Goal: Task Accomplishment & Management: Manage account settings

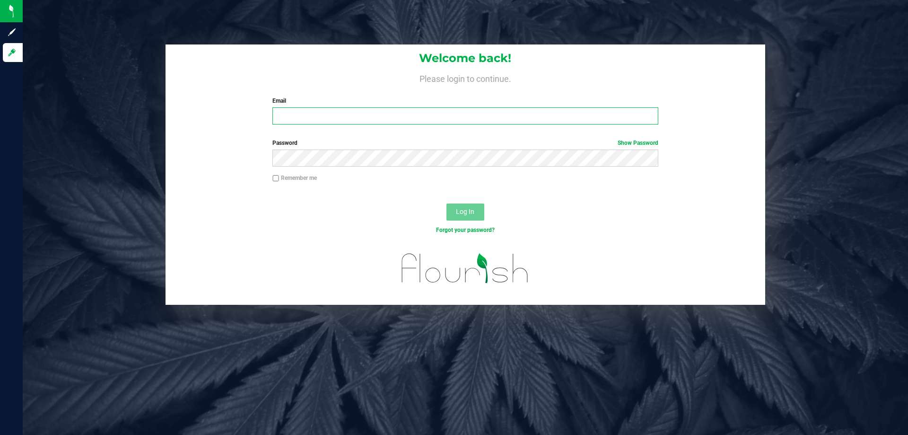
click at [375, 122] on input "Email" at bounding box center [464, 115] width 385 height 17
type input "milopez@liveparallel.com"
click at [446, 203] on button "Log In" at bounding box center [465, 211] width 38 height 17
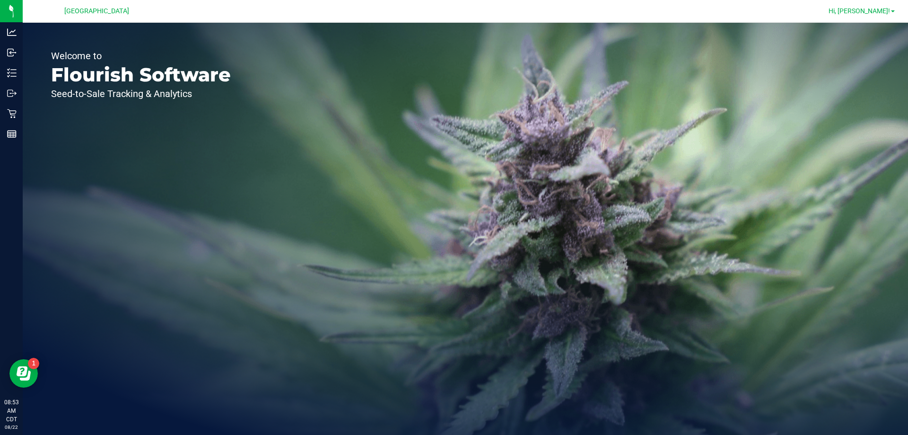
click at [888, 12] on span "Hi, [PERSON_NAME]!" at bounding box center [859, 11] width 61 height 8
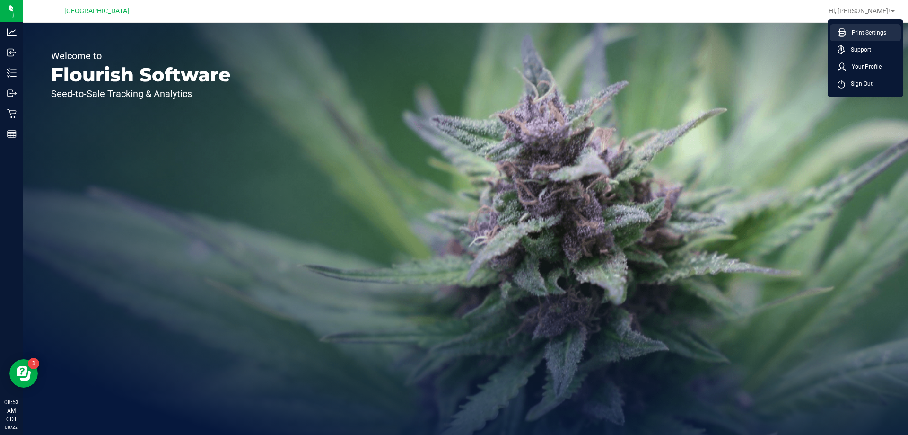
click at [864, 30] on span "Print Settings" at bounding box center [866, 32] width 40 height 9
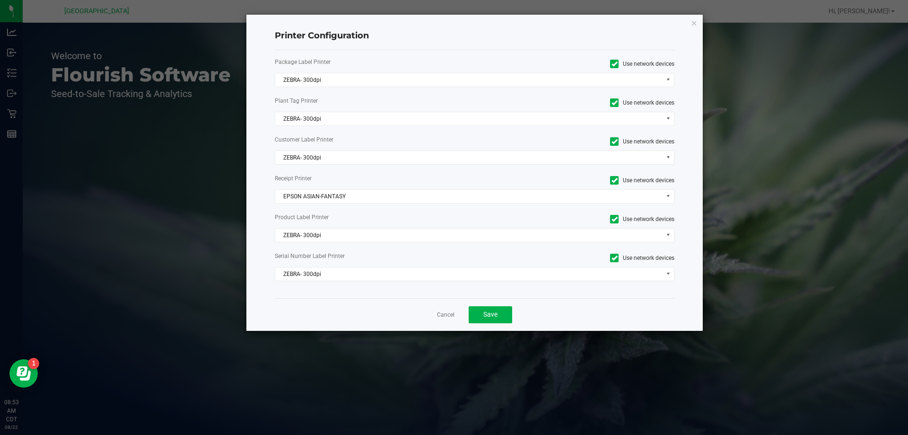
click at [303, 88] on div "Package Label Printer Use network devices ZEBRA- 300dpi Plant Tag Printer Use n…" at bounding box center [475, 174] width 400 height 248
click at [312, 79] on span "ZEBRA- 300dpi" at bounding box center [468, 79] width 387 height 13
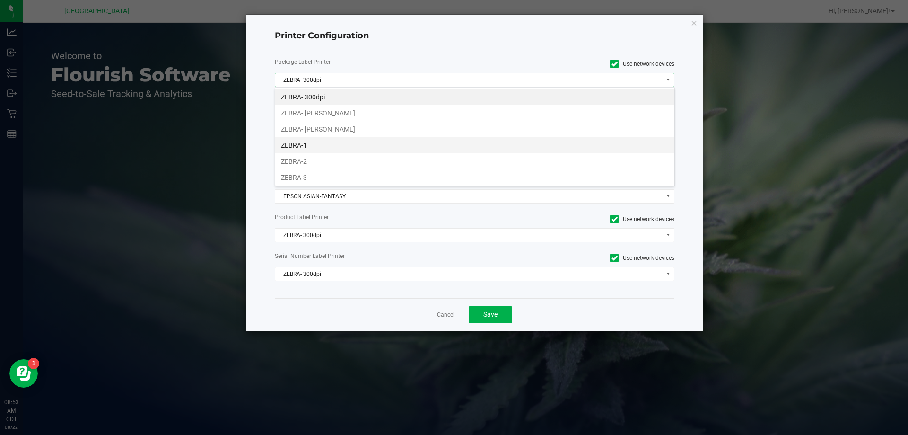
scroll to position [34, 0]
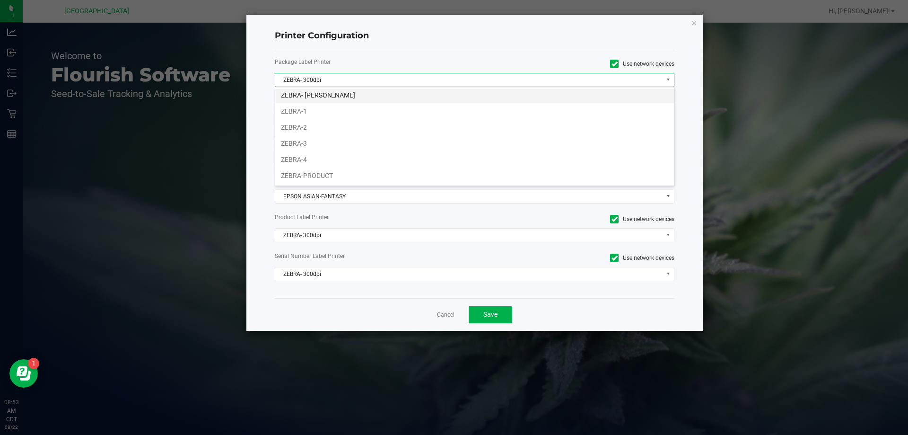
click at [328, 93] on li "ZEBRA- [PERSON_NAME]" at bounding box center [474, 95] width 399 height 16
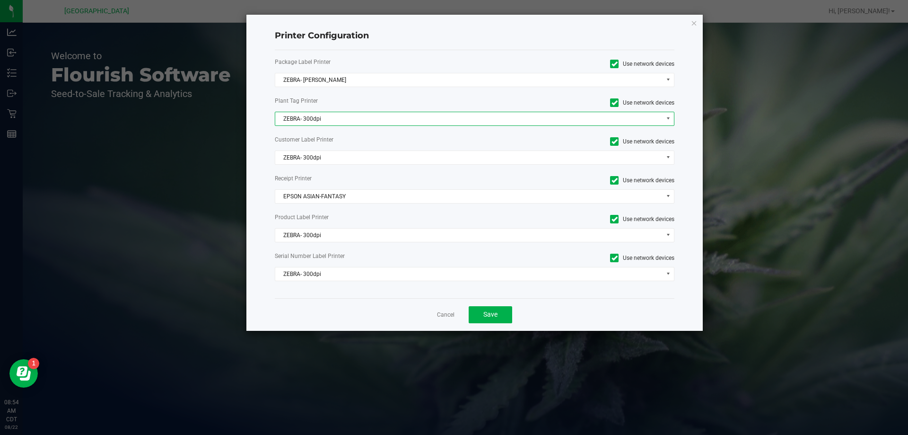
click at [322, 118] on span "ZEBRA- 300dpi" at bounding box center [468, 118] width 387 height 13
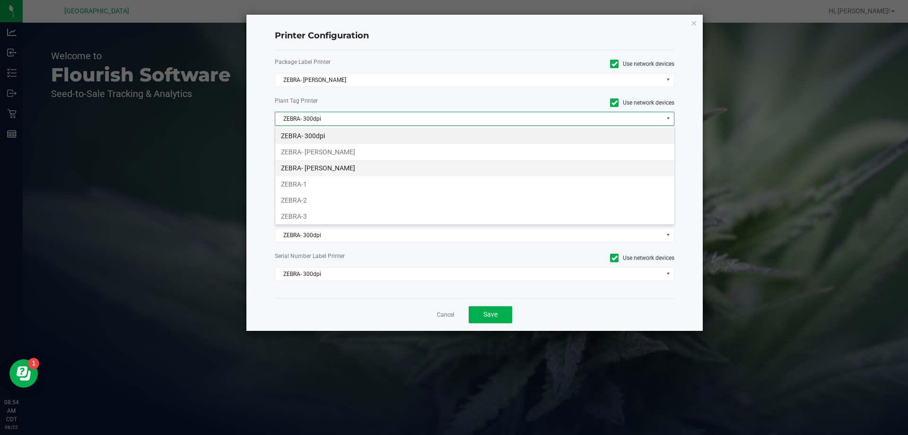
scroll to position [14, 400]
click at [335, 169] on li "ZEBRA- [PERSON_NAME]" at bounding box center [474, 168] width 399 height 16
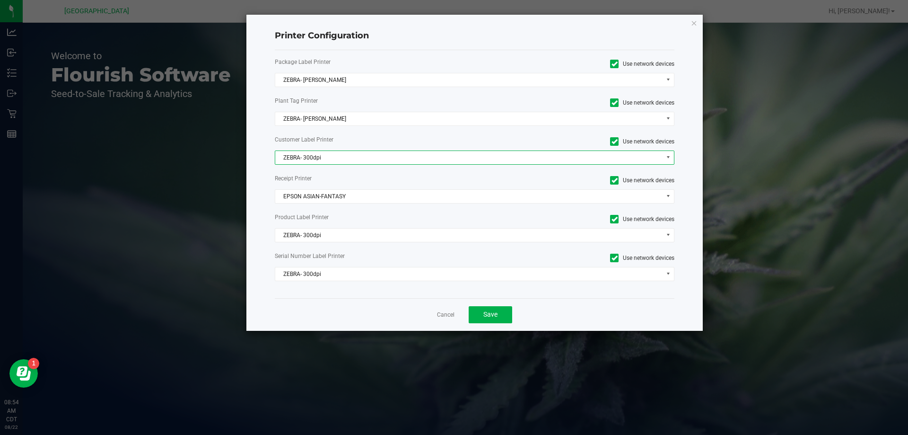
click at [332, 156] on span "ZEBRA- 300dpi" at bounding box center [468, 157] width 387 height 13
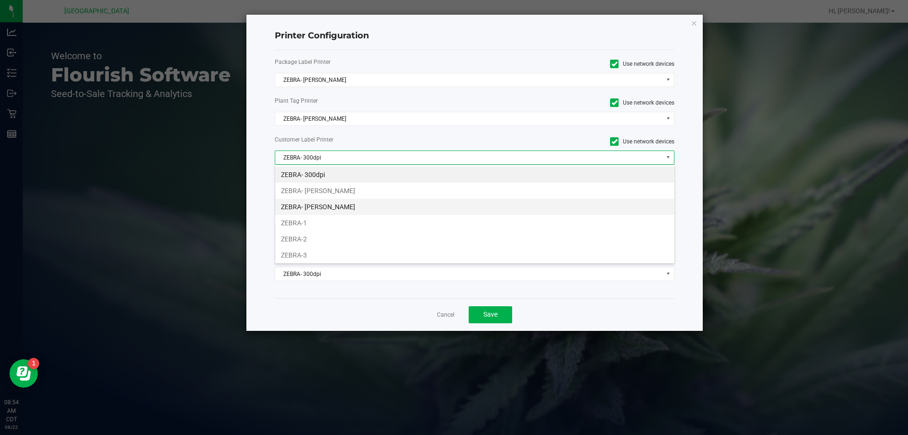
click at [341, 203] on li "ZEBRA- [PERSON_NAME]" at bounding box center [474, 207] width 399 height 16
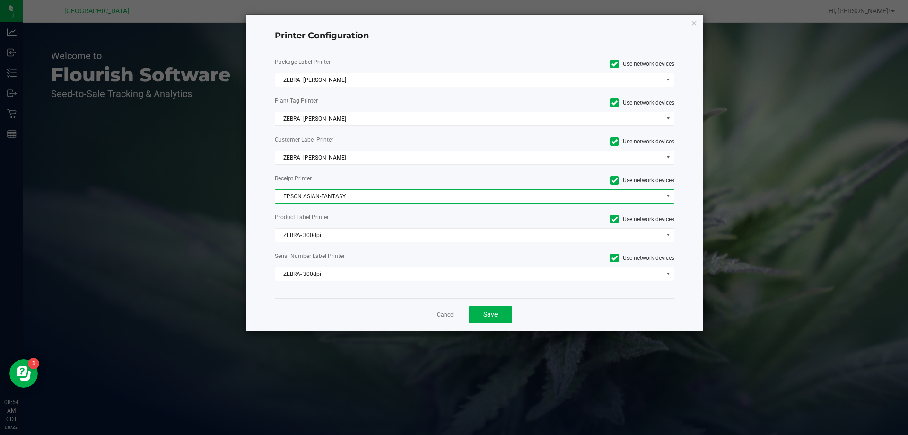
click at [329, 197] on span "EPSON ASIAN-FANTASY" at bounding box center [468, 196] width 387 height 13
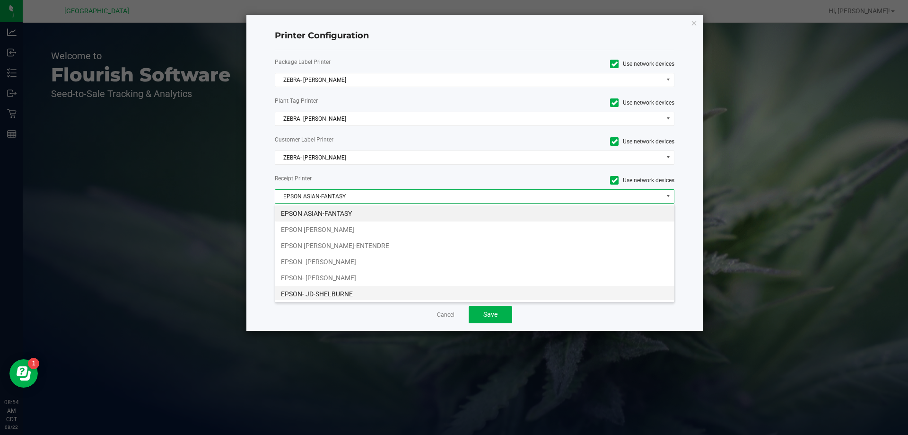
click at [324, 290] on li "EPSON- JD-SHELBURNE" at bounding box center [474, 294] width 399 height 16
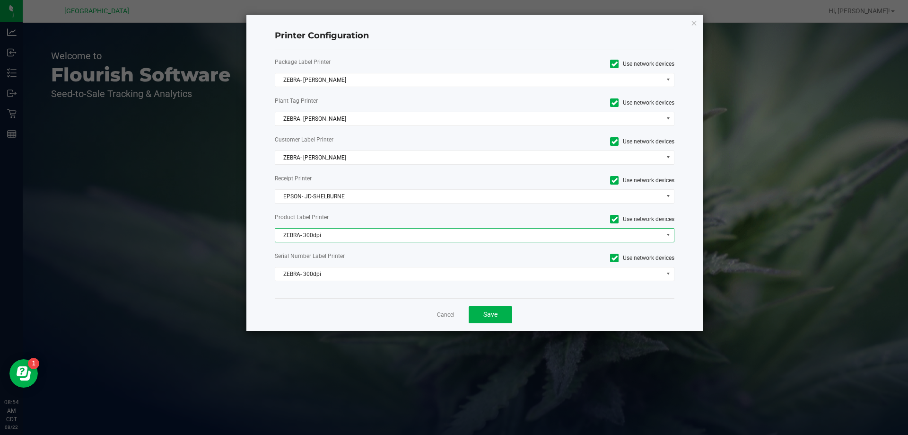
click at [337, 229] on span "ZEBRA- 300dpi" at bounding box center [468, 234] width 387 height 13
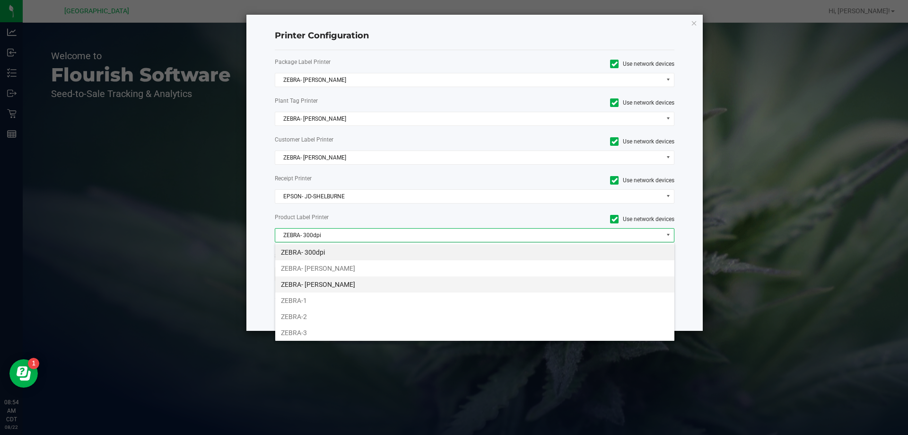
click at [344, 281] on li "ZEBRA- [PERSON_NAME]" at bounding box center [474, 284] width 399 height 16
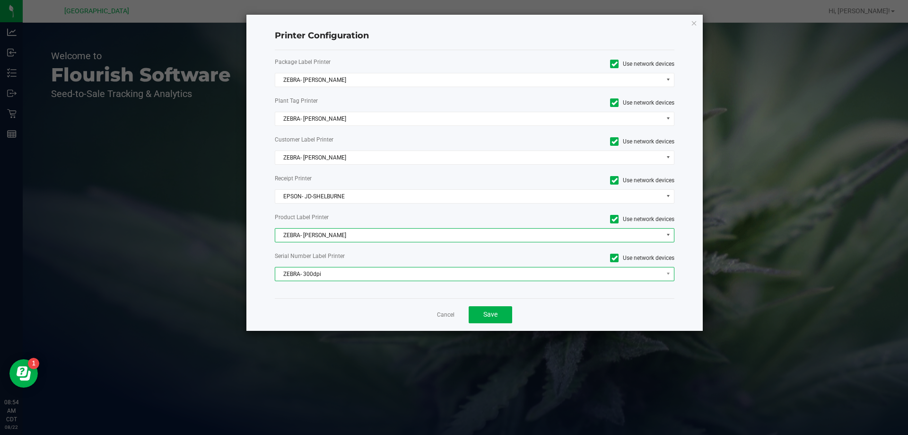
click at [341, 275] on span "ZEBRA- 300dpi" at bounding box center [468, 273] width 387 height 13
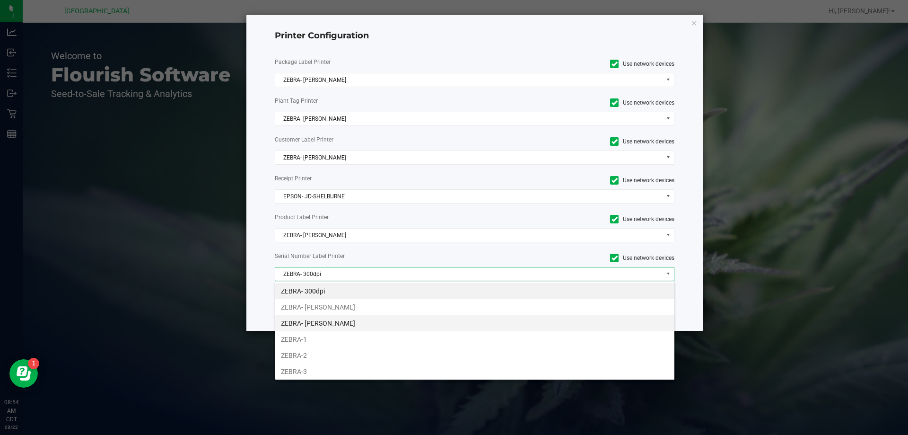
click at [353, 325] on li "ZEBRA- [PERSON_NAME]" at bounding box center [474, 323] width 399 height 16
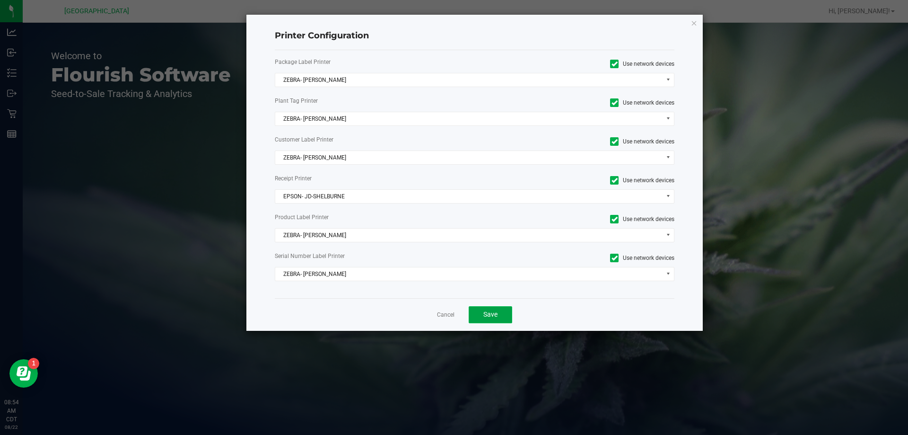
click at [481, 314] on button "Save" at bounding box center [491, 314] width 44 height 17
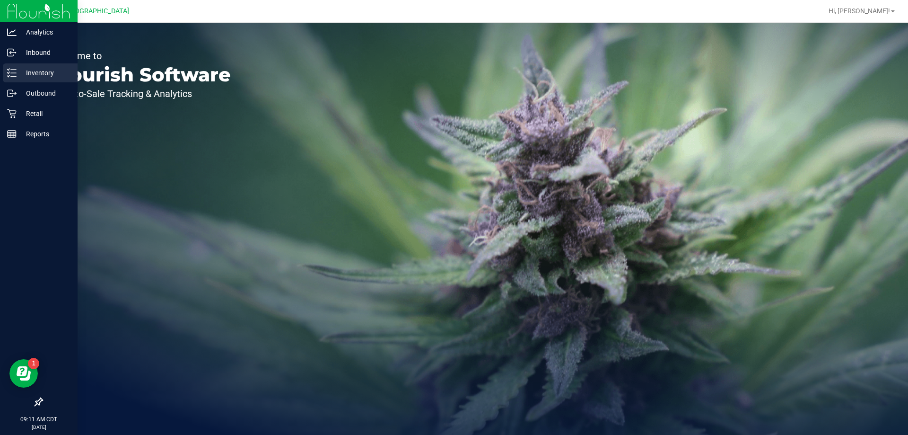
click at [49, 74] on p "Inventory" at bounding box center [45, 72] width 57 height 11
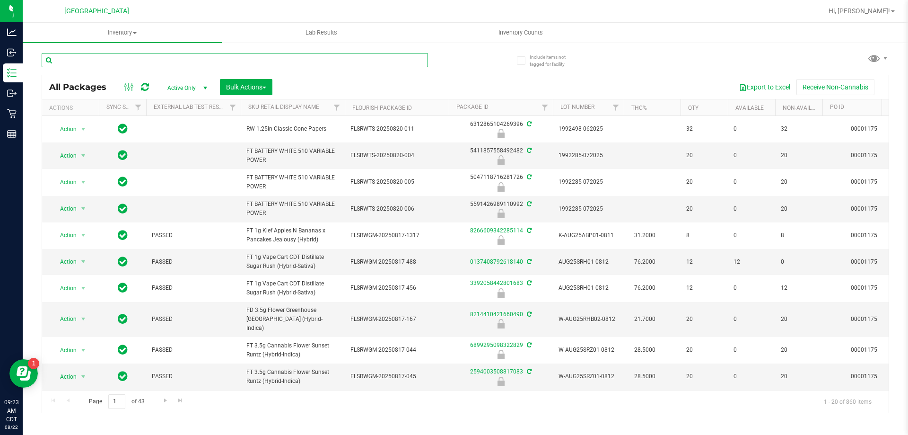
click at [114, 57] on input "text" at bounding box center [235, 60] width 386 height 14
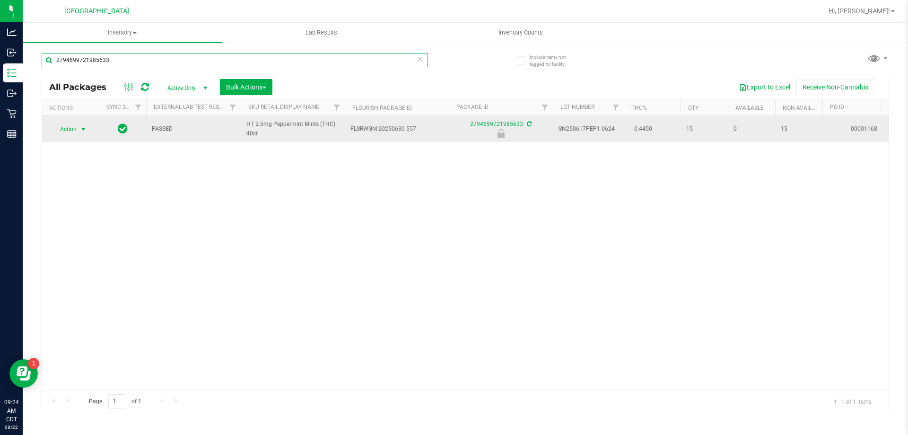
type input "2794699721985633"
click at [82, 131] on span "select" at bounding box center [83, 129] width 8 height 8
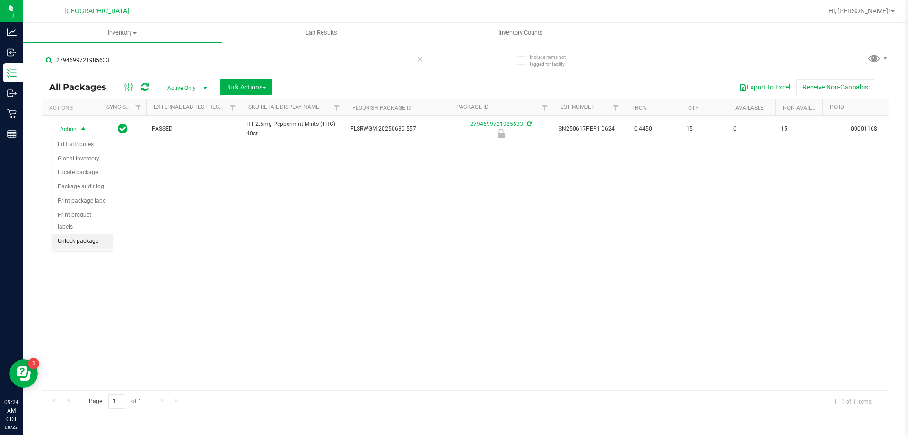
click at [84, 234] on li "Unlock package" at bounding box center [82, 241] width 61 height 14
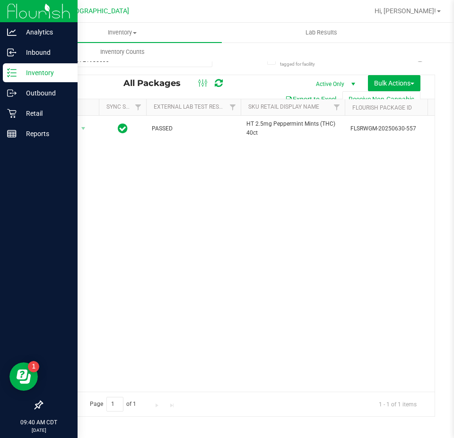
click at [18, 75] on p "Inventory" at bounding box center [45, 72] width 57 height 11
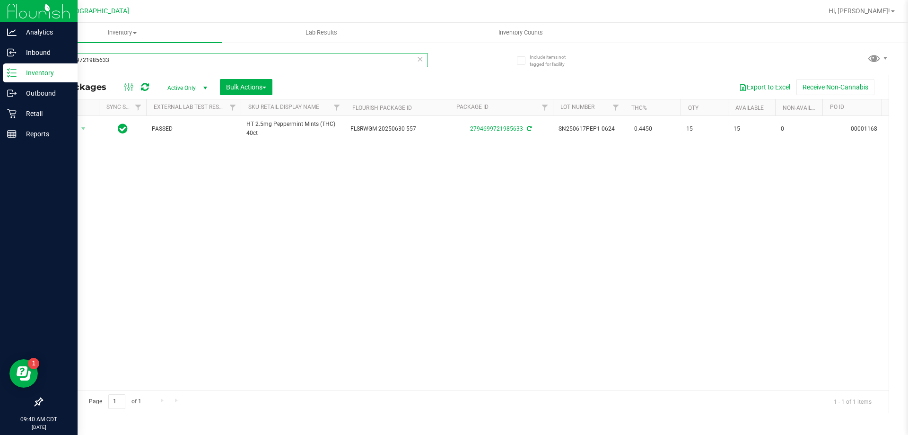
drag, startPoint x: 165, startPoint y: 59, endPoint x: 0, endPoint y: 66, distance: 164.7
click at [0, 66] on div "Analytics Inbound Inventory Outbound Retail Reports 09:40 AM CDT 08/22/2025 08/…" at bounding box center [454, 217] width 908 height 435
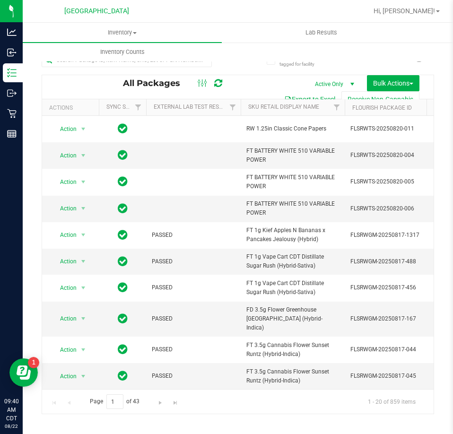
click at [373, 49] on div "Inventory All packages All inventory Waste log Create inventory Lab Results Inv…" at bounding box center [249, 42] width 453 height 39
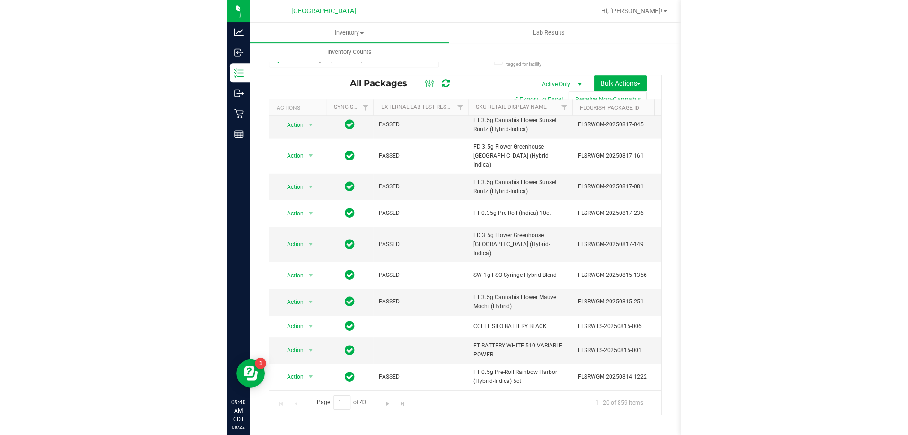
scroll to position [277, 0]
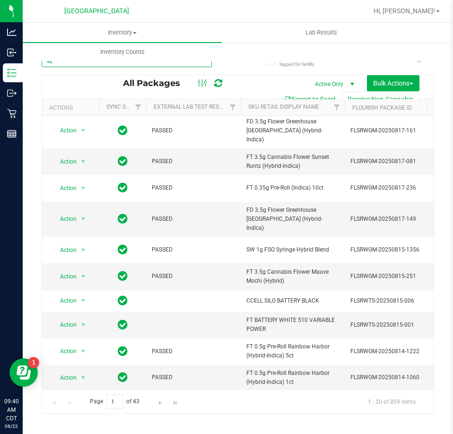
click at [74, 65] on input "text" at bounding box center [127, 60] width 170 height 14
click at [132, 61] on link "Inventory Counts" at bounding box center [122, 52] width 199 height 20
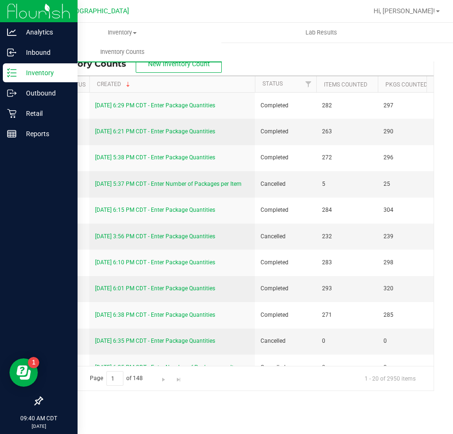
click at [31, 73] on p "Inventory" at bounding box center [45, 72] width 57 height 11
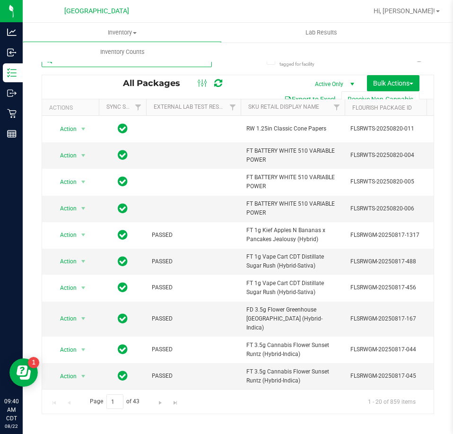
click at [71, 65] on input "text" at bounding box center [127, 60] width 170 height 14
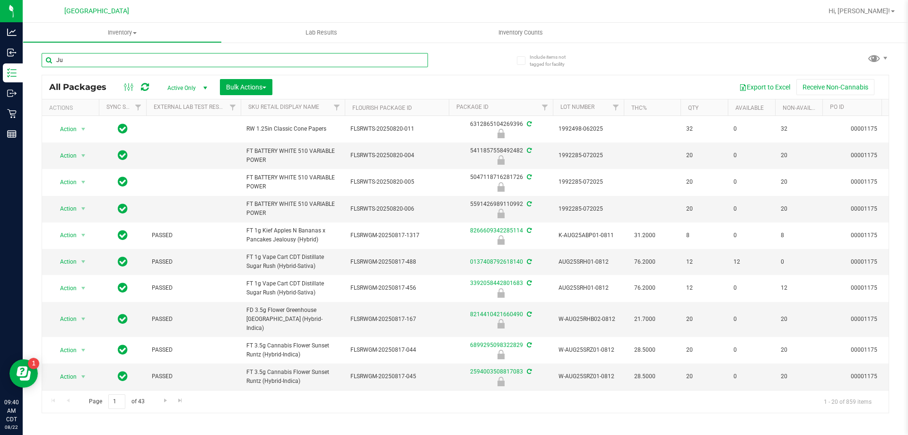
type input "J"
type input "W-JunDDF"
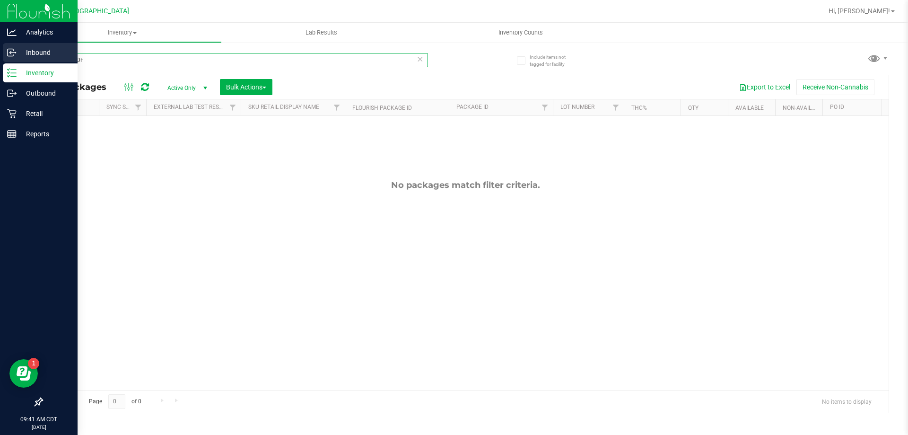
drag, startPoint x: 122, startPoint y: 54, endPoint x: 0, endPoint y: 56, distance: 121.6
click at [0, 56] on div "Analytics Inbound Inventory Outbound Retail Reports 09:41 AM CDT 08/22/2025 08/…" at bounding box center [454, 217] width 908 height 435
type input "FIC"
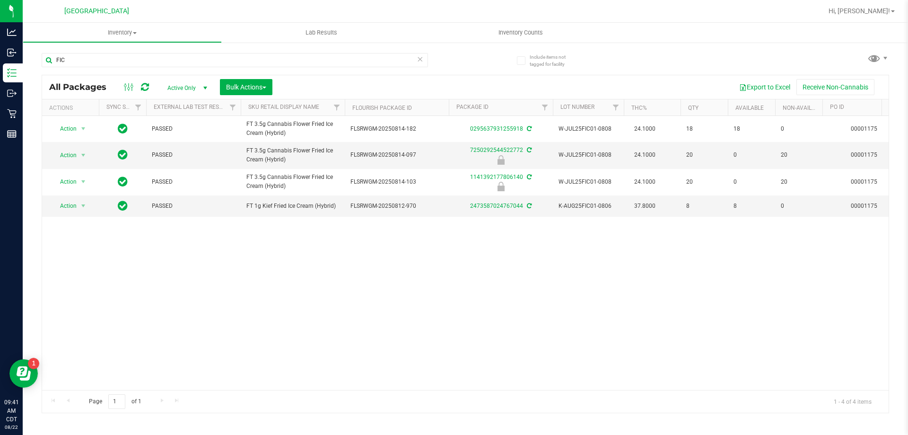
click at [259, 280] on div "Action Action Adjust qty Create package Edit attributes Global inventory Locate…" at bounding box center [465, 253] width 847 height 274
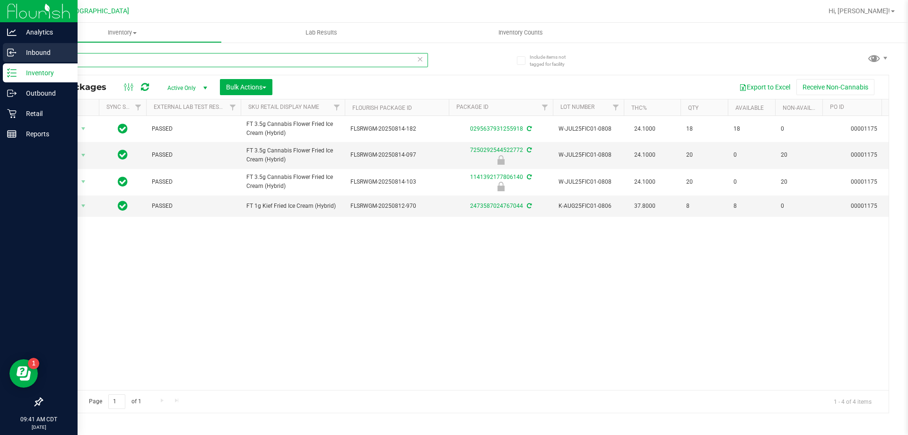
drag, startPoint x: 87, startPoint y: 55, endPoint x: 0, endPoint y: 55, distance: 87.5
click at [0, 55] on div "Analytics Inbound Inventory Outbound Retail Reports 09:41 AM CDT 08/22/2025 08/…" at bounding box center [454, 217] width 908 height 435
type input "PBS"
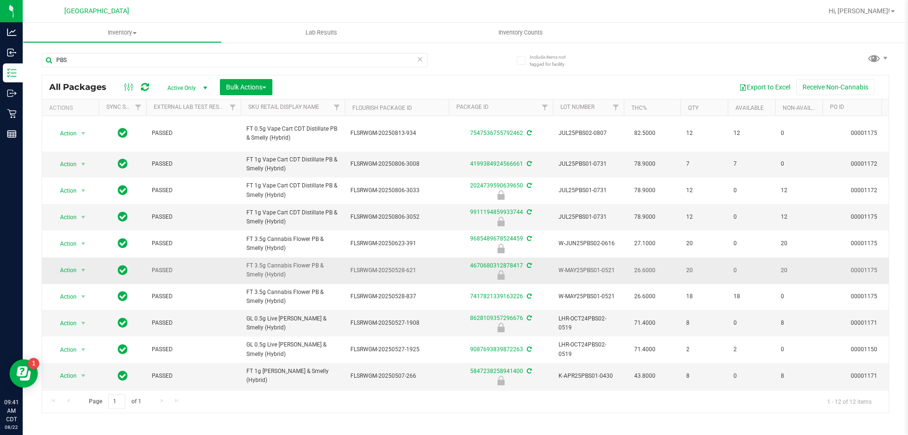
drag, startPoint x: 298, startPoint y: 279, endPoint x: 242, endPoint y: 267, distance: 57.6
click at [242, 267] on td "FT 3.5g Cannabis Flower PB & Smelly (Hybrid)" at bounding box center [293, 270] width 104 height 26
copy span "FT 3.5g Cannabis Flower PB & Smelly (Hybrid)"
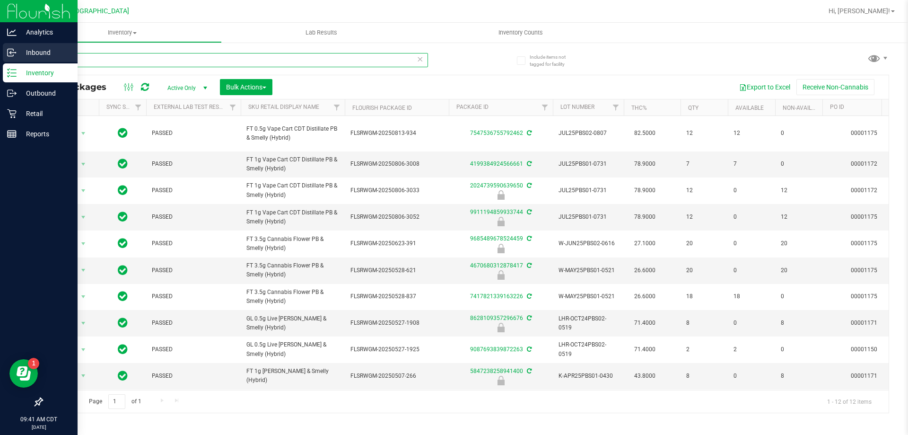
drag, startPoint x: 101, startPoint y: 60, endPoint x: 20, endPoint y: 55, distance: 81.0
click at [20, 55] on div "Analytics Inbound Inventory Outbound Retail Reports 09:41 AM CDT 08/22/2025 08/…" at bounding box center [454, 217] width 908 height 435
paste input "FT 3.5g Cannabis Flower PB & Smelly (Hybrid)"
type input "FT 3.5g Cannabis Flower PB & Smelly (Hybrid)"
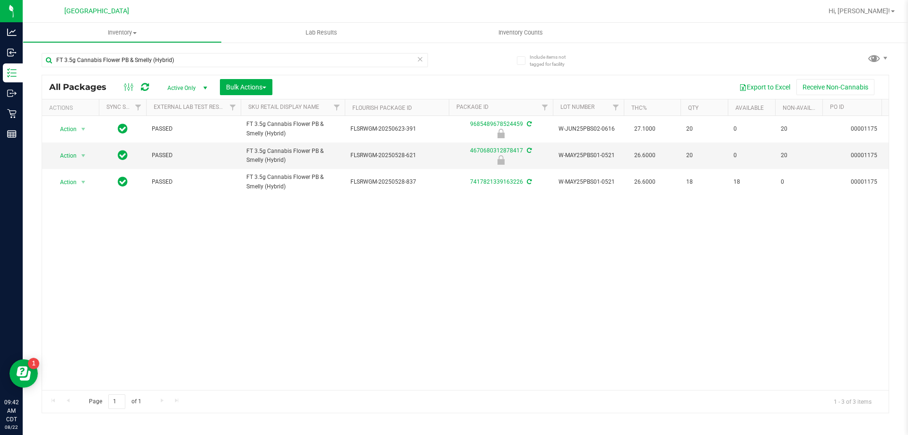
click at [691, 250] on div "Action Action Edit attributes Global inventory Locate package Package audit log…" at bounding box center [465, 253] width 847 height 274
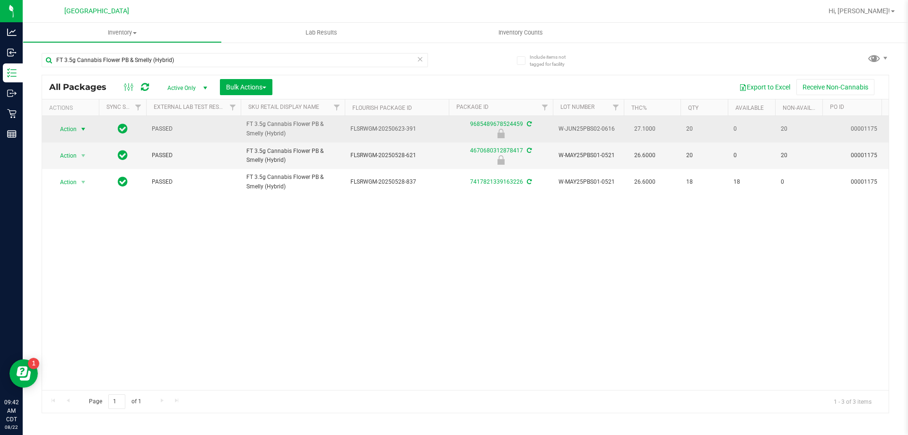
click at [73, 128] on span "Action" at bounding box center [65, 128] width 26 height 13
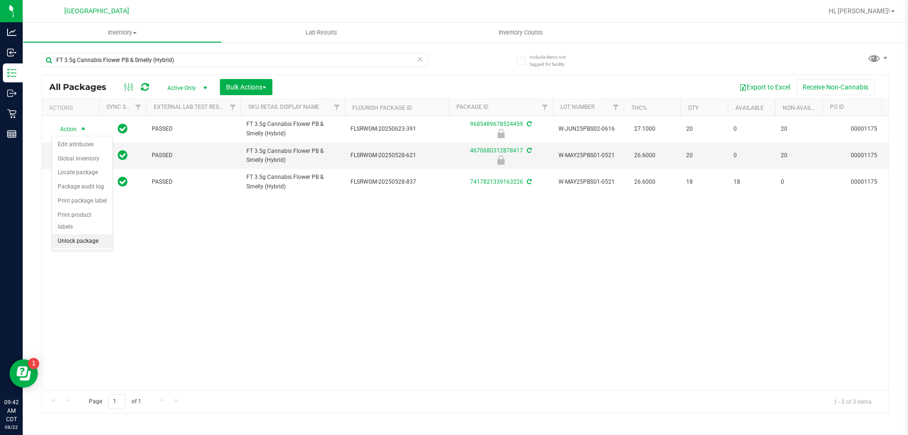
click at [72, 234] on li "Unlock package" at bounding box center [82, 241] width 61 height 14
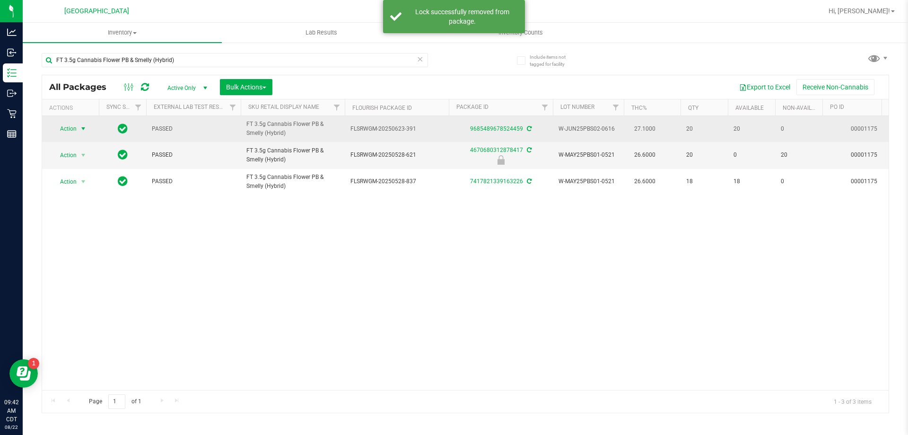
click at [76, 129] on span "Action" at bounding box center [65, 128] width 26 height 13
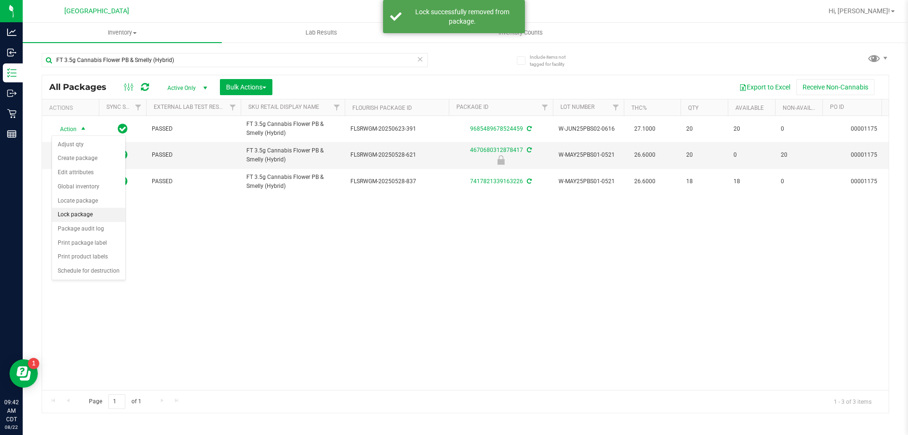
click at [83, 216] on li "Lock package" at bounding box center [88, 215] width 73 height 14
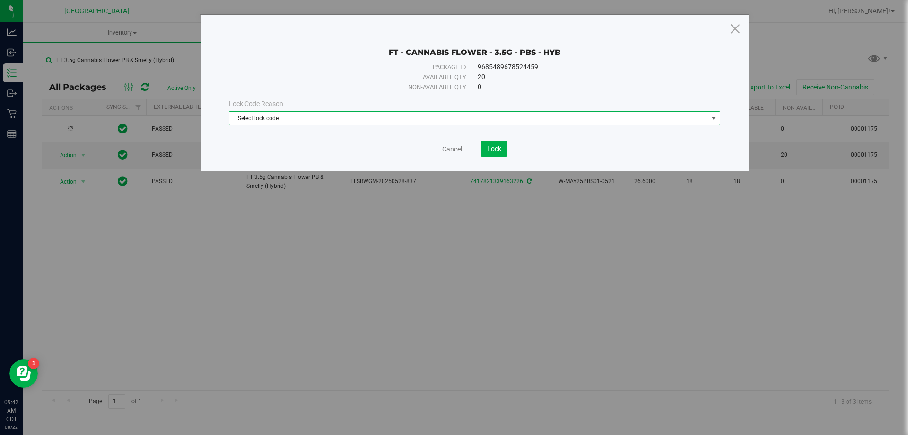
click at [301, 119] on span "Select lock code" at bounding box center [468, 118] width 479 height 13
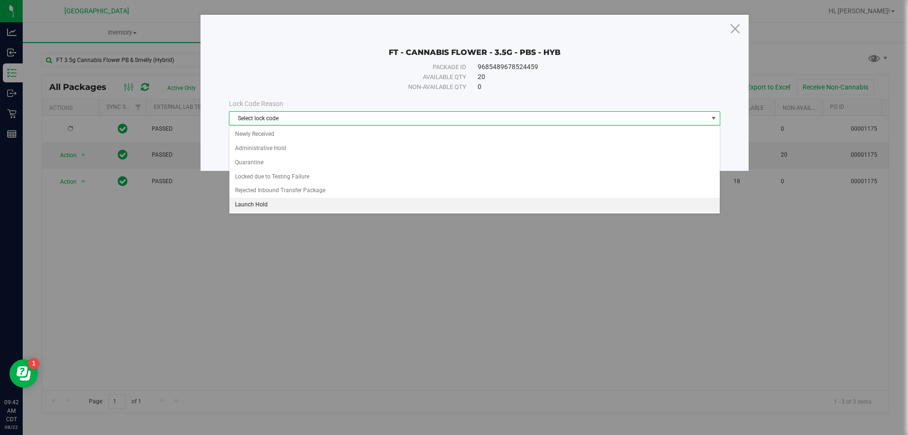
drag, startPoint x: 273, startPoint y: 206, endPoint x: 479, endPoint y: 163, distance: 210.5
click at [273, 205] on li "Launch Hold" at bounding box center [474, 205] width 490 height 14
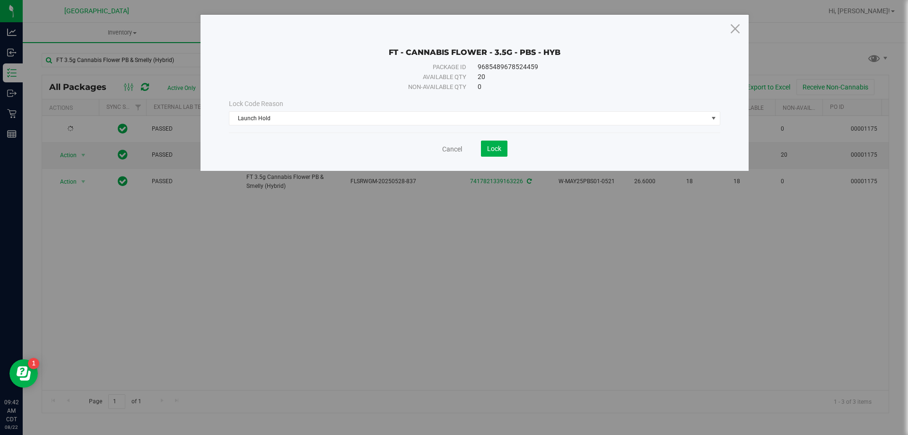
click at [508, 149] on div "Cancel Lock" at bounding box center [474, 148] width 491 height 16
click at [508, 148] on div "Cancel Lock" at bounding box center [474, 148] width 491 height 16
click at [504, 148] on button "Lock" at bounding box center [494, 148] width 26 height 16
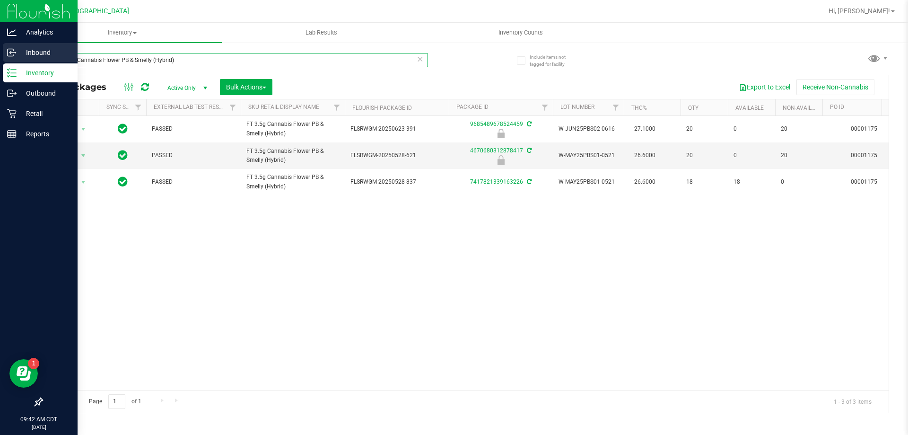
drag, startPoint x: 196, startPoint y: 62, endPoint x: 0, endPoint y: 47, distance: 196.4
click at [0, 47] on div "Analytics Inbound Inventory Outbound Retail Reports 09:42 AM CDT 08/22/2025 08/…" at bounding box center [454, 217] width 908 height 435
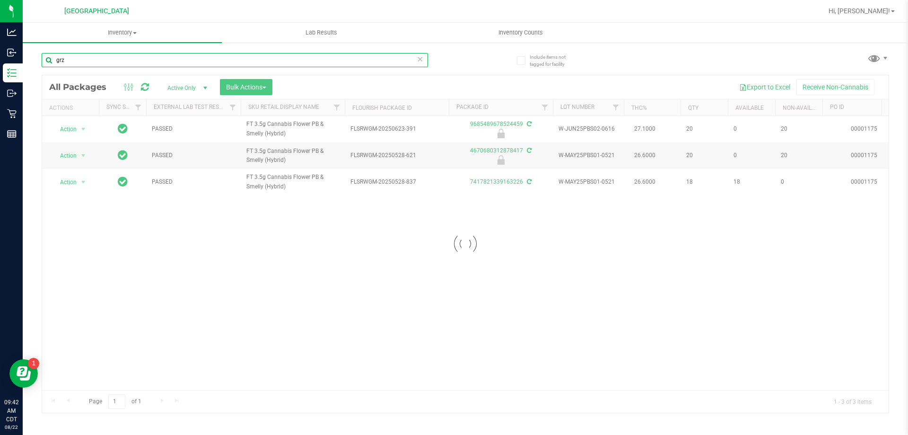
type input "grz"
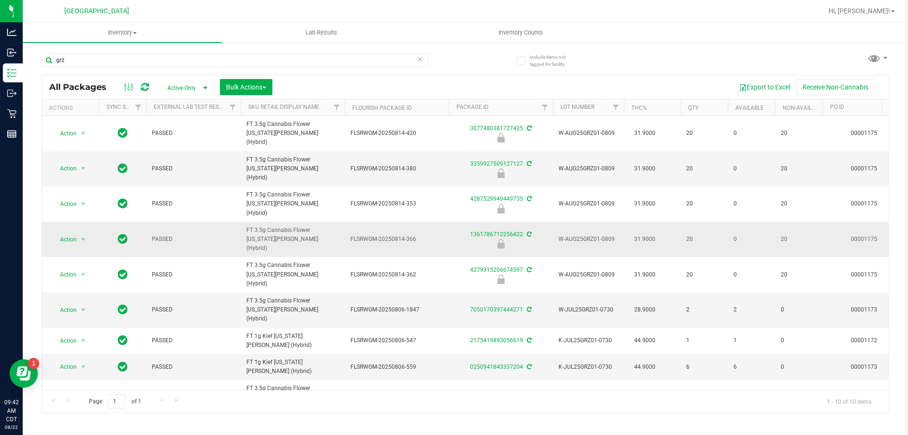
drag, startPoint x: 288, startPoint y: 216, endPoint x: 238, endPoint y: 207, distance: 51.5
copy tr "FT 3.5g Cannabis Flower Georgia Runtz (Hybrid)"
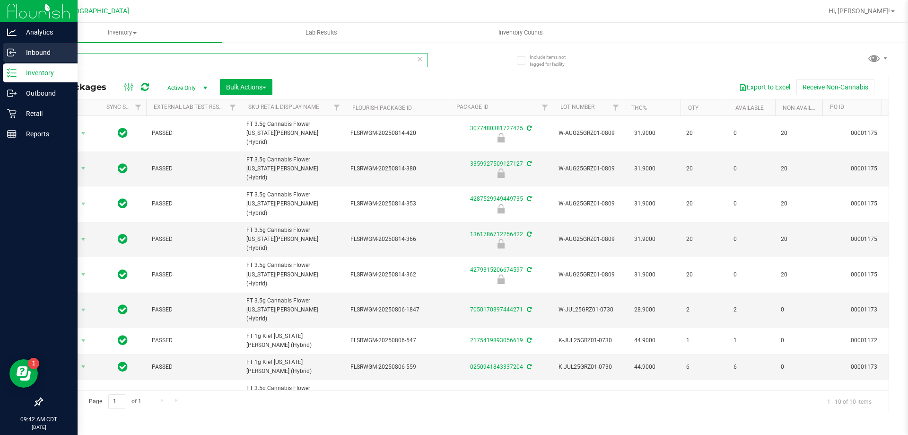
drag, startPoint x: 166, startPoint y: 59, endPoint x: 0, endPoint y: 59, distance: 166.5
click at [0, 59] on div "Analytics Inbound Inventory Outbound Retail Reports 09:42 AM CDT 08/22/2025 08/…" at bounding box center [454, 217] width 908 height 435
paste input "FT 3.5g Cannabis Flower Georgia Runtz (Hybrid)"
type input "FT 3.5g Cannabis Flower Georgia Runtz (Hybrid)"
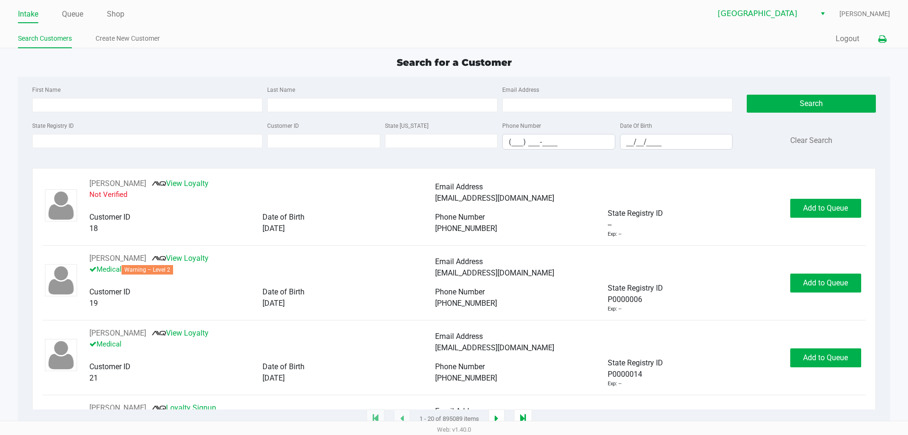
click at [877, 38] on button at bounding box center [882, 38] width 16 height 17
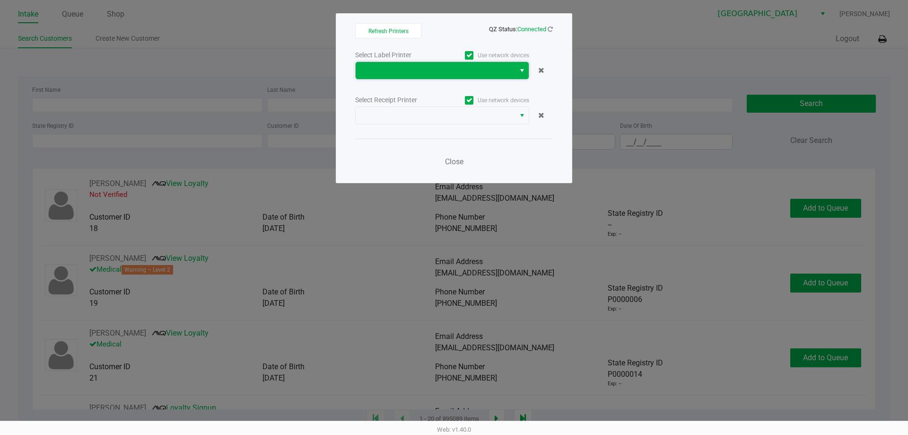
click at [380, 68] on span at bounding box center [435, 70] width 148 height 11
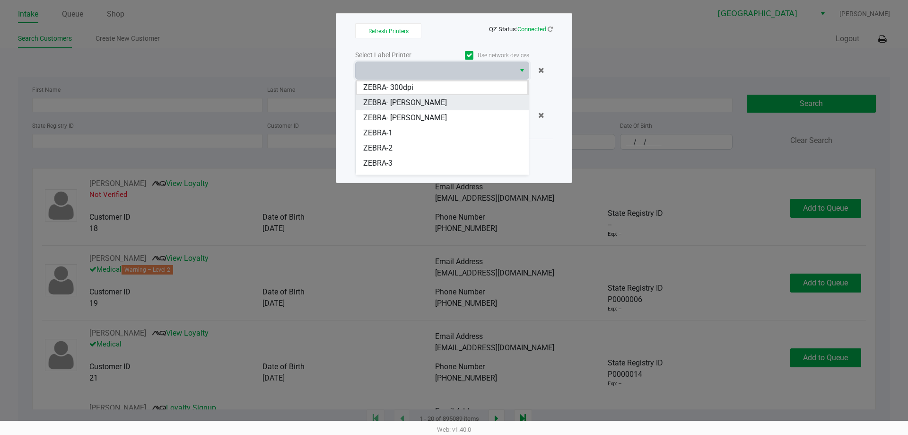
click at [401, 104] on span "ZEBRA- JAZMIN-WHITLEY" at bounding box center [405, 102] width 84 height 11
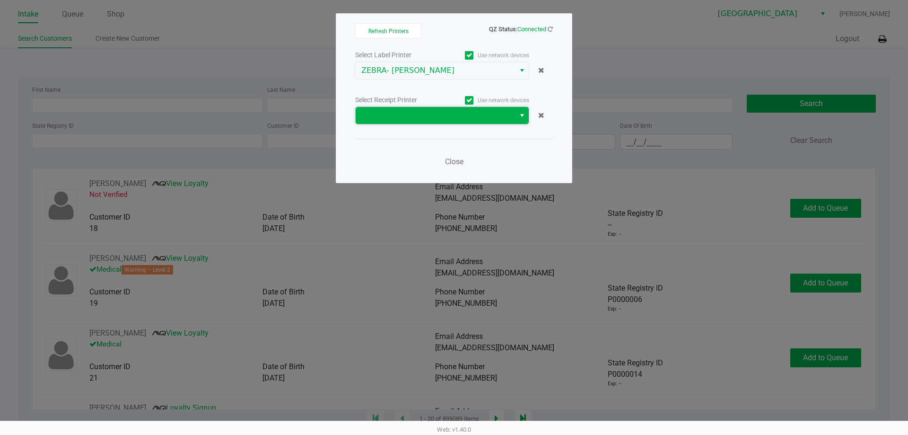
click at [398, 111] on span at bounding box center [435, 115] width 148 height 11
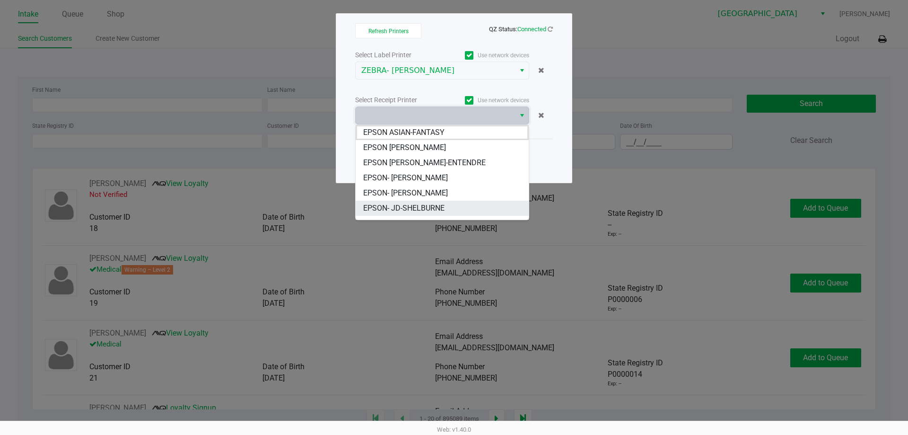
click at [415, 207] on span "EPSON- JD-SHELBURNE" at bounding box center [403, 207] width 81 height 11
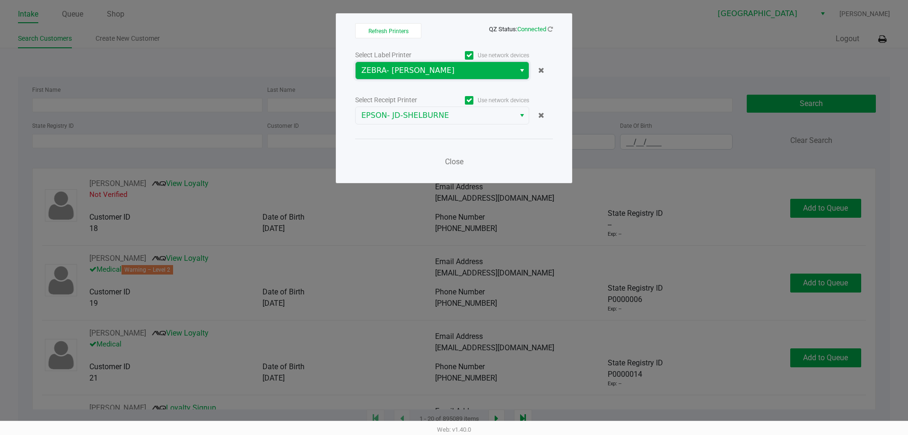
click at [417, 71] on span "ZEBRA- JAZMIN-WHITLEY" at bounding box center [435, 70] width 148 height 11
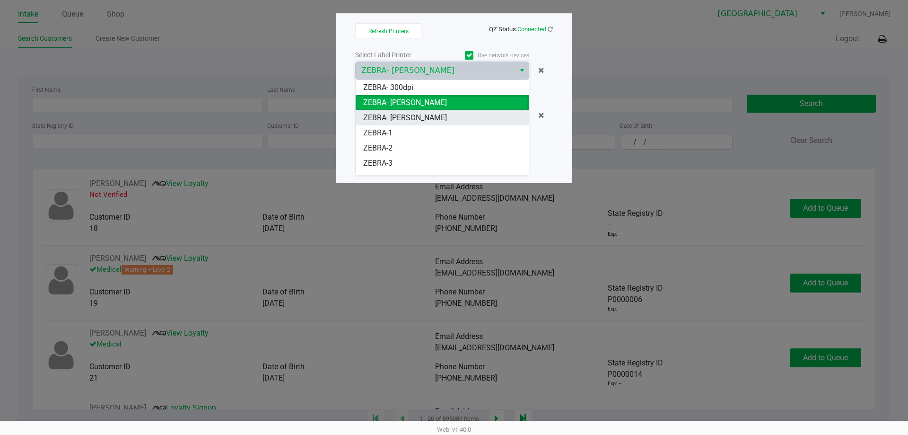
click at [421, 110] on JEFFREY-BANKS "ZEBRA- JEFFREY-BANKS" at bounding box center [442, 117] width 173 height 15
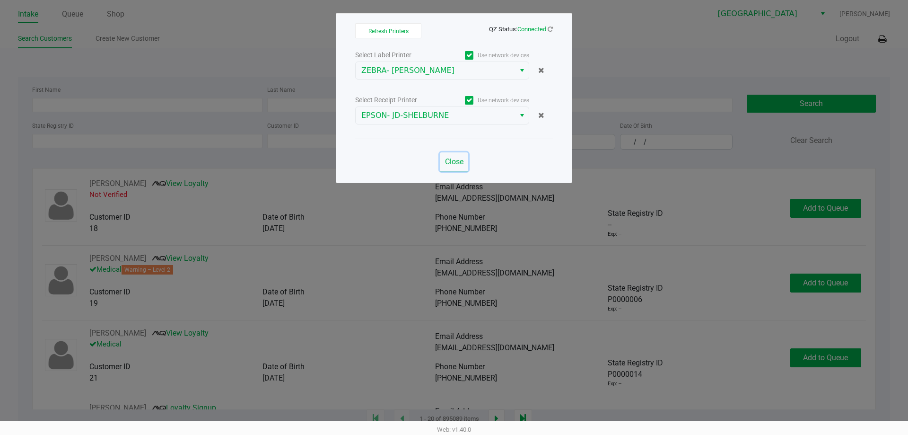
click at [458, 164] on span "Close" at bounding box center [454, 161] width 18 height 9
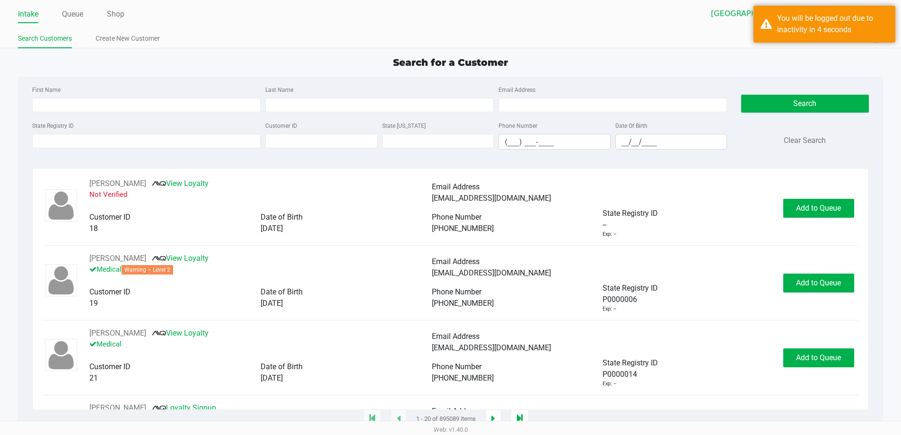
click at [216, 59] on div "Search for a Customer" at bounding box center [450, 62] width 879 height 14
click at [131, 137] on input "State Registry ID" at bounding box center [146, 141] width 228 height 14
type input "gt"
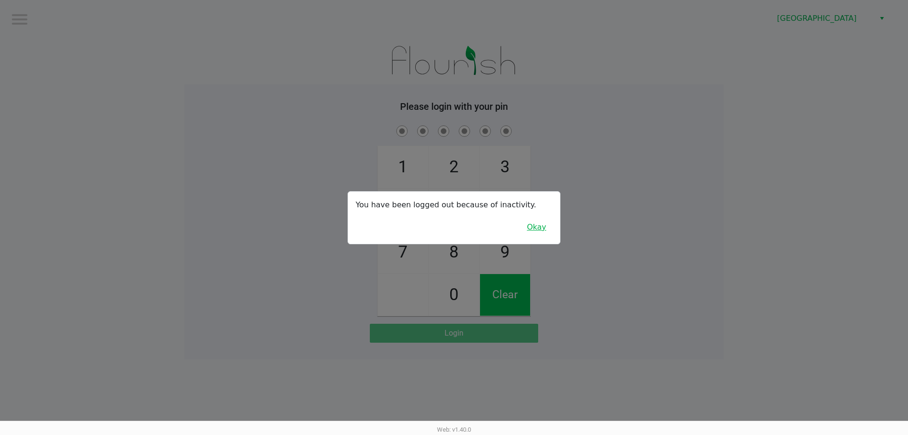
click at [534, 229] on button "Okay" at bounding box center [537, 227] width 32 height 18
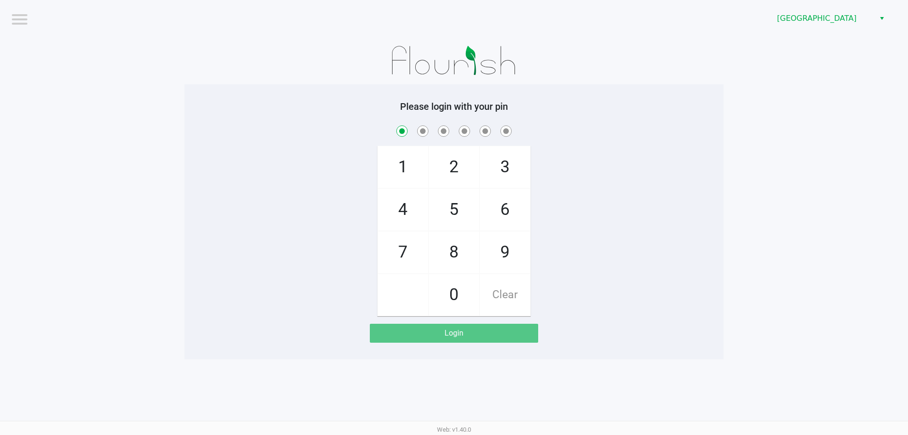
click at [519, 297] on span "Clear" at bounding box center [505, 295] width 50 height 42
drag, startPoint x: 450, startPoint y: 207, endPoint x: 488, endPoint y: 176, distance: 49.4
click at [450, 207] on span "5" at bounding box center [454, 210] width 50 height 42
checkbox input "true"
click at [505, 162] on span "3" at bounding box center [505, 167] width 50 height 42
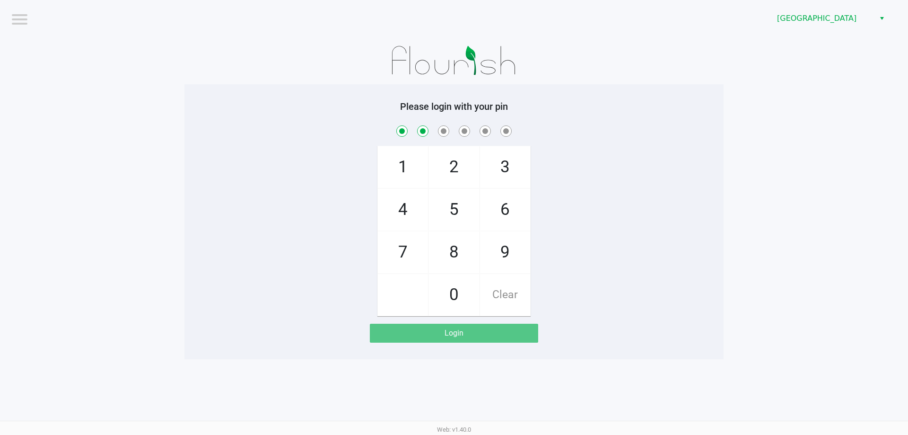
checkbox input "true"
click at [457, 248] on span "8" at bounding box center [454, 252] width 50 height 42
checkbox input "true"
click at [451, 201] on span "5" at bounding box center [454, 210] width 50 height 42
checkbox input "true"
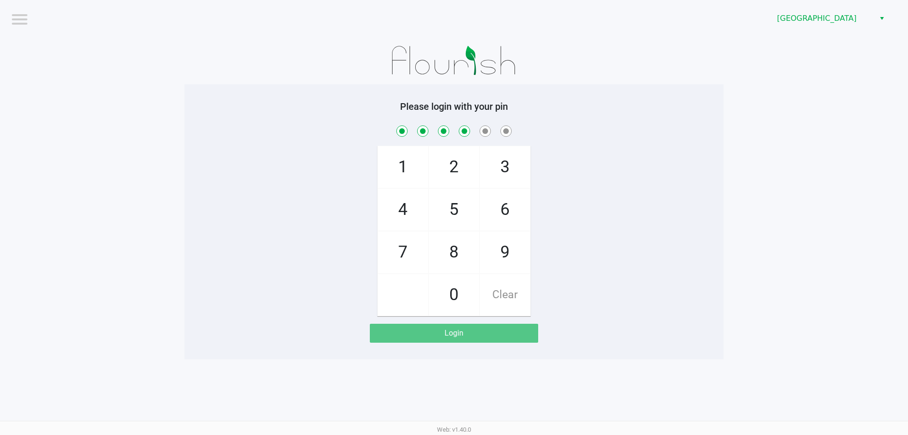
click at [491, 175] on span "3" at bounding box center [505, 167] width 50 height 42
checkbox input "true"
click at [453, 166] on span "2" at bounding box center [454, 167] width 50 height 42
checkbox input "true"
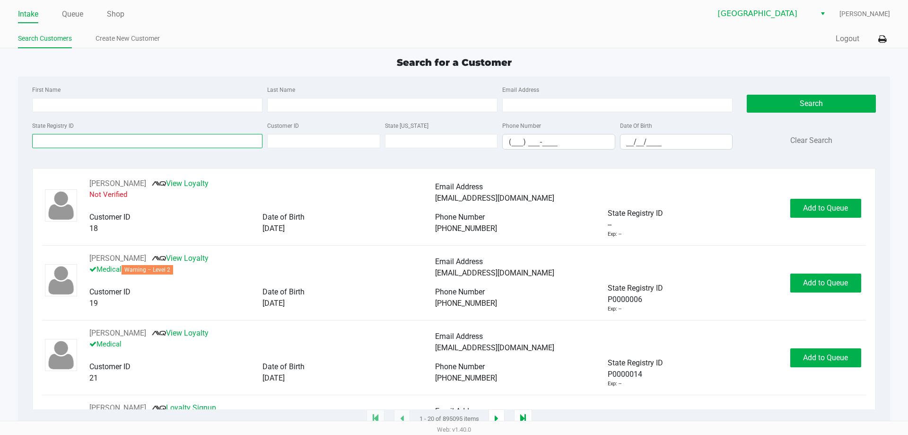
click at [110, 135] on input "State Registry ID" at bounding box center [147, 141] width 230 height 14
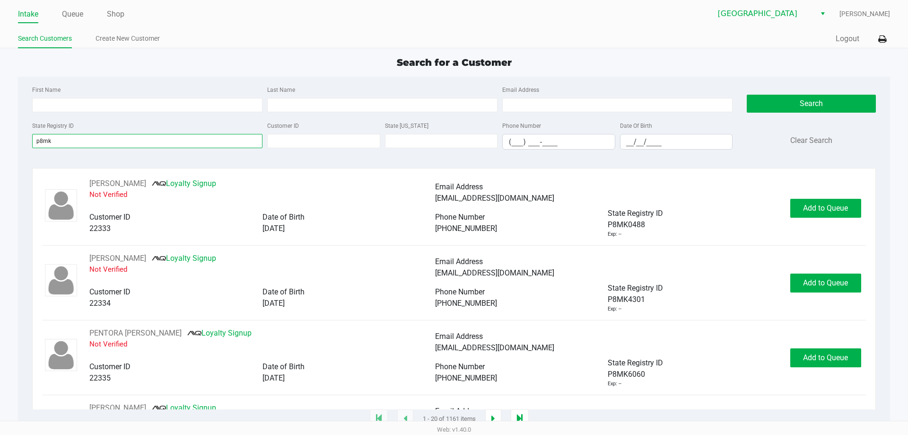
click at [86, 136] on input "p8mk" at bounding box center [147, 141] width 230 height 14
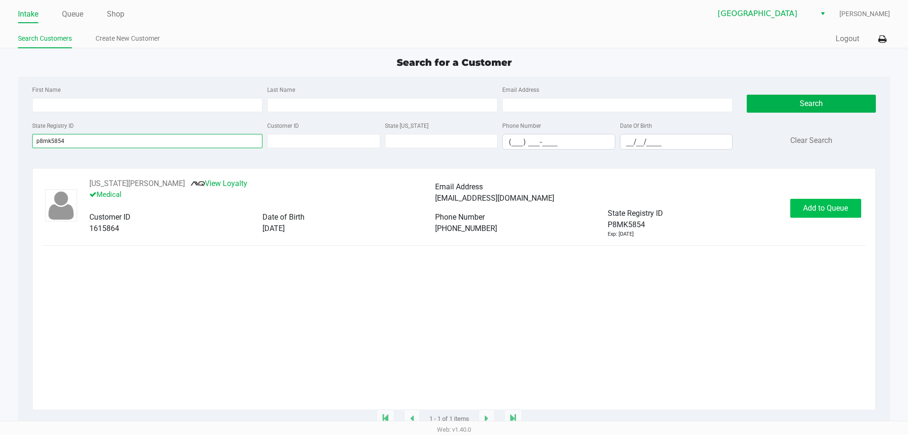
type input "p8mk5854"
click at [830, 203] on button "Add to Queue" at bounding box center [825, 208] width 71 height 19
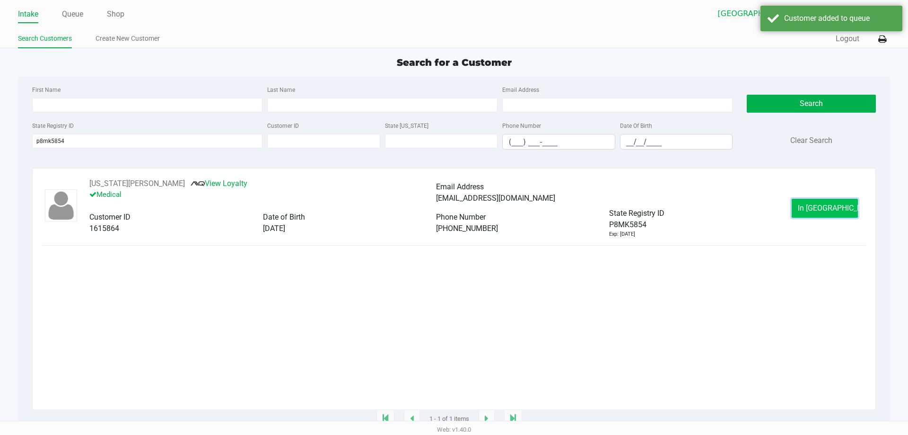
click at [830, 212] on span "In Queue" at bounding box center [837, 207] width 79 height 9
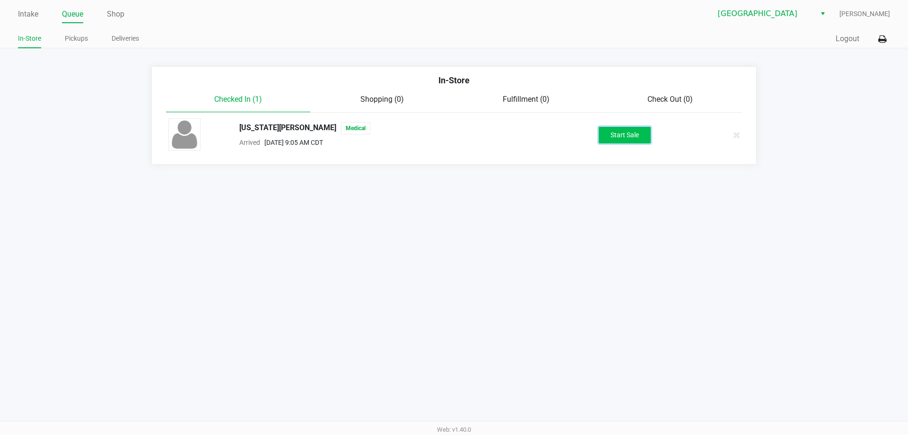
click at [609, 132] on button "Start Sale" at bounding box center [625, 135] width 52 height 17
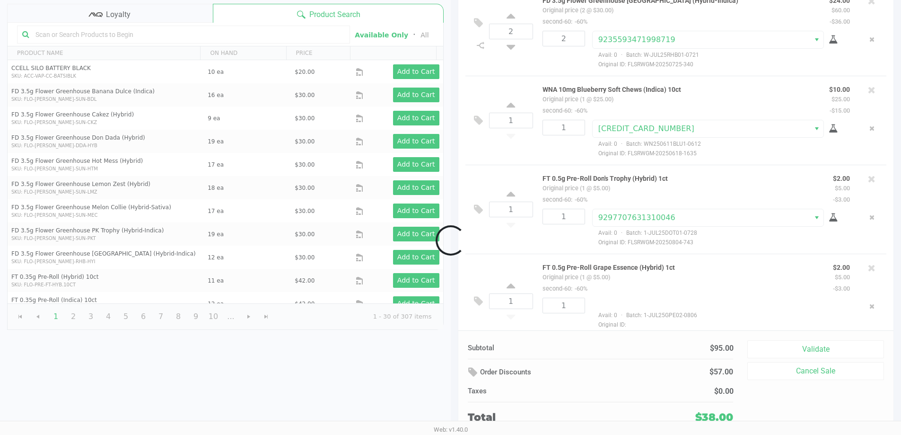
scroll to position [14, 0]
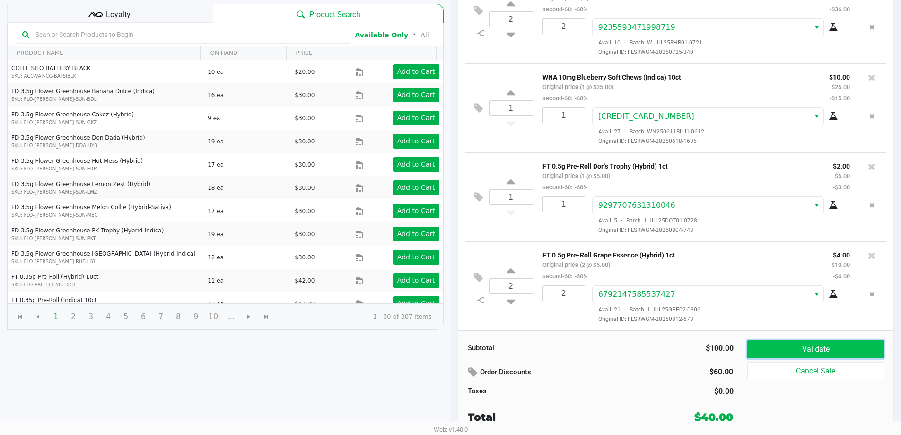
click at [773, 346] on button "Validate" at bounding box center [815, 349] width 136 height 18
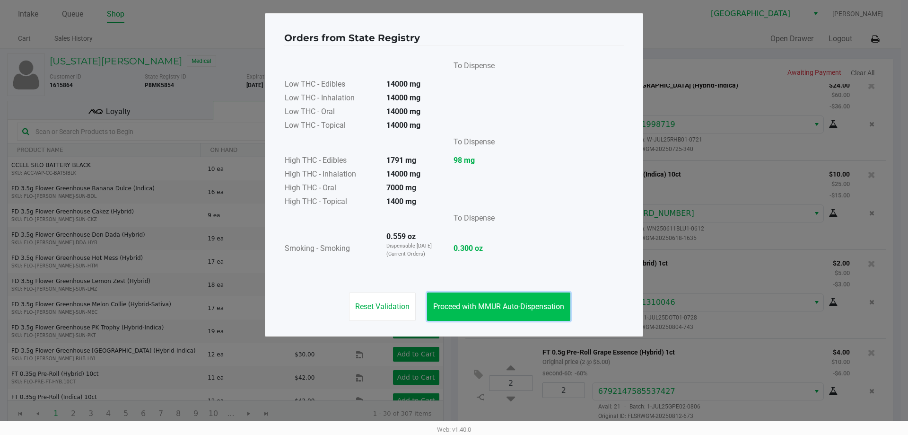
click at [451, 310] on span "Proceed with MMUR Auto-Dispensation" at bounding box center [498, 306] width 131 height 9
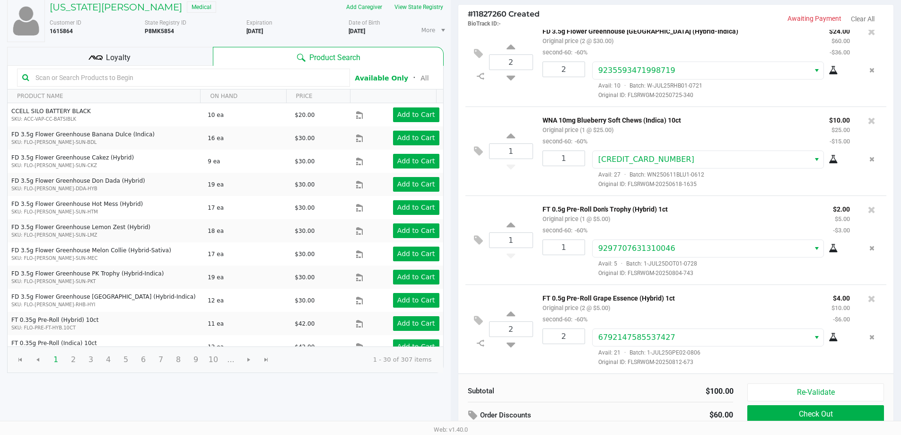
scroll to position [97, 0]
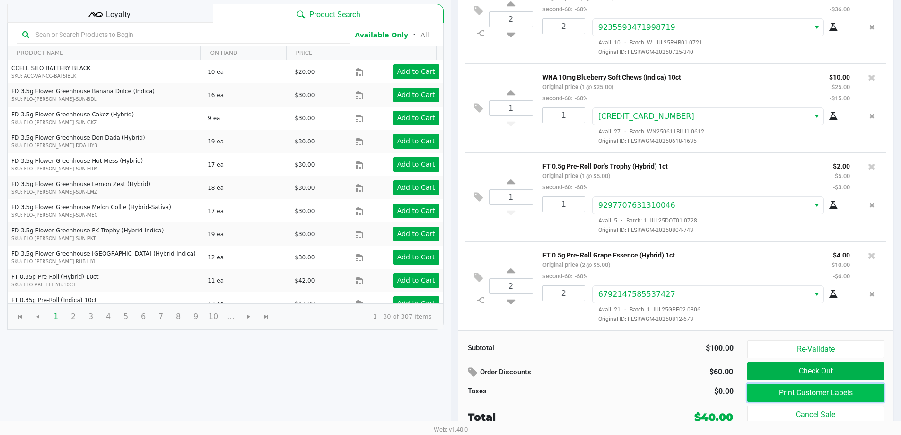
click at [803, 393] on button "Print Customer Labels" at bounding box center [815, 393] width 136 height 18
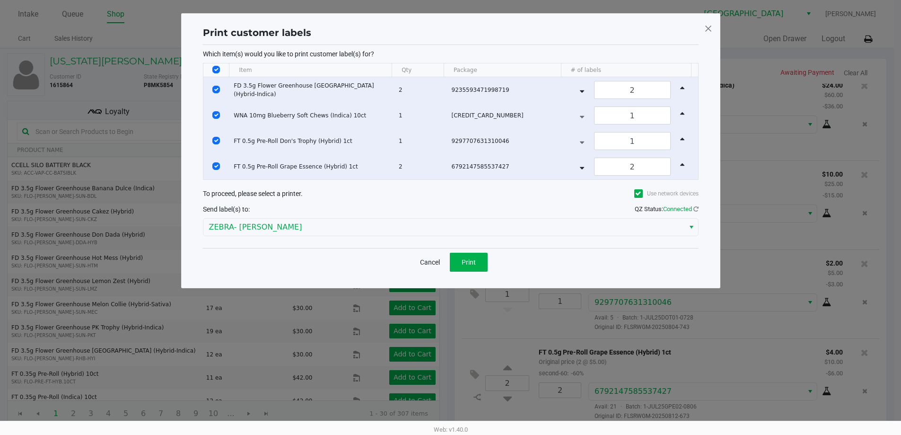
scroll to position [0, 0]
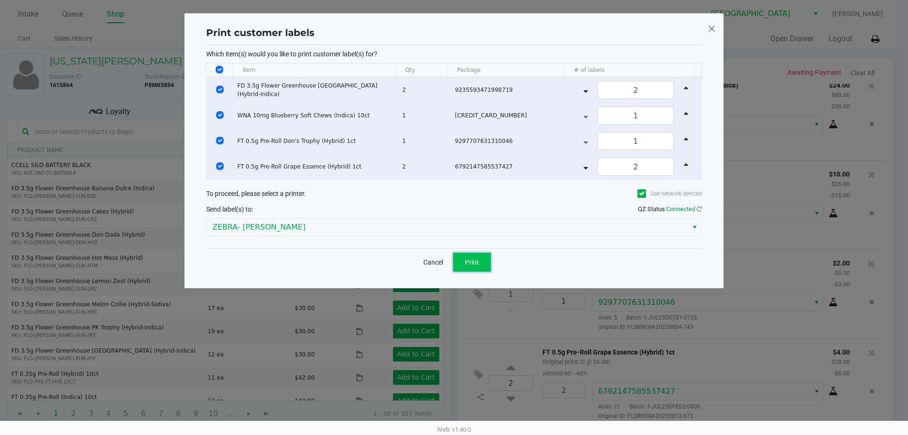
click at [470, 262] on span "Print" at bounding box center [472, 262] width 14 height 8
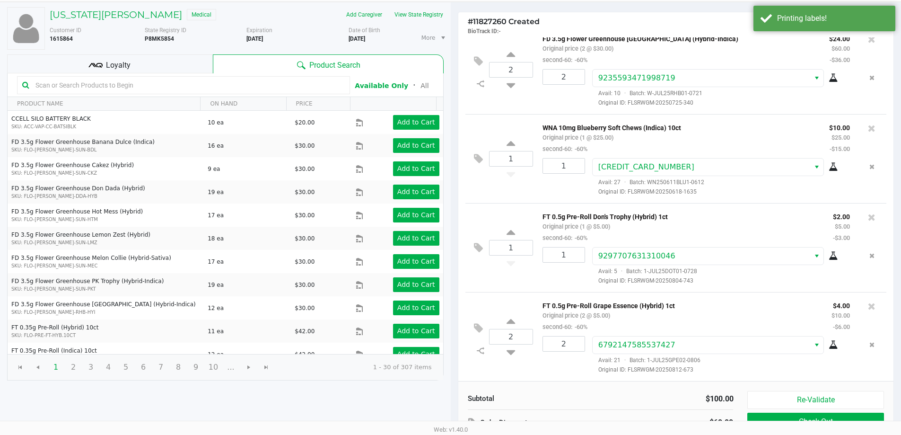
scroll to position [97, 0]
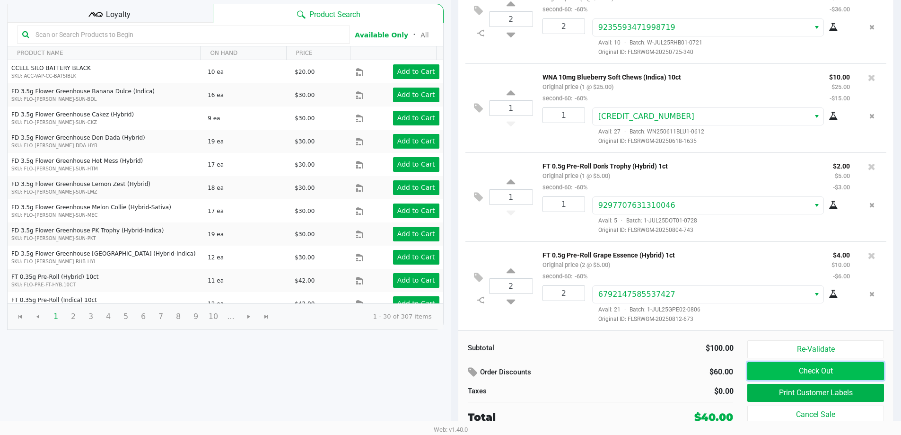
click at [825, 375] on button "Check Out" at bounding box center [815, 371] width 136 height 18
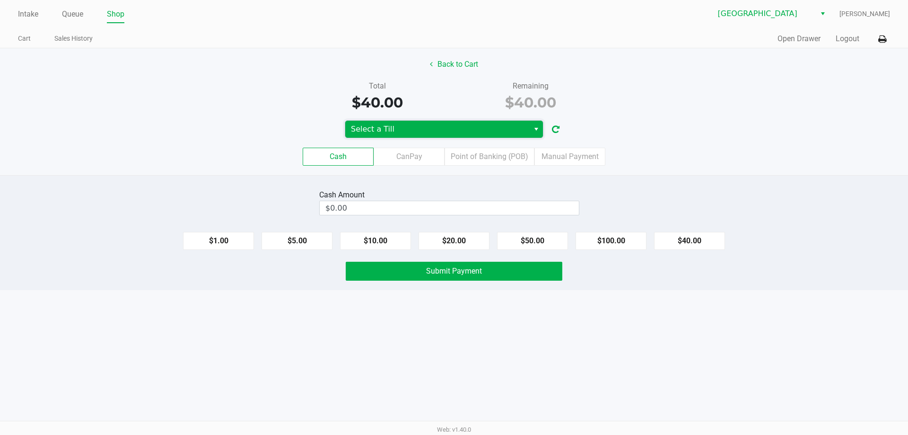
click at [415, 124] on span "Select a Till" at bounding box center [437, 128] width 173 height 11
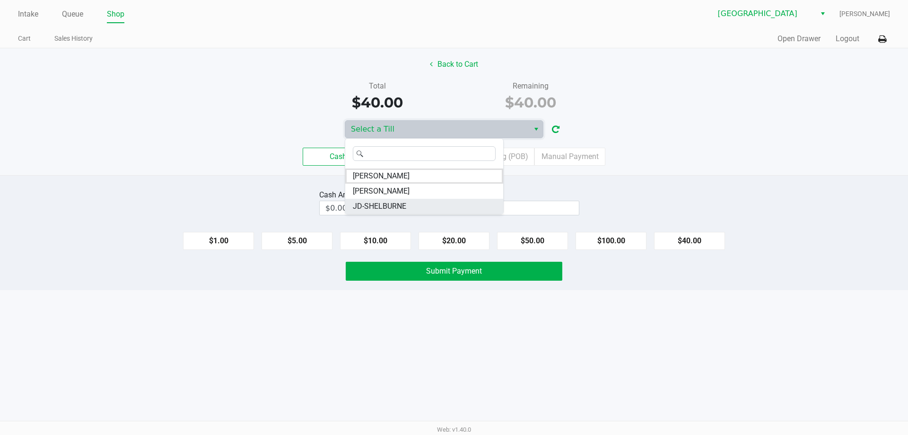
click at [384, 204] on span "JD-SHELBURNE" at bounding box center [379, 206] width 53 height 11
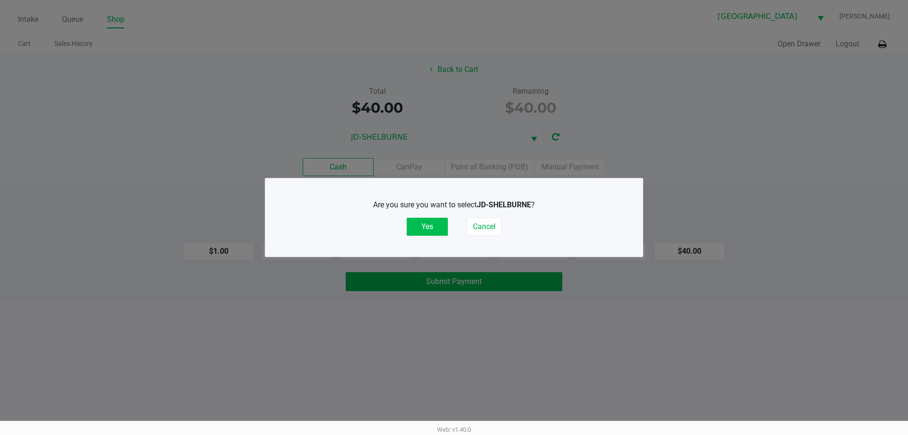
click at [435, 231] on button "Yes" at bounding box center [427, 227] width 41 height 18
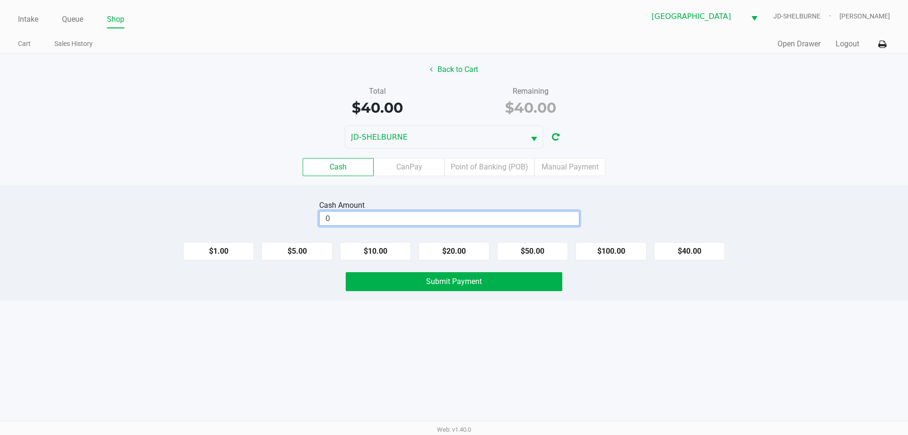
click at [358, 218] on input "0" at bounding box center [449, 218] width 259 height 14
type input "$40.00"
click at [459, 284] on span "Submit Payment" at bounding box center [454, 281] width 56 height 9
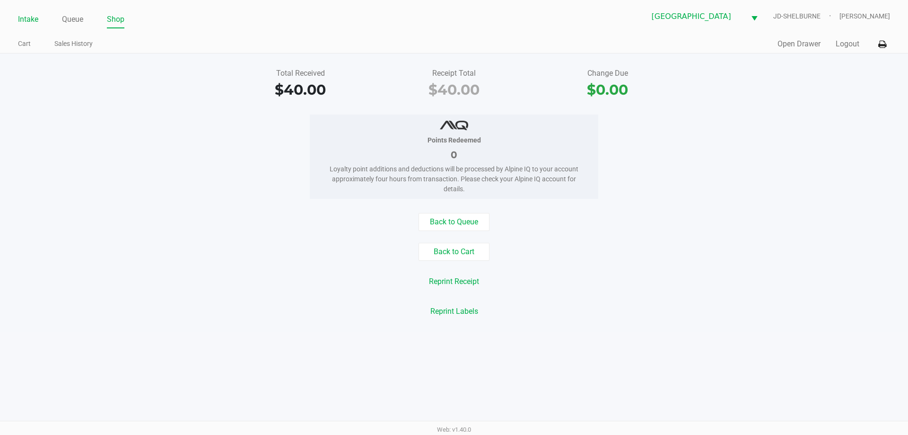
click at [28, 23] on link "Intake" at bounding box center [28, 19] width 20 height 13
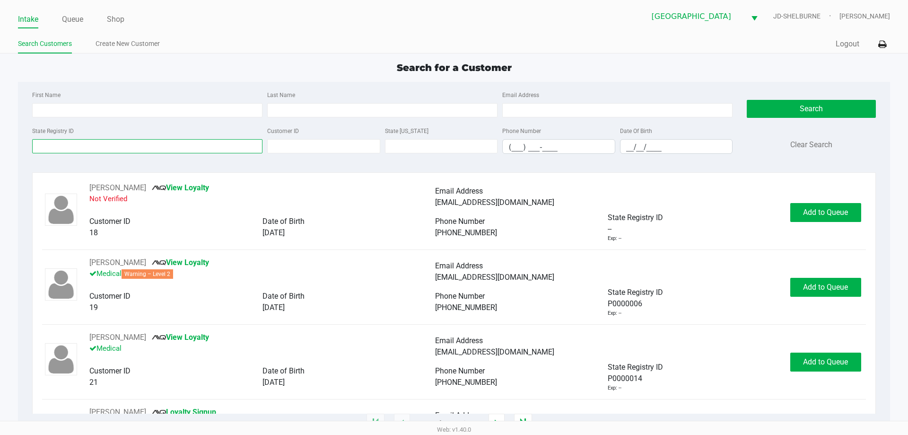
click at [65, 150] on input "State Registry ID" at bounding box center [147, 146] width 230 height 14
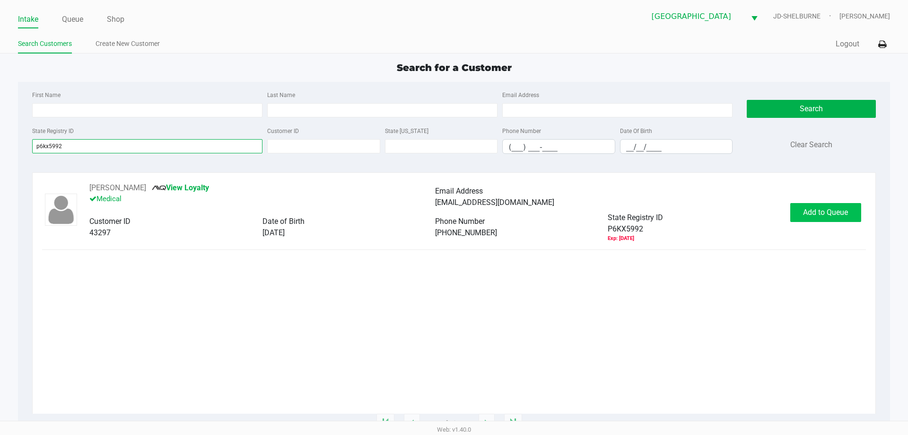
type input "p6kx5992"
click at [813, 205] on button "Add to Queue" at bounding box center [825, 212] width 71 height 19
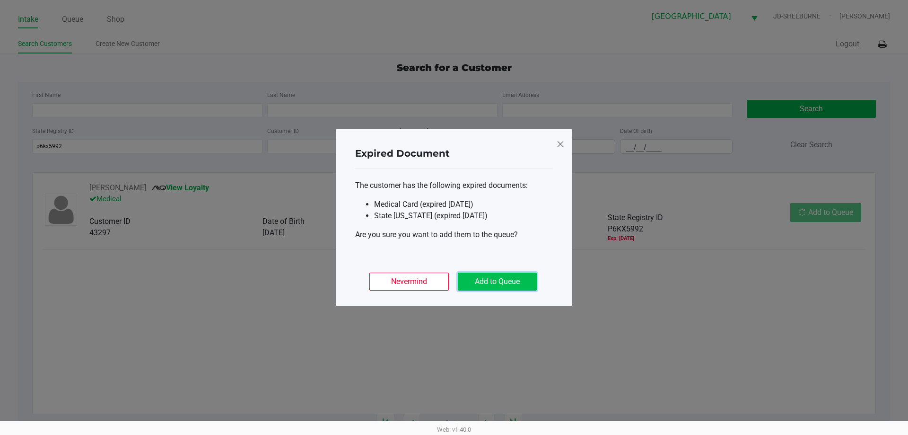
click at [523, 285] on button "Add to Queue" at bounding box center [497, 281] width 79 height 18
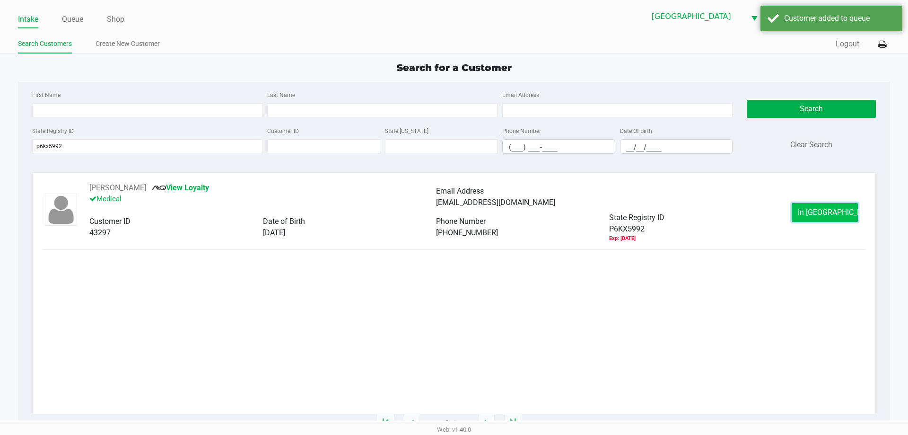
click at [818, 210] on span "In Queue" at bounding box center [837, 212] width 79 height 9
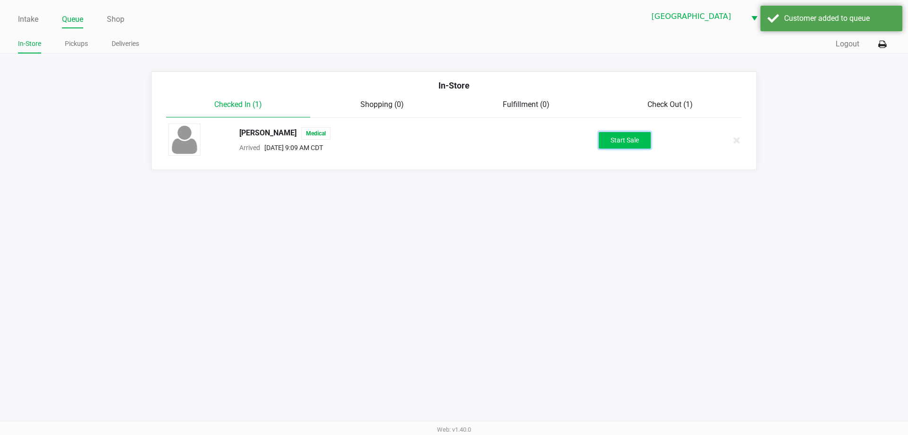
click at [635, 145] on button "Start Sale" at bounding box center [625, 140] width 52 height 17
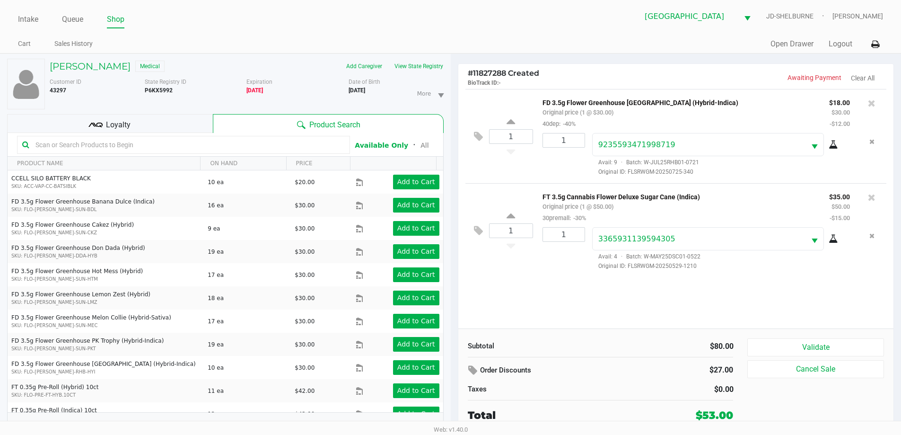
click at [120, 121] on span "Loyalty" at bounding box center [118, 124] width 25 height 11
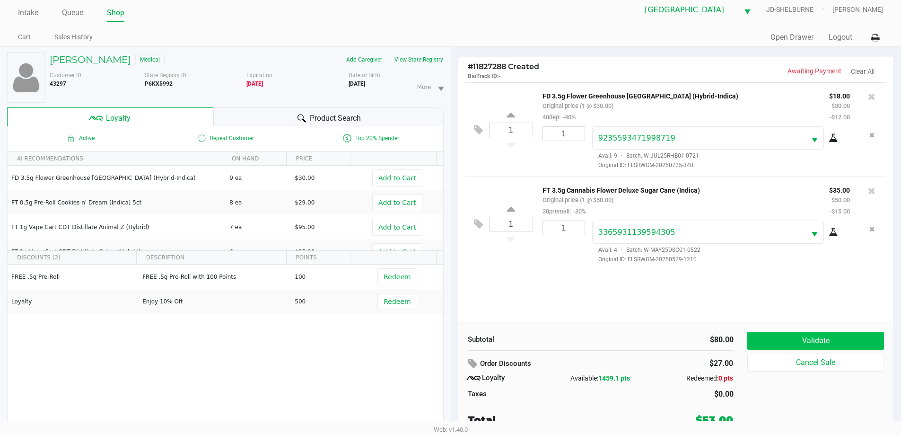
scroll to position [10, 0]
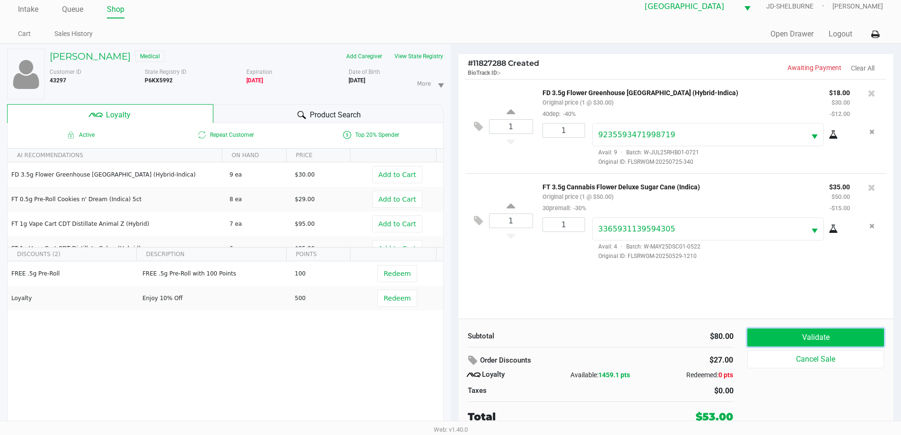
click at [835, 344] on button "Validate" at bounding box center [815, 337] width 136 height 18
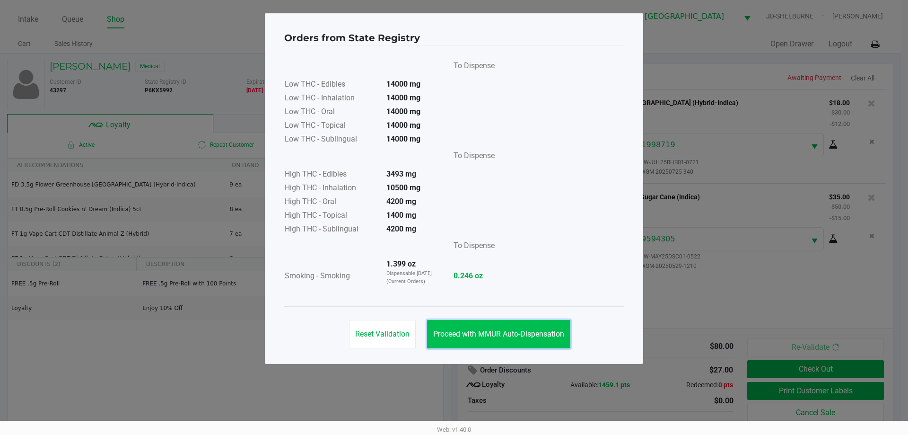
click at [489, 326] on button "Proceed with MMUR Auto-Dispensation" at bounding box center [498, 334] width 143 height 28
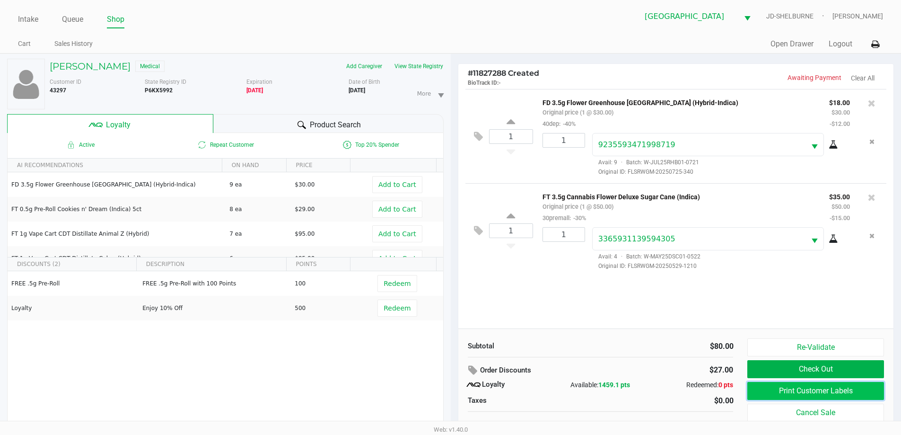
click at [818, 395] on button "Print Customer Labels" at bounding box center [815, 391] width 136 height 18
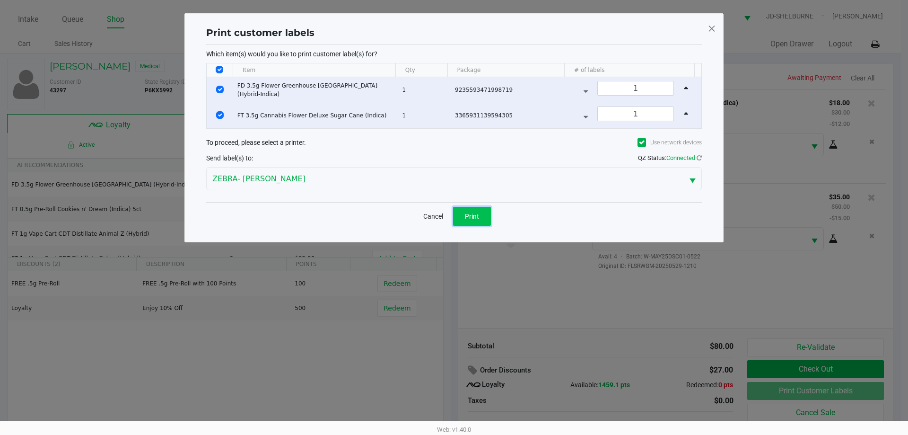
drag, startPoint x: 484, startPoint y: 213, endPoint x: 908, endPoint y: 330, distance: 439.4
click at [485, 213] on button "Print" at bounding box center [472, 216] width 38 height 19
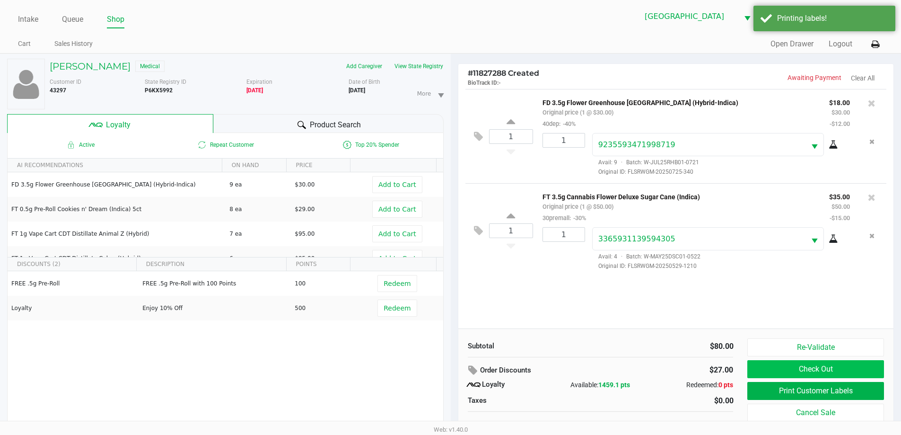
scroll to position [10, 0]
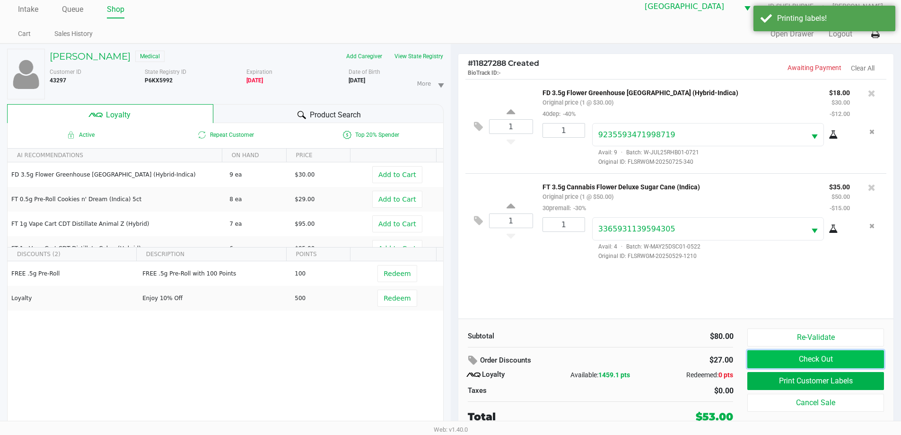
click at [803, 355] on button "Check Out" at bounding box center [815, 359] width 136 height 18
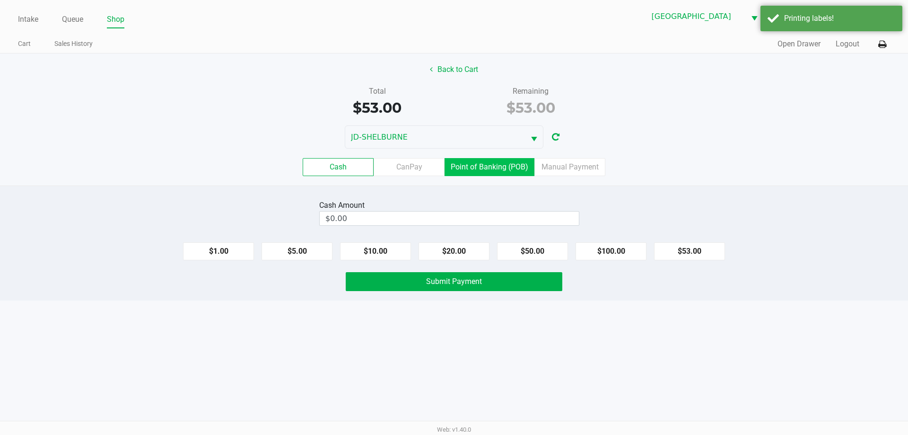
click at [485, 172] on label "Point of Banking (POB)" at bounding box center [490, 167] width 90 height 18
click at [0, 0] on 7 "Point of Banking (POB)" at bounding box center [0, 0] width 0 height 0
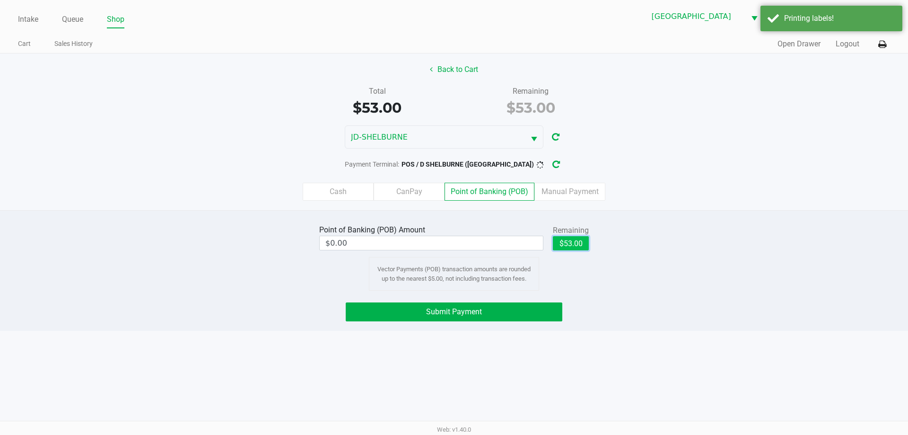
click at [573, 240] on button "$53.00" at bounding box center [571, 243] width 36 height 14
type input "$53.00"
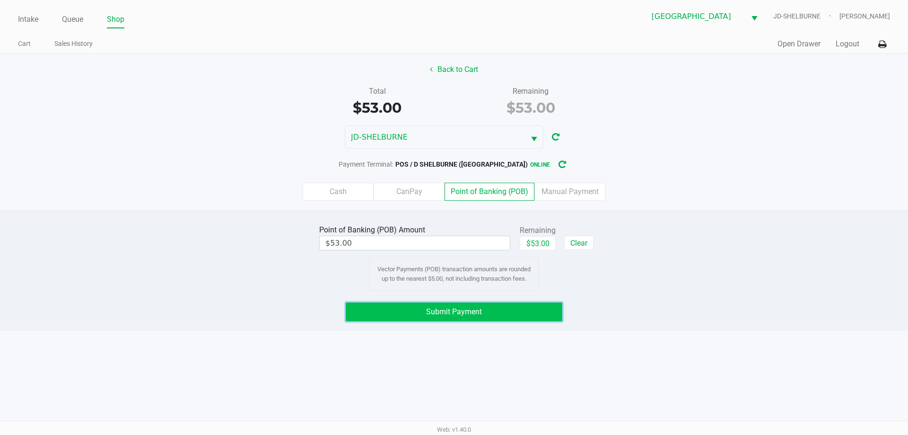
click at [477, 314] on span "Submit Payment" at bounding box center [454, 311] width 56 height 9
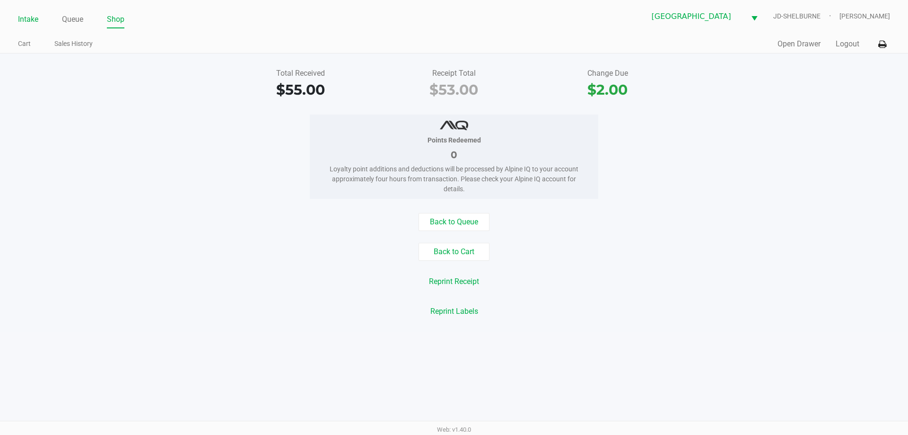
click at [31, 19] on link "Intake" at bounding box center [28, 19] width 20 height 13
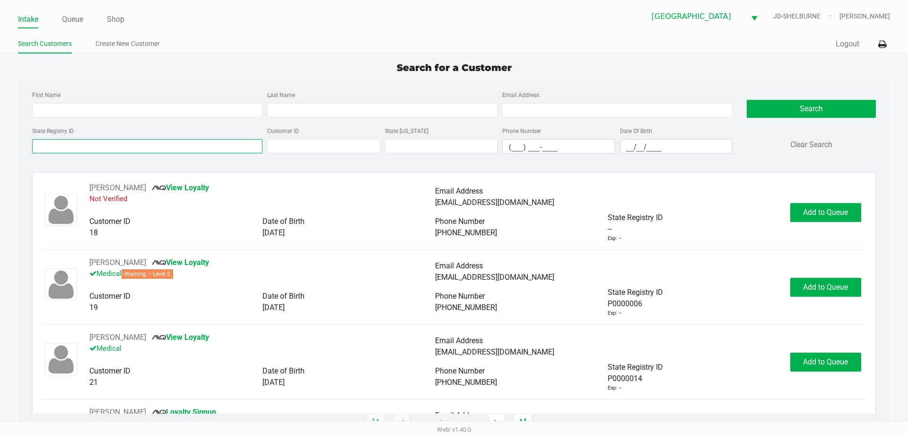
click at [57, 148] on input "State Registry ID" at bounding box center [147, 146] width 230 height 14
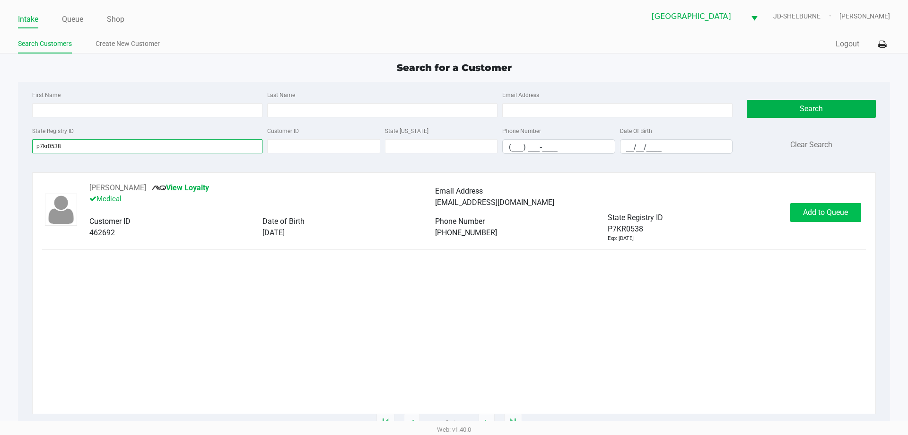
type input "p7kr0538"
click at [809, 215] on span "Add to Queue" at bounding box center [825, 212] width 45 height 9
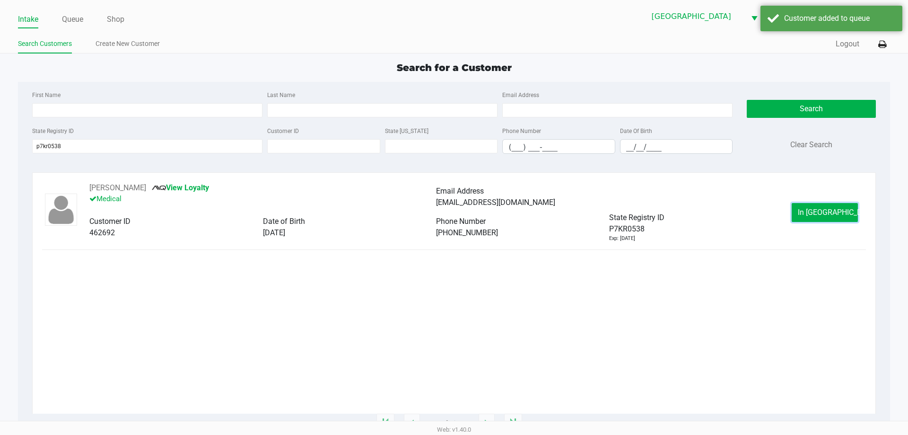
click at [809, 215] on button "In Queue" at bounding box center [825, 212] width 66 height 19
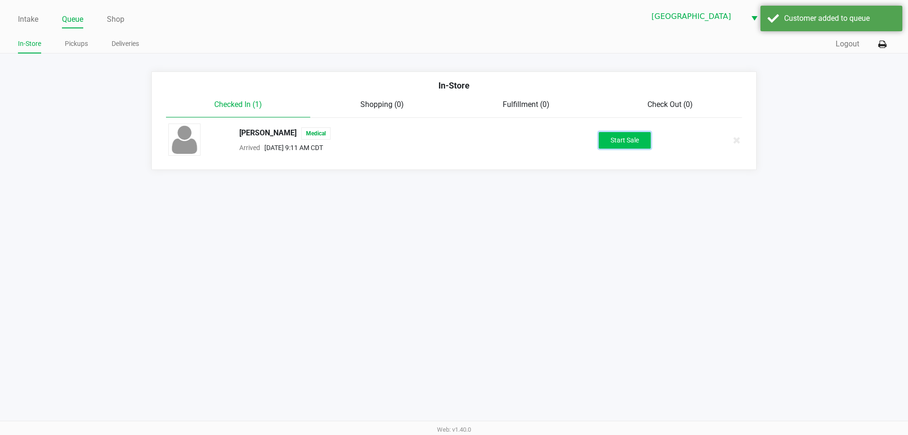
click at [629, 137] on button "Start Sale" at bounding box center [625, 140] width 52 height 17
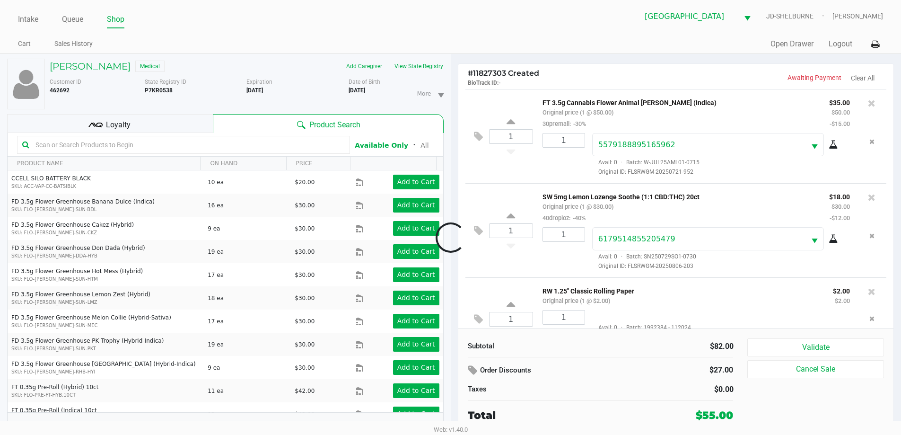
scroll to position [33, 0]
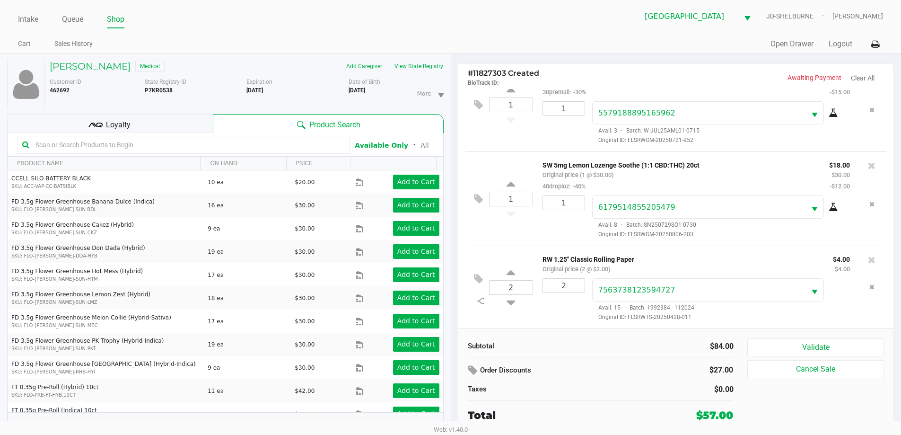
click at [158, 125] on div "Loyalty" at bounding box center [110, 123] width 206 height 19
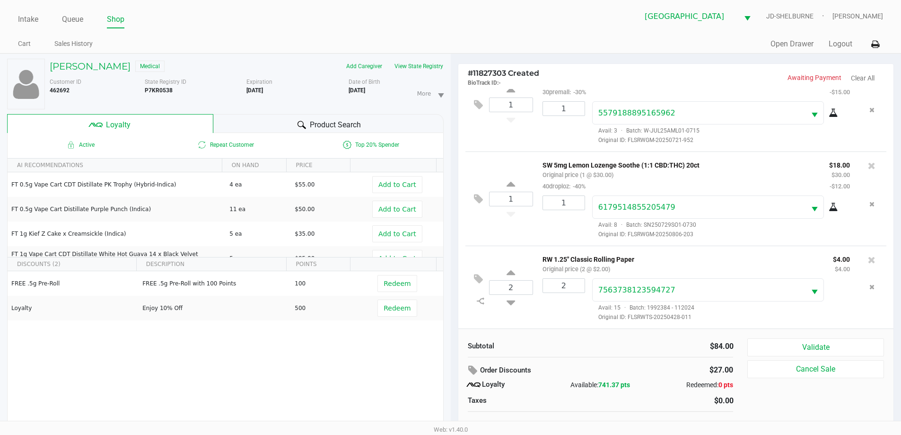
scroll to position [10, 0]
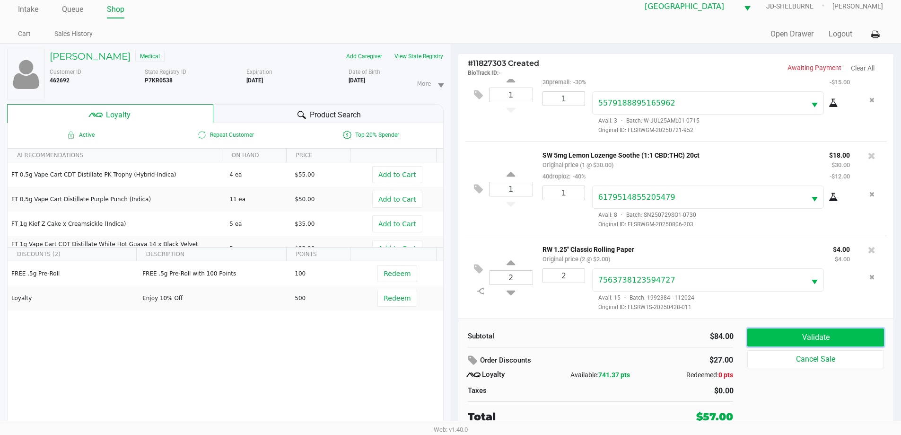
click at [777, 340] on button "Validate" at bounding box center [815, 337] width 136 height 18
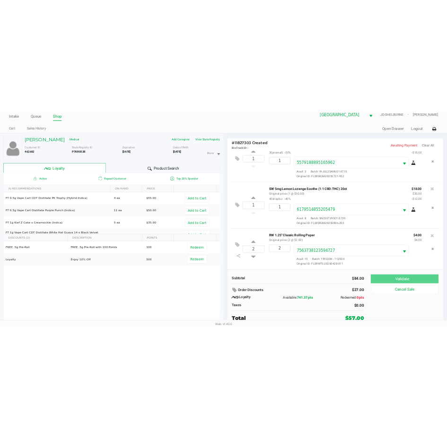
scroll to position [0, 0]
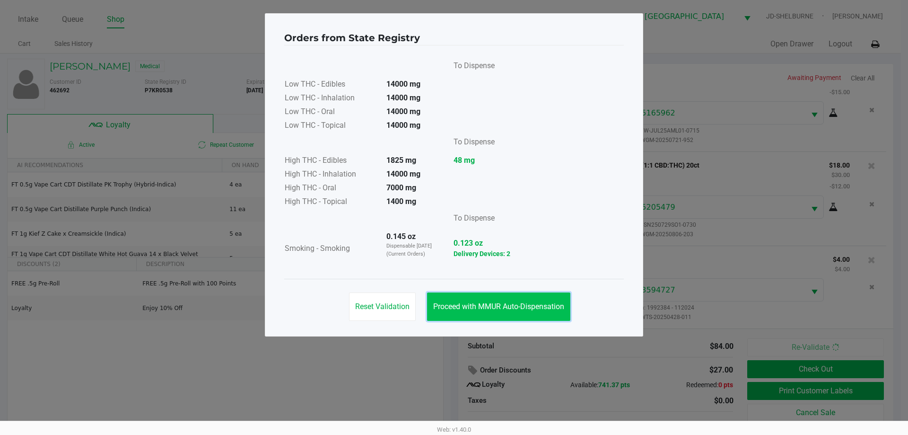
click at [525, 306] on span "Proceed with MMUR Auto-Dispensation" at bounding box center [498, 306] width 131 height 9
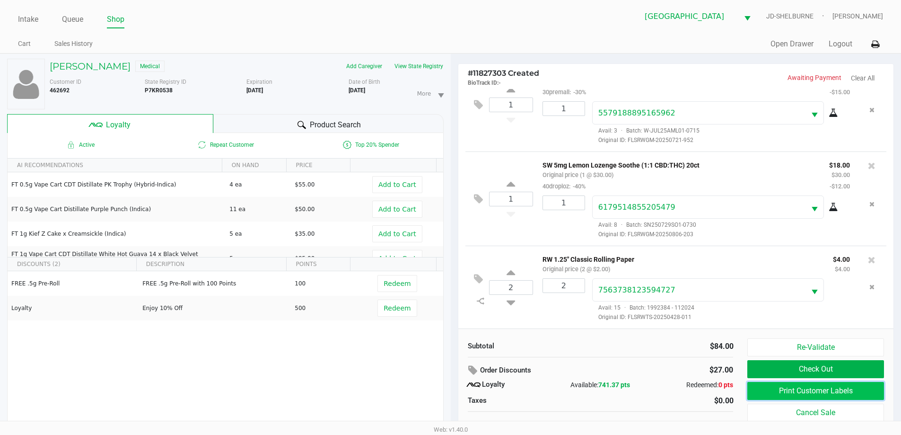
click at [781, 395] on button "Print Customer Labels" at bounding box center [815, 391] width 136 height 18
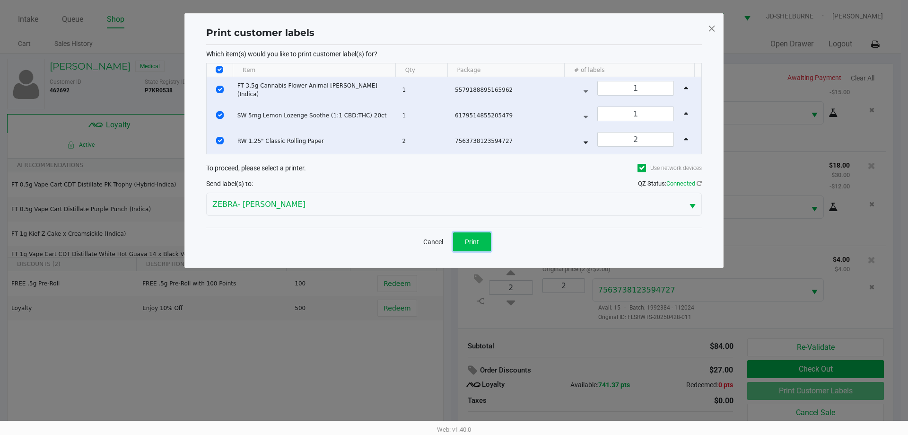
click at [467, 243] on span "Print" at bounding box center [472, 242] width 14 height 8
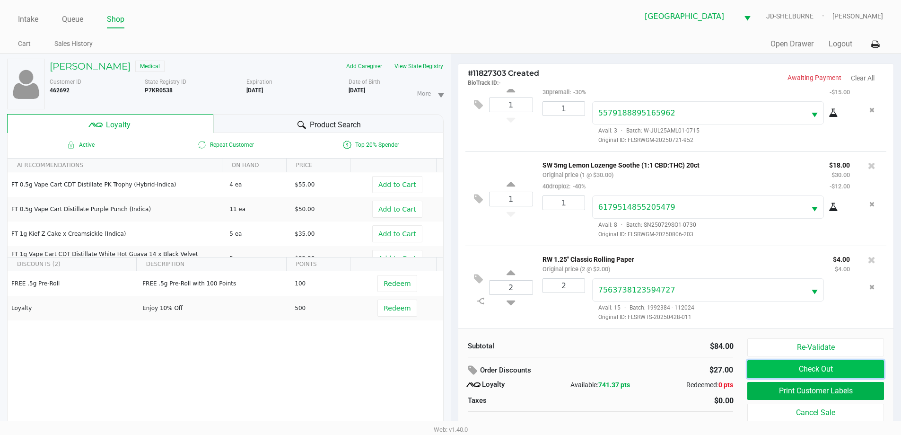
click at [766, 362] on button "Check Out" at bounding box center [815, 369] width 136 height 18
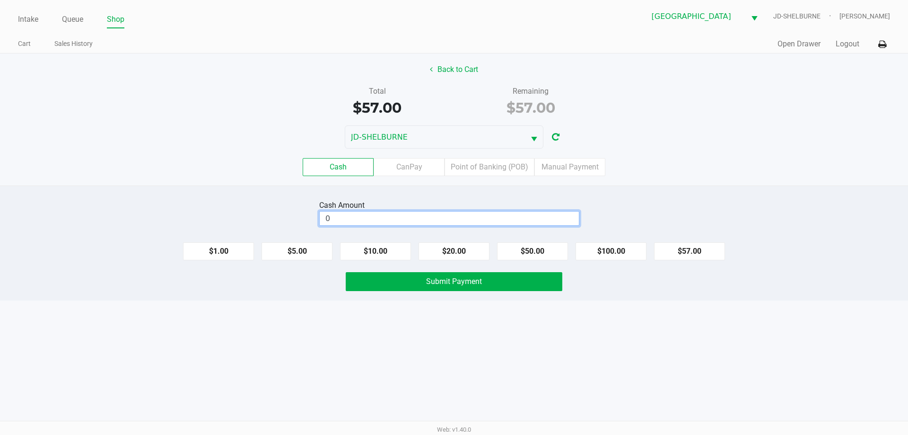
click at [363, 219] on input "0" at bounding box center [449, 218] width 259 height 14
type input "$60.00"
click at [382, 281] on button "Submit Payment" at bounding box center [454, 281] width 217 height 19
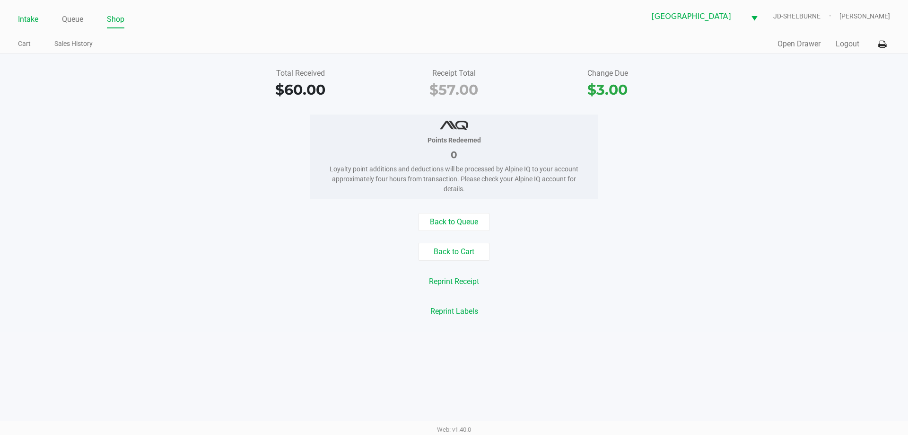
click at [32, 20] on link "Intake" at bounding box center [28, 19] width 20 height 13
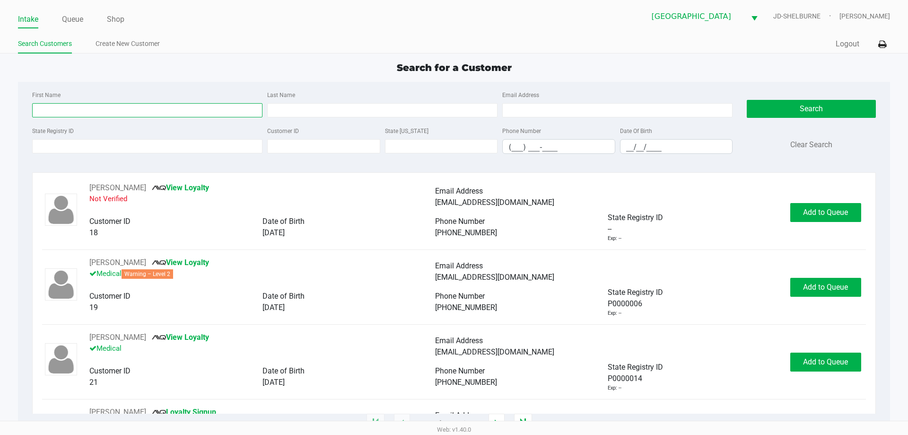
click at [81, 110] on input "First Name" at bounding box center [147, 110] width 230 height 14
type input "hous"
type input "part"
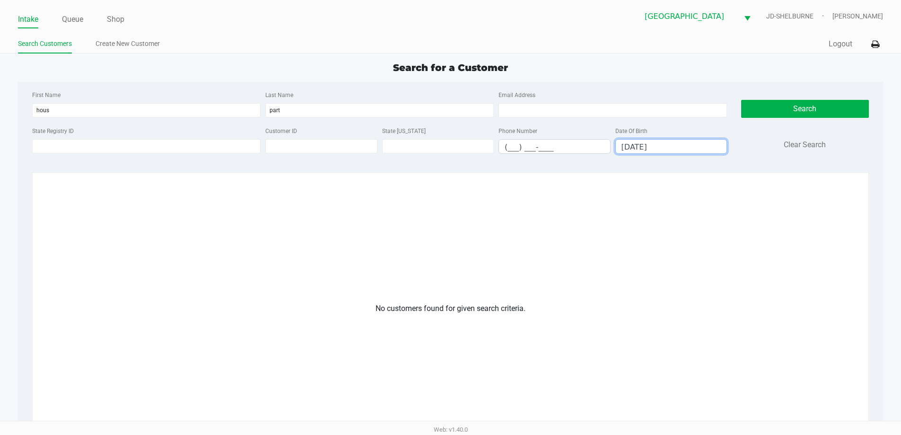
type input "03/23/1999"
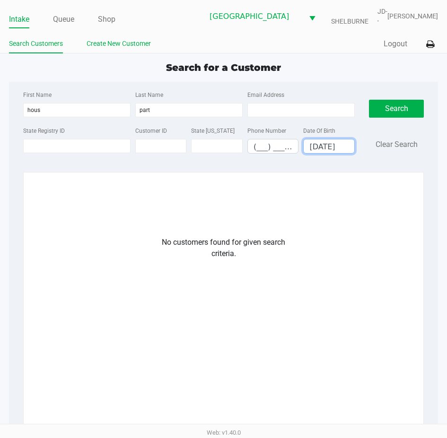
click at [130, 50] on link "Create New Customer" at bounding box center [119, 44] width 64 height 12
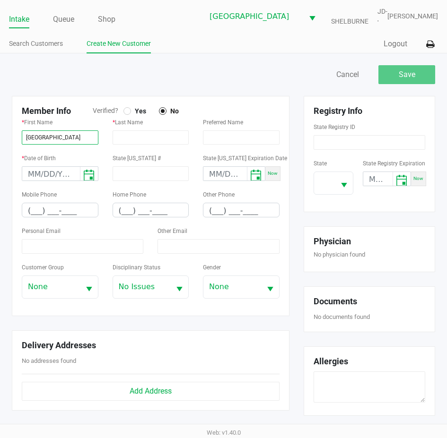
type input "HOUSTON"
click at [126, 113] on div at bounding box center [127, 111] width 4 height 4
type input "PARTRIDGE"
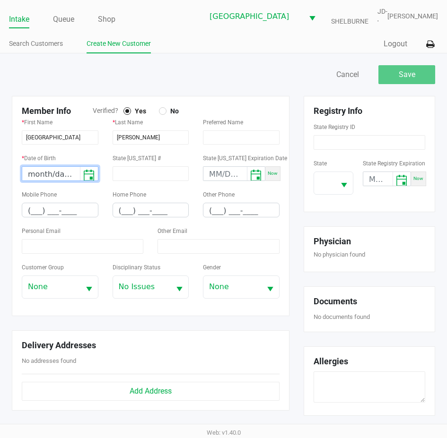
click at [34, 178] on input "month/day/year" at bounding box center [51, 174] width 58 height 15
type input "03/23/1999"
click at [77, 196] on div "Mobile Phone (___) ___-____" at bounding box center [60, 203] width 77 height 29
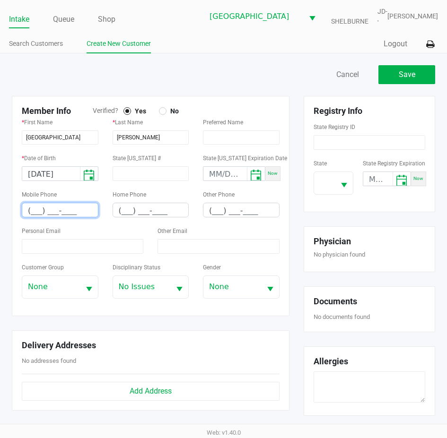
click at [35, 216] on input "(___) ___-____" at bounding box center [60, 210] width 76 height 15
type input "(___) ___-____"
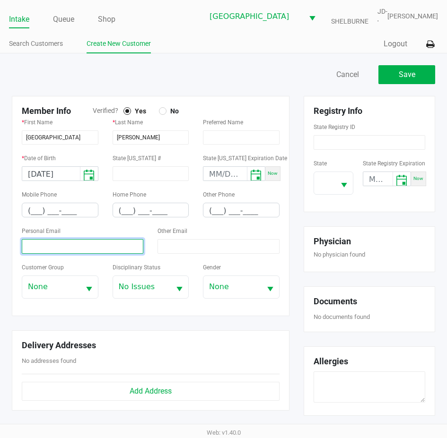
click at [55, 254] on input at bounding box center [83, 246] width 122 height 15
paste input "houstonjpartridge@gmail.com"
type input "houstonjpartridge@gmail.com"
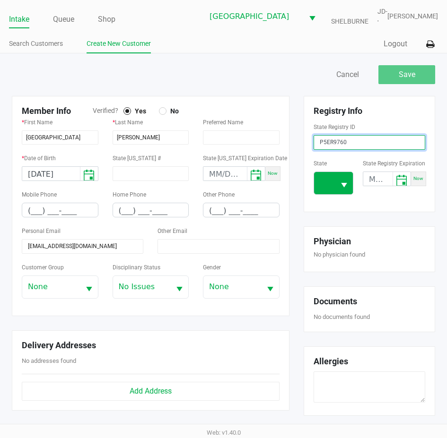
click at [347, 190] on span "Select" at bounding box center [344, 186] width 12 height 12
type input "P5ER9760"
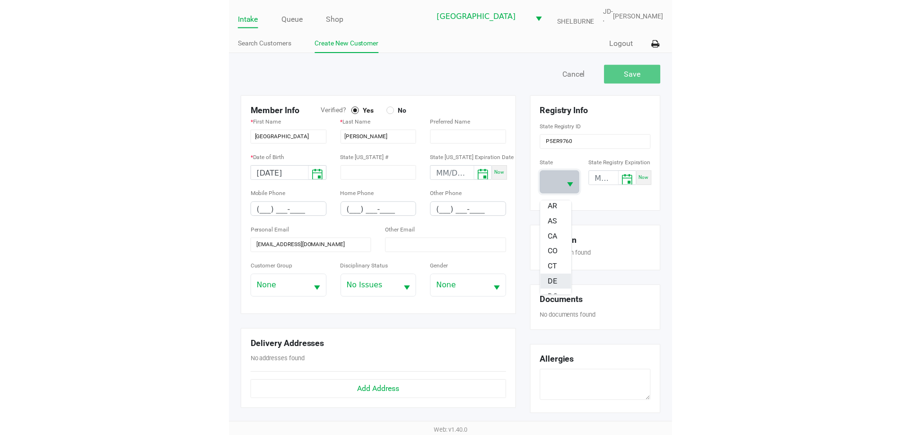
scroll to position [142, 0]
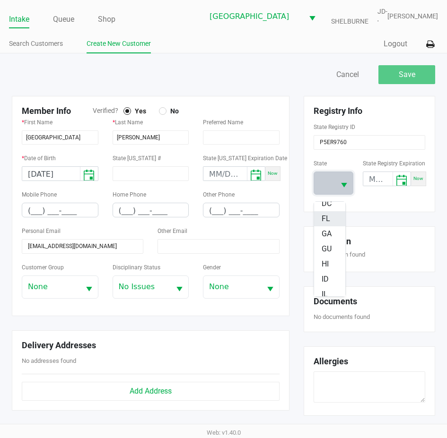
click at [325, 218] on span "FL" at bounding box center [326, 218] width 9 height 11
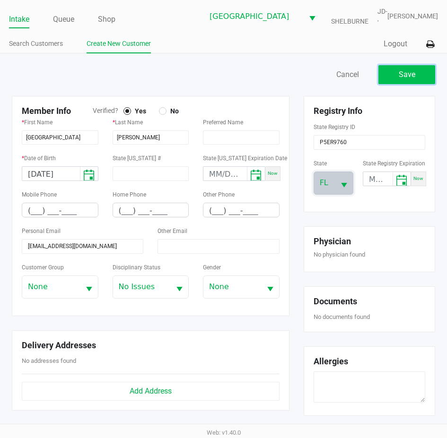
click at [413, 79] on span "Save" at bounding box center [407, 74] width 17 height 9
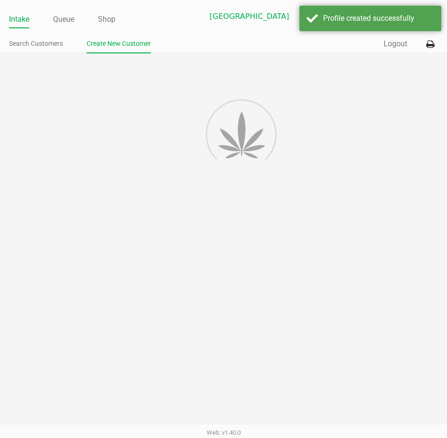
type input "---"
type input "( __) ___-____"
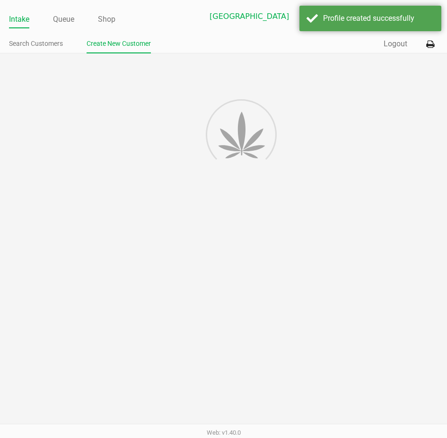
type input "---"
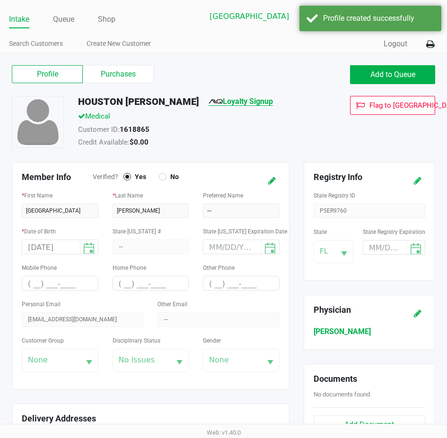
click at [235, 106] on link "Loyalty Signup" at bounding box center [241, 101] width 64 height 9
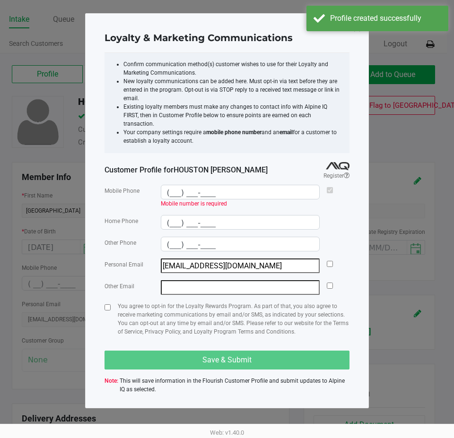
drag, startPoint x: 412, startPoint y: 151, endPoint x: 412, endPoint y: 146, distance: 5.7
click at [412, 151] on ngb-modal-window "Loyalty & Marketing Communications Confirm communication method(s) customer wis…" at bounding box center [227, 219] width 454 height 438
click at [264, 30] on div "Loyalty & Marketing Communications" at bounding box center [227, 38] width 245 height 30
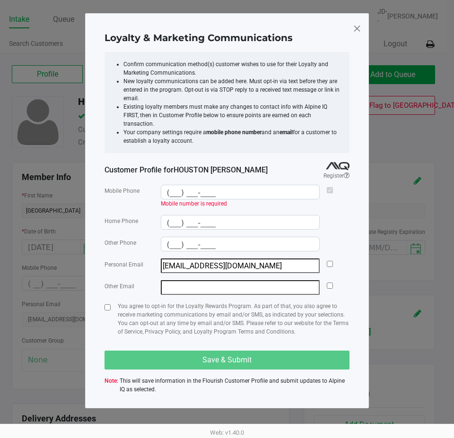
click at [362, 31] on div "Loyalty & Marketing Communications Confirm communication method(s) customer wis…" at bounding box center [227, 210] width 284 height 395
click at [359, 31] on span at bounding box center [357, 28] width 9 height 15
type input "(___) ___-____"
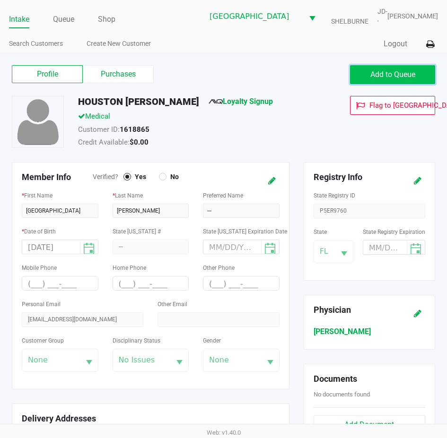
click at [384, 77] on span "Add to Queue" at bounding box center [392, 74] width 45 height 9
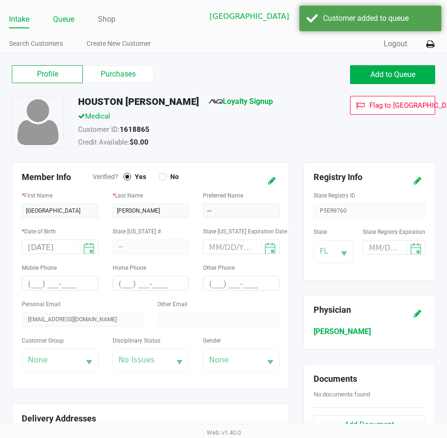
click at [70, 26] on link "Queue" at bounding box center [63, 19] width 21 height 13
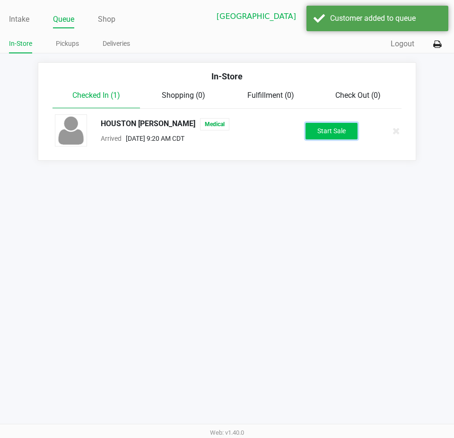
click at [324, 124] on button "Start Sale" at bounding box center [332, 131] width 52 height 17
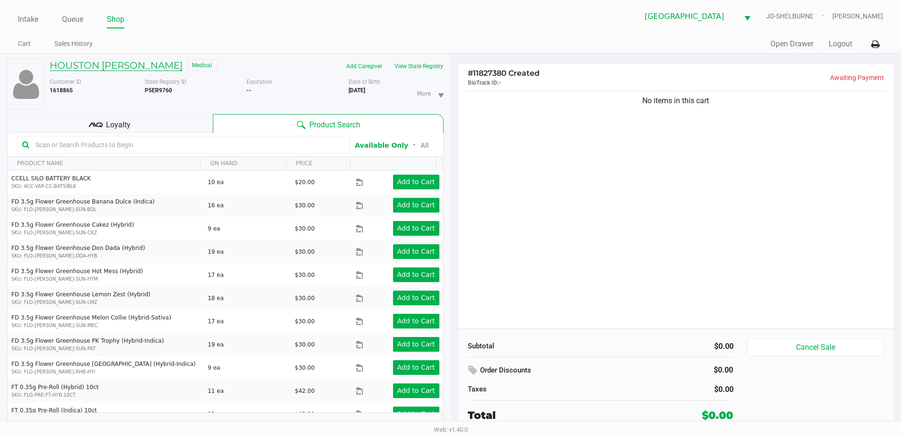
click at [97, 64] on h5 "HOUSTON PARTRIDGE" at bounding box center [116, 65] width 133 height 11
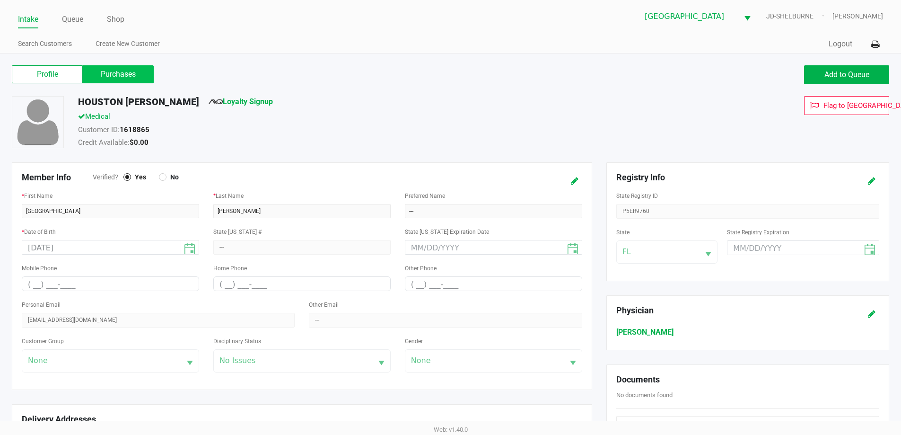
click at [133, 78] on label "Purchases" at bounding box center [118, 74] width 71 height 18
click at [0, 0] on 1 "Purchases" at bounding box center [0, 0] width 0 height 0
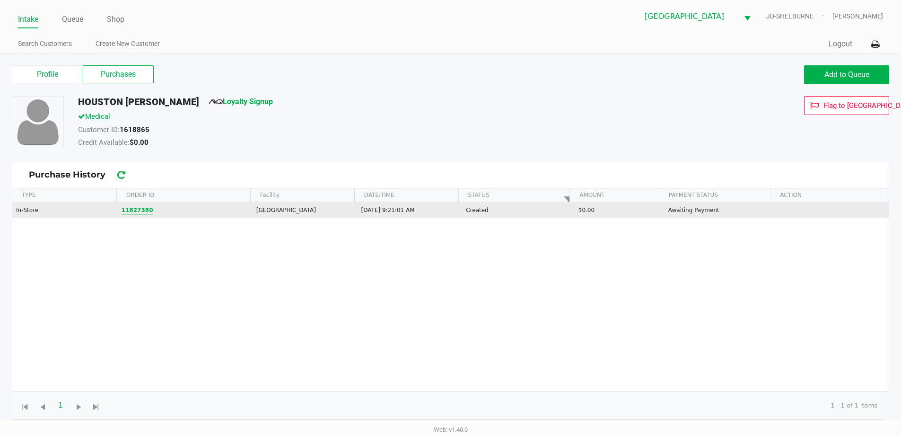
click at [127, 208] on button "11827380" at bounding box center [138, 210] width 32 height 9
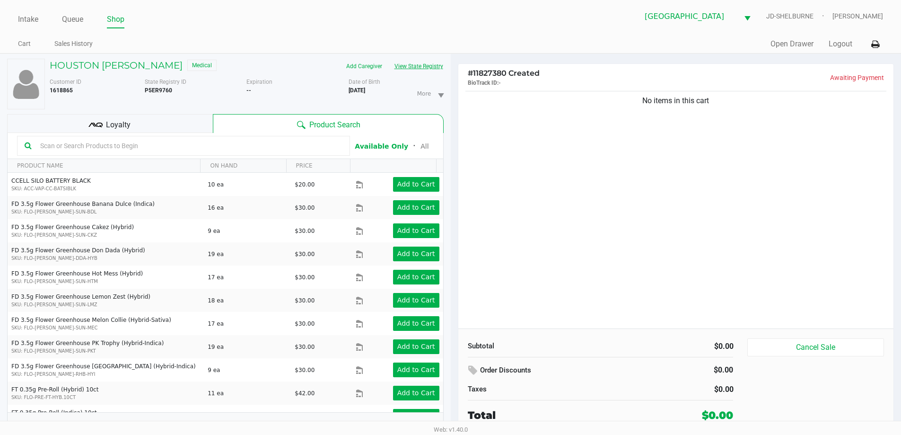
click at [399, 66] on button "View State Registry" at bounding box center [415, 66] width 55 height 15
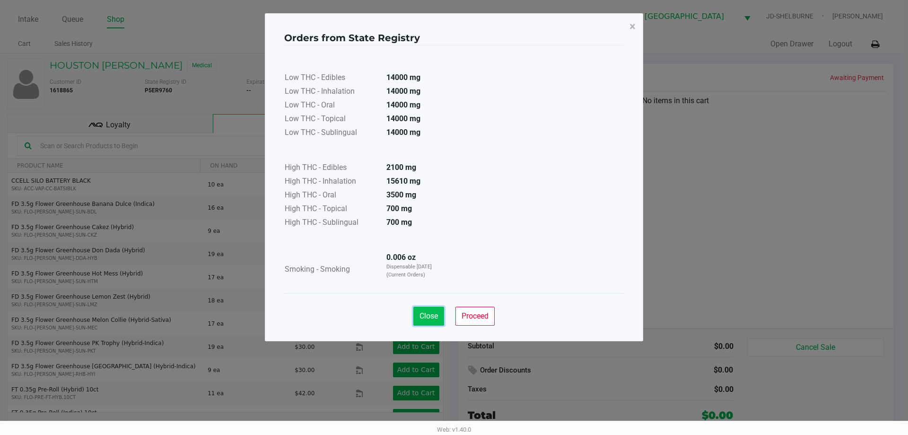
click at [428, 315] on span "Close" at bounding box center [428, 315] width 18 height 9
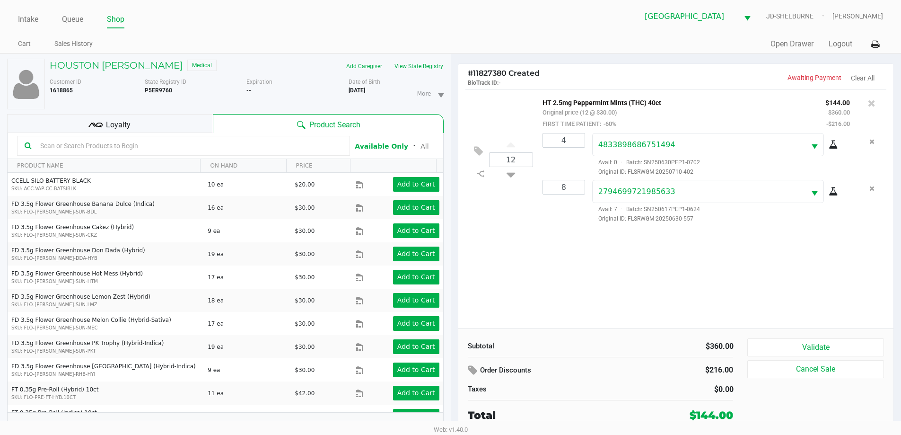
click at [149, 125] on div "Loyalty" at bounding box center [110, 123] width 206 height 19
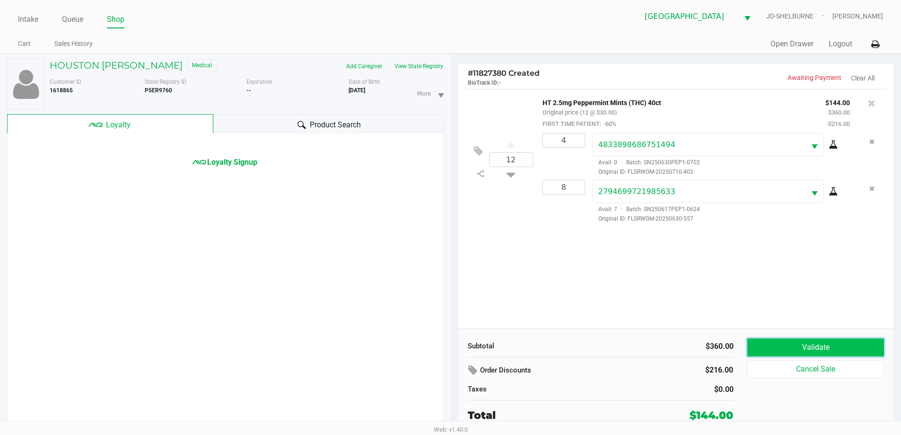
click at [813, 338] on button "Validate" at bounding box center [815, 347] width 136 height 18
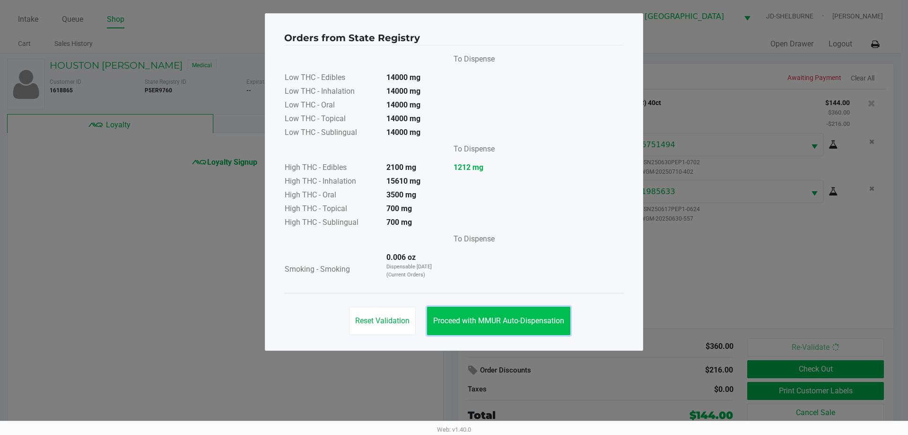
click at [536, 314] on button "Proceed with MMUR Auto-Dispensation" at bounding box center [498, 320] width 143 height 28
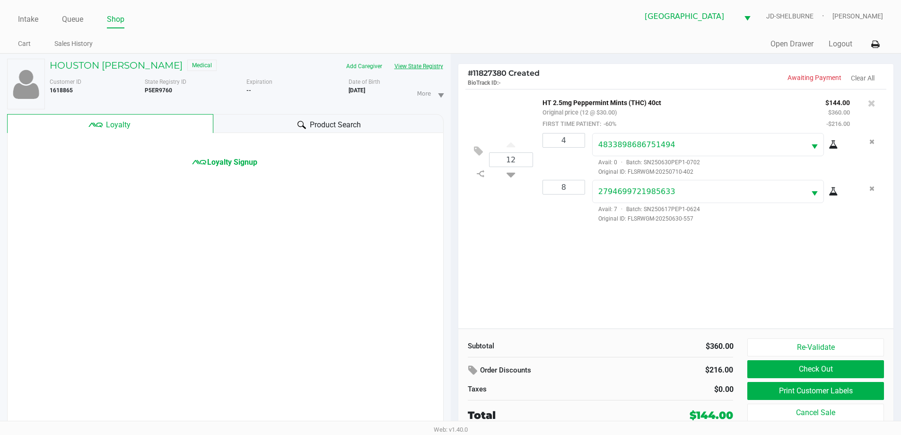
click at [418, 70] on button "View State Registry" at bounding box center [415, 66] width 55 height 15
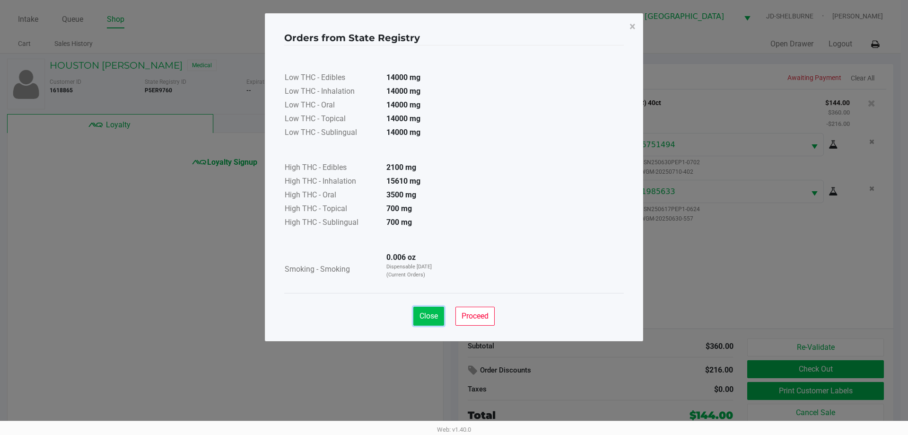
click at [429, 318] on span "Close" at bounding box center [428, 315] width 18 height 9
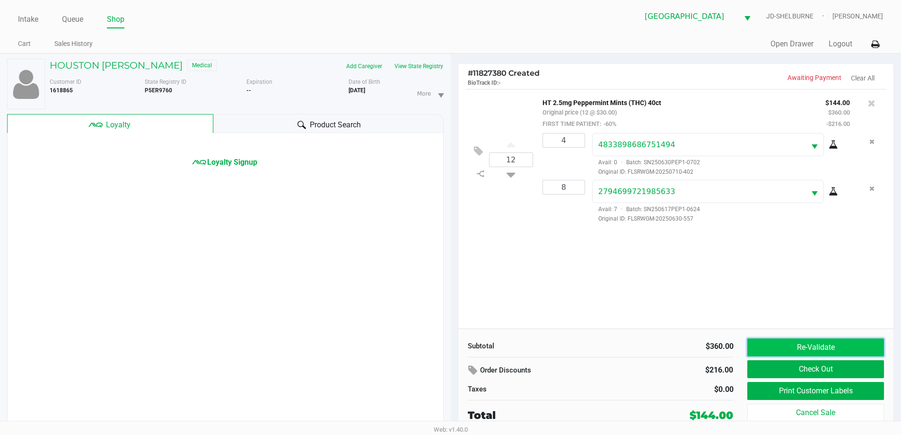
click at [808, 349] on button "Re-Validate" at bounding box center [815, 347] width 136 height 18
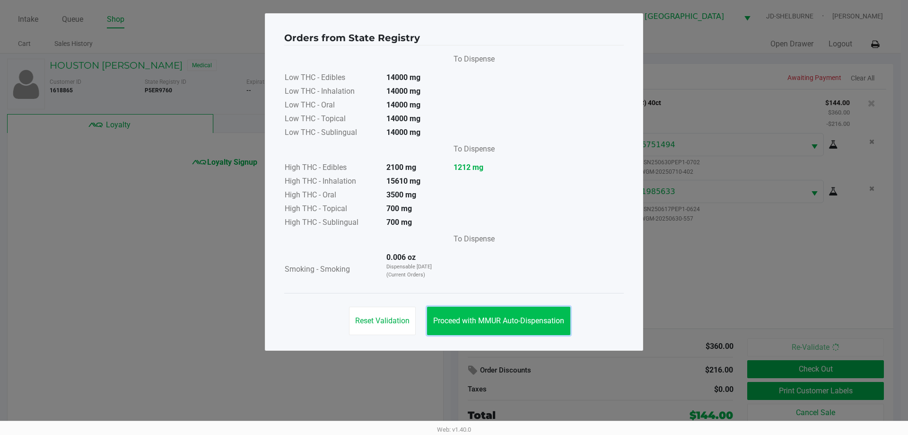
click at [482, 313] on button "Proceed with MMUR Auto-Dispensation" at bounding box center [498, 320] width 143 height 28
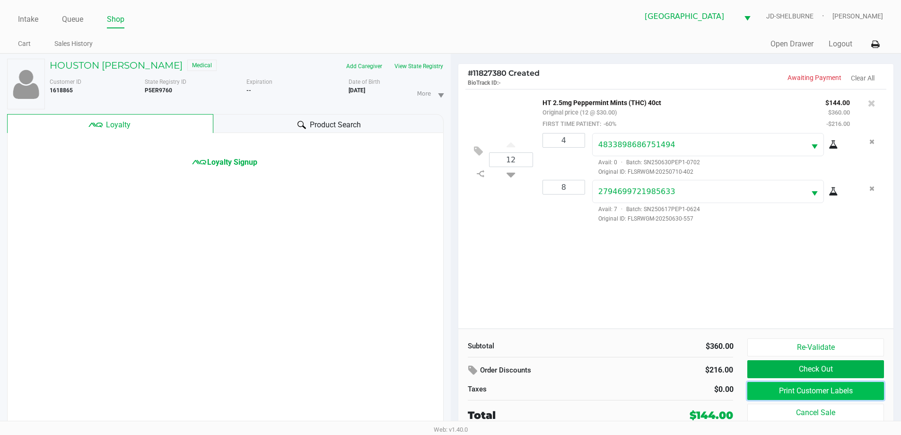
click at [843, 390] on button "Print Customer Labels" at bounding box center [815, 391] width 136 height 18
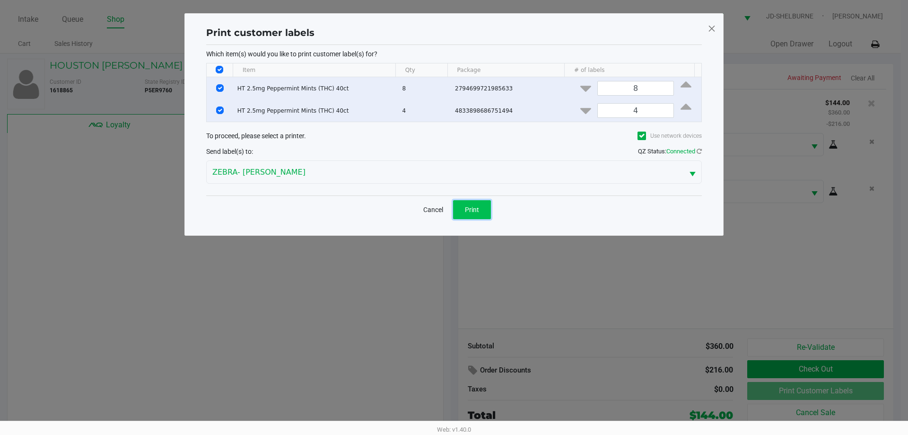
click at [479, 210] on span "Print" at bounding box center [472, 210] width 14 height 8
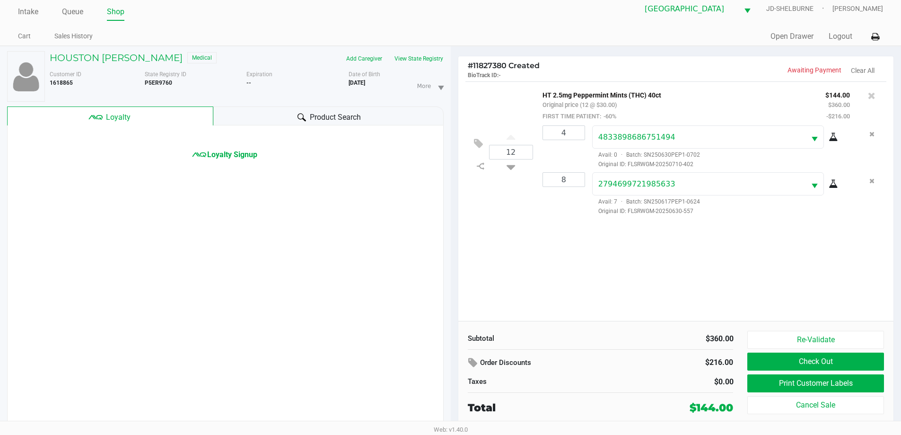
scroll to position [10, 0]
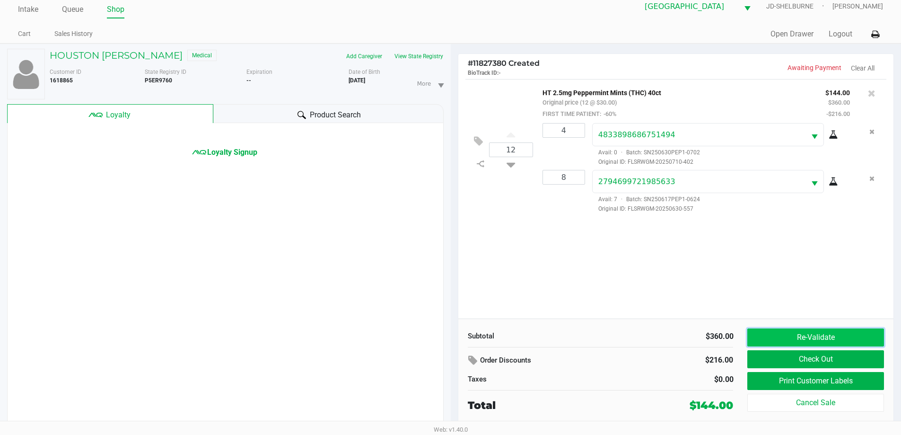
click at [805, 335] on button "Re-Validate" at bounding box center [815, 337] width 136 height 18
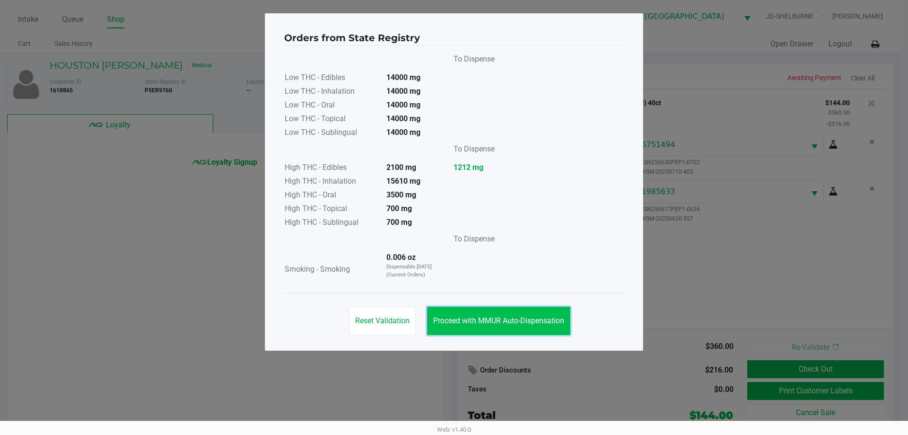
click at [522, 323] on span "Proceed with MMUR Auto-Dispensation" at bounding box center [498, 320] width 131 height 9
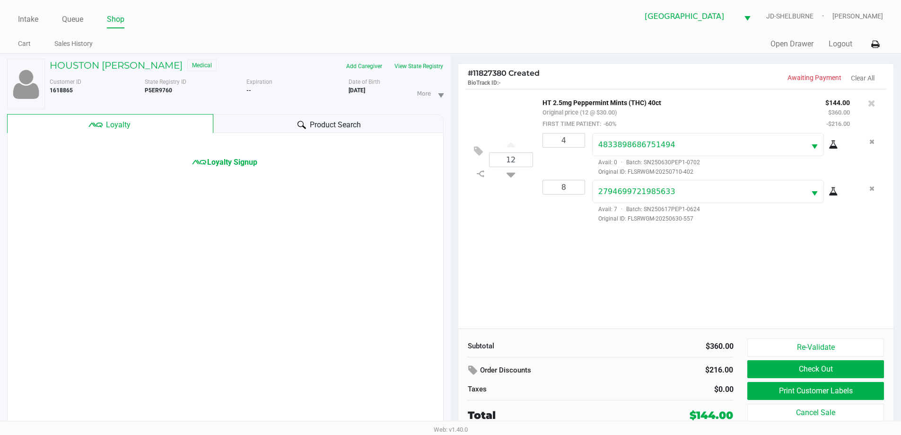
scroll to position [10, 0]
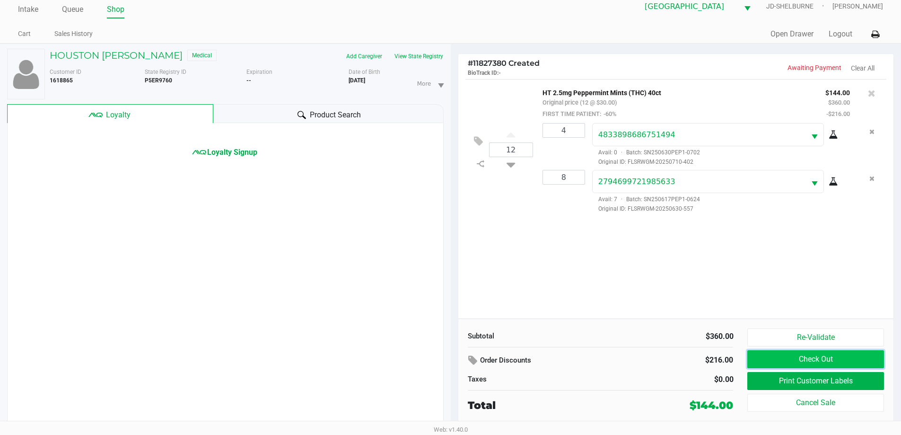
click at [792, 354] on button "Check Out" at bounding box center [815, 359] width 136 height 18
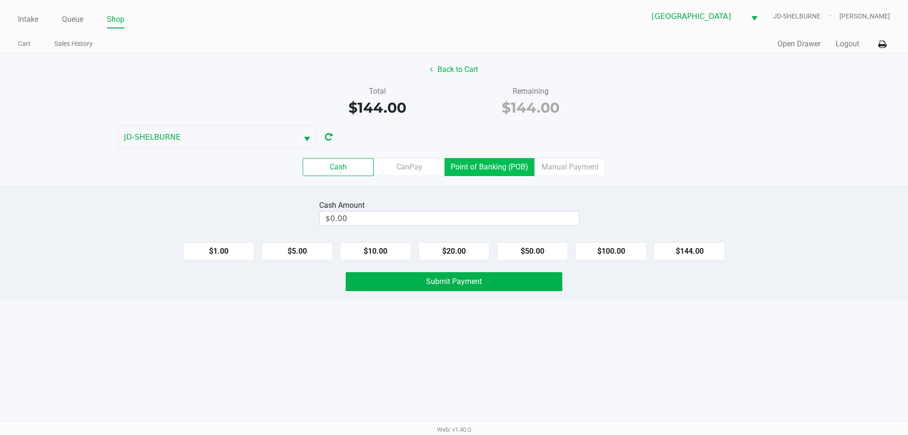
click at [483, 170] on label "Point of Banking (POB)" at bounding box center [490, 167] width 90 height 18
click at [0, 0] on 7 "Point of Banking (POB)" at bounding box center [0, 0] width 0 height 0
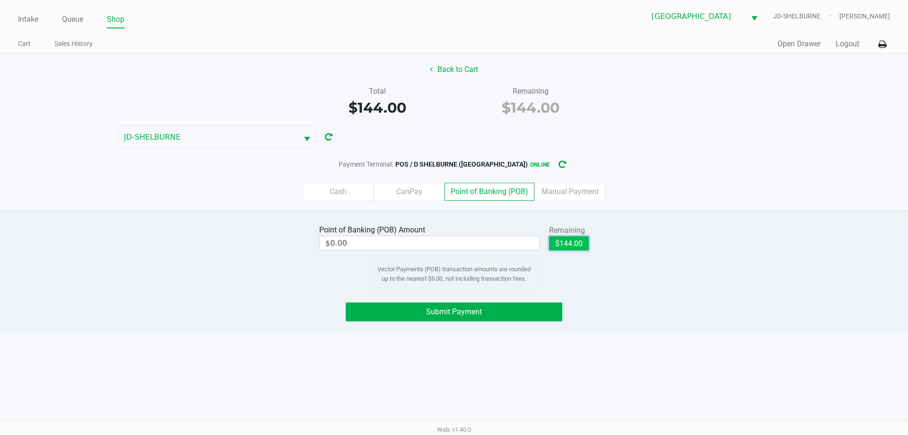
click at [565, 244] on button "$144.00" at bounding box center [569, 243] width 40 height 14
type input "$144.00"
click at [467, 315] on span "Submit Payment" at bounding box center [454, 311] width 56 height 9
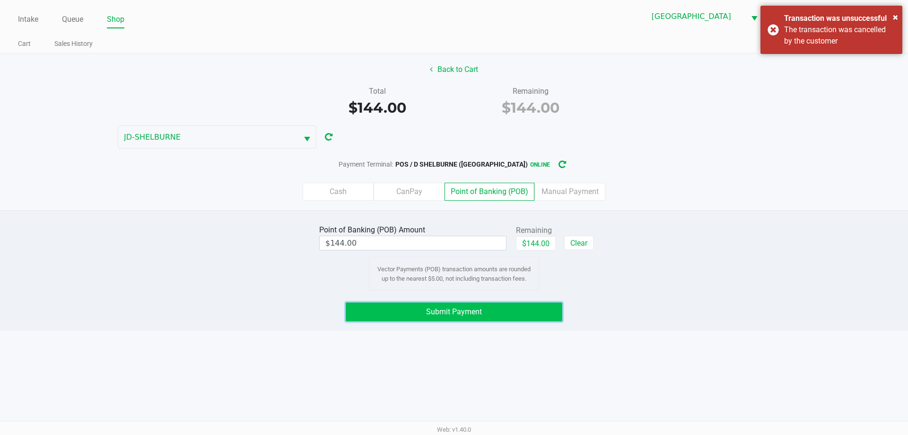
click at [464, 317] on button "Submit Payment" at bounding box center [454, 311] width 217 height 19
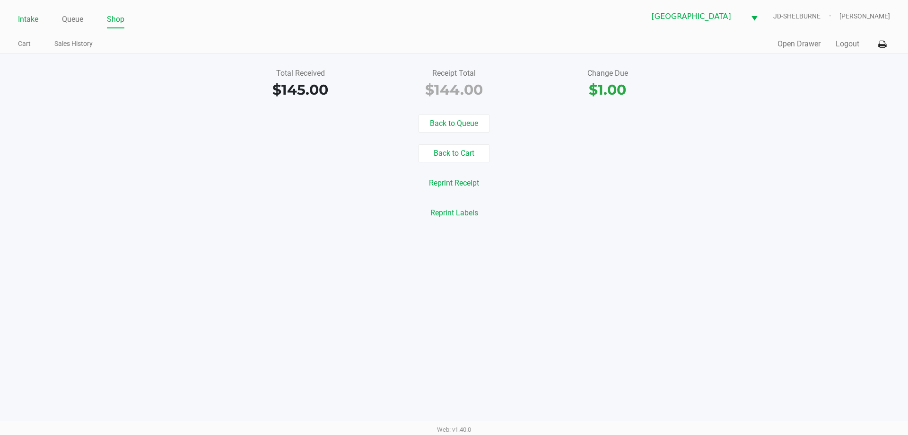
click at [23, 17] on link "Intake" at bounding box center [28, 19] width 20 height 13
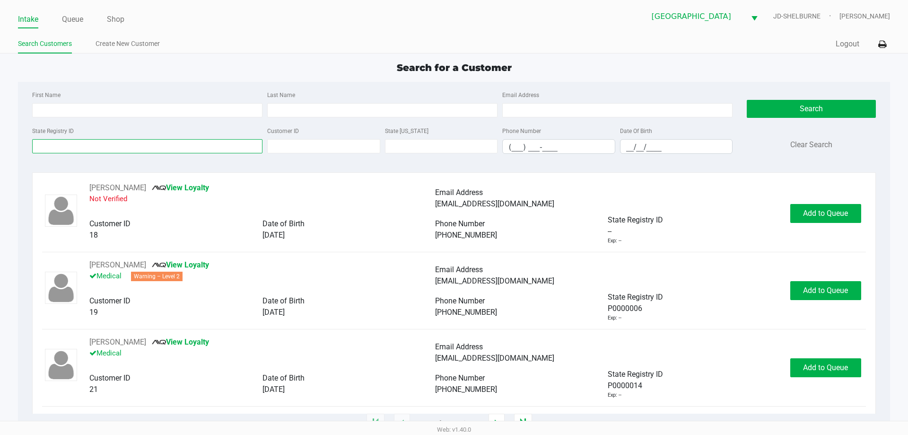
click at [69, 147] on input "State Registry ID" at bounding box center [147, 146] width 230 height 14
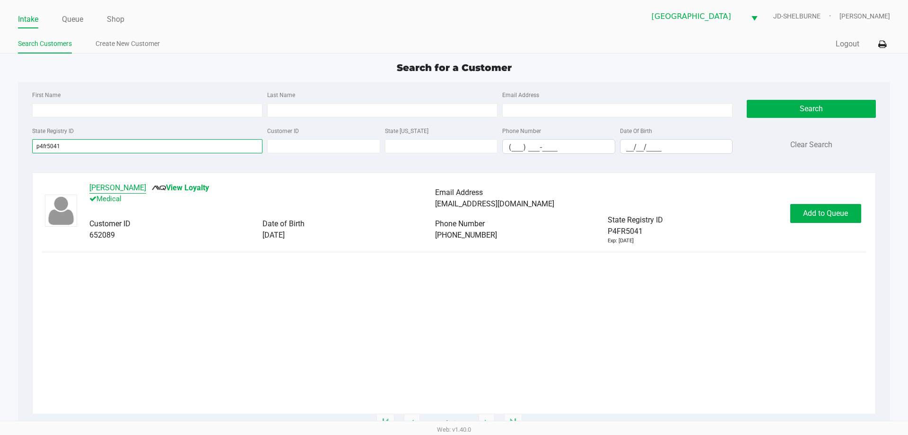
type input "p4fr5041"
click at [105, 189] on button "JAMES WOLF" at bounding box center [117, 187] width 57 height 11
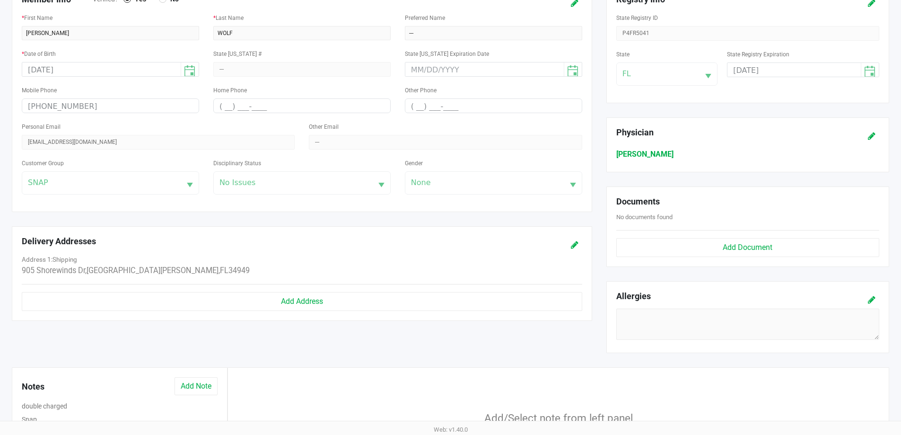
scroll to position [296, 0]
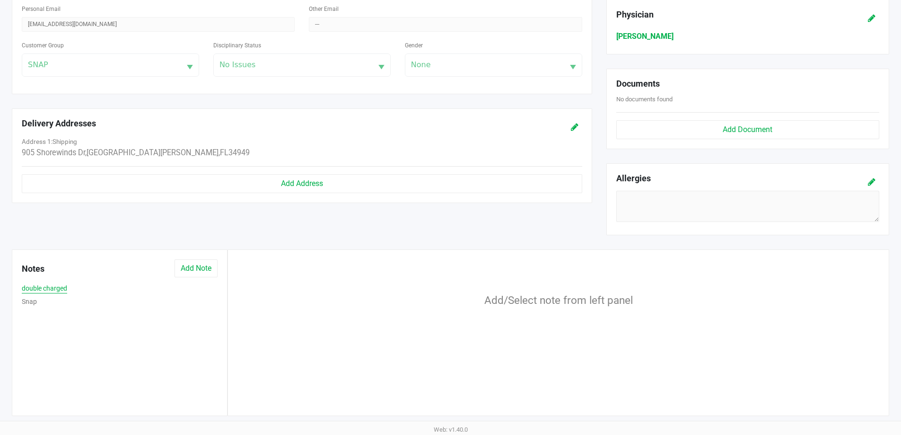
click at [56, 289] on button "double charged" at bounding box center [44, 288] width 45 height 10
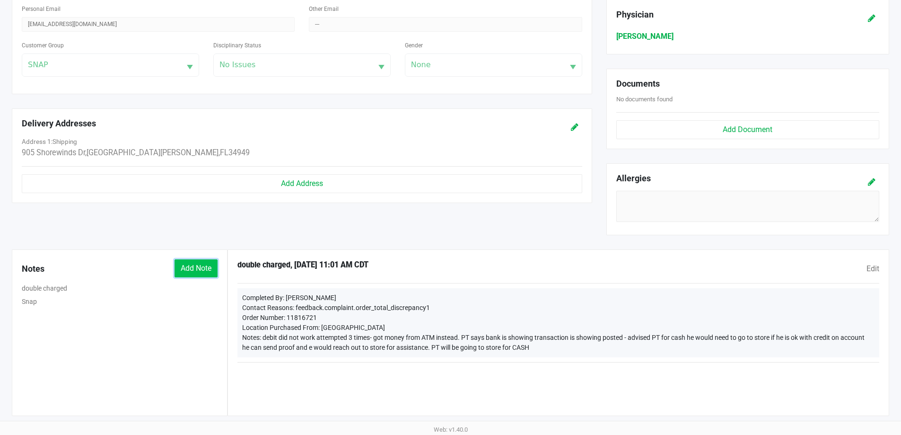
click at [206, 273] on button "Add Note" at bounding box center [196, 268] width 43 height 18
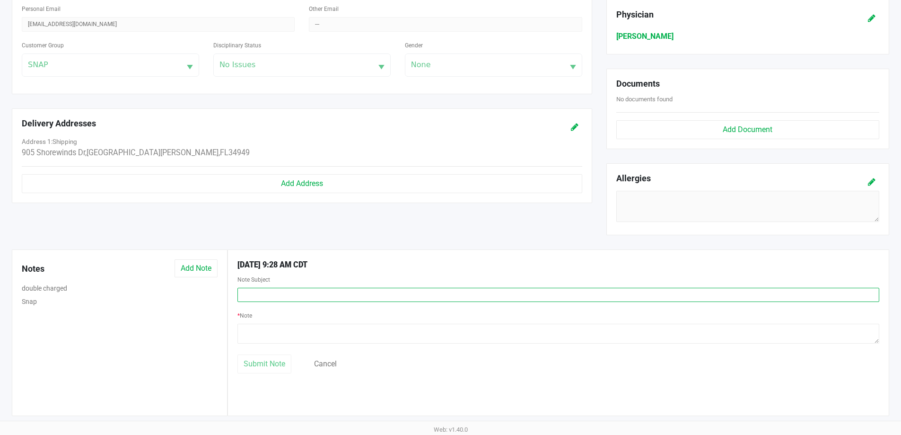
click at [262, 298] on input "text" at bounding box center [558, 295] width 642 height 14
type input "D"
type input "Customer given cash"
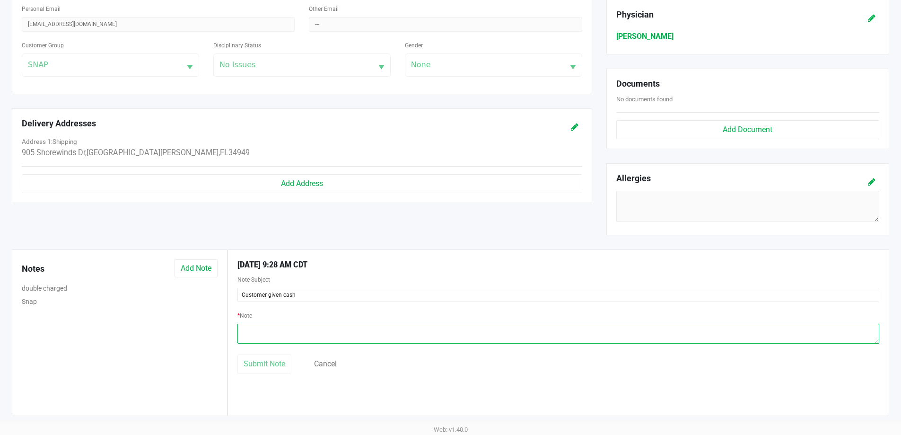
click at [307, 339] on textarea at bounding box center [558, 333] width 642 height 20
type textarea "Customer was double charged got approval to give him the $73 in cash."
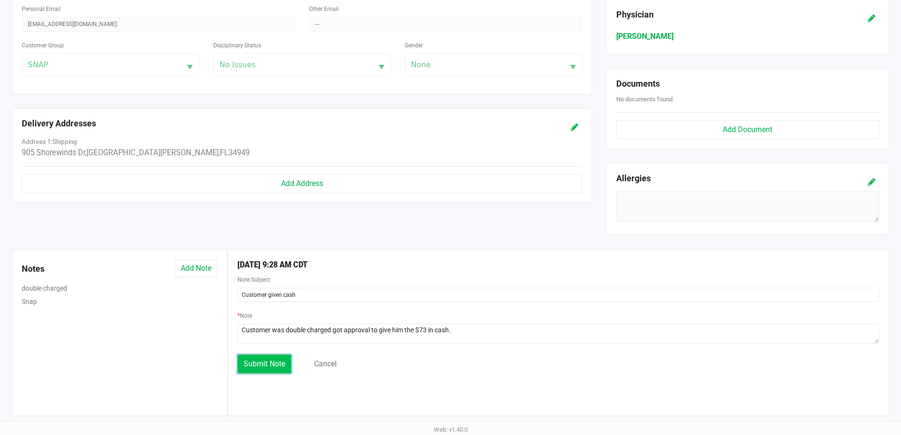
click at [250, 359] on span "Submit Note" at bounding box center [265, 363] width 42 height 9
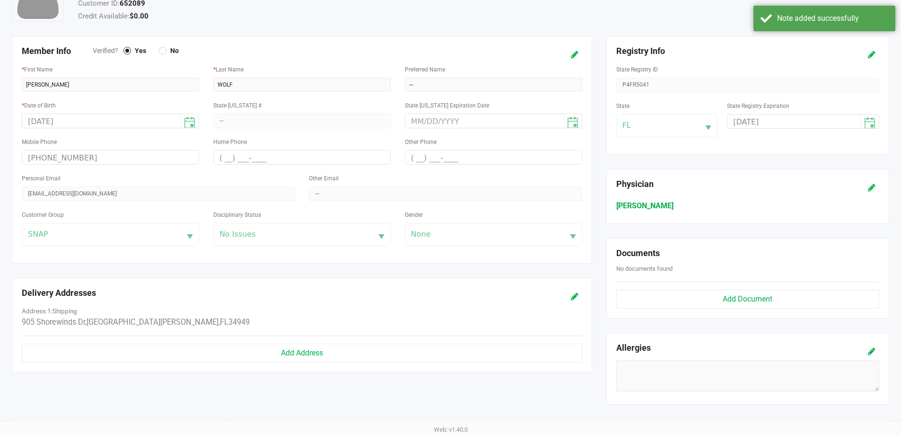
scroll to position [0, 0]
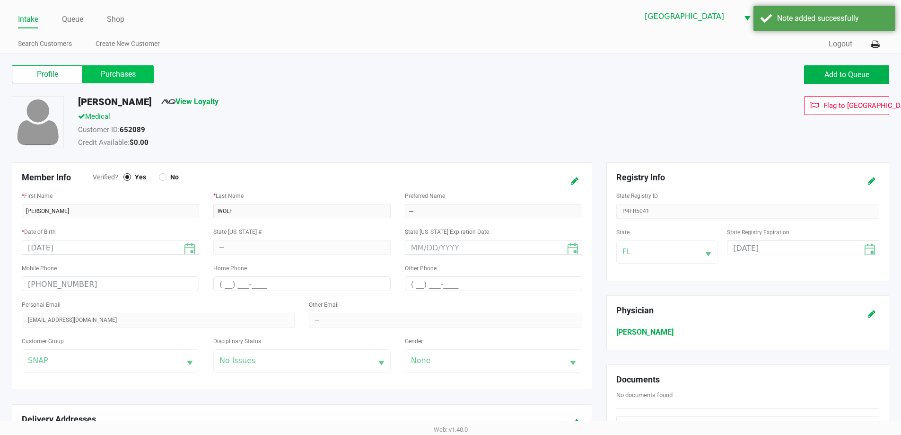
click at [114, 73] on label "Purchases" at bounding box center [118, 74] width 71 height 18
click at [0, 0] on 1 "Purchases" at bounding box center [0, 0] width 0 height 0
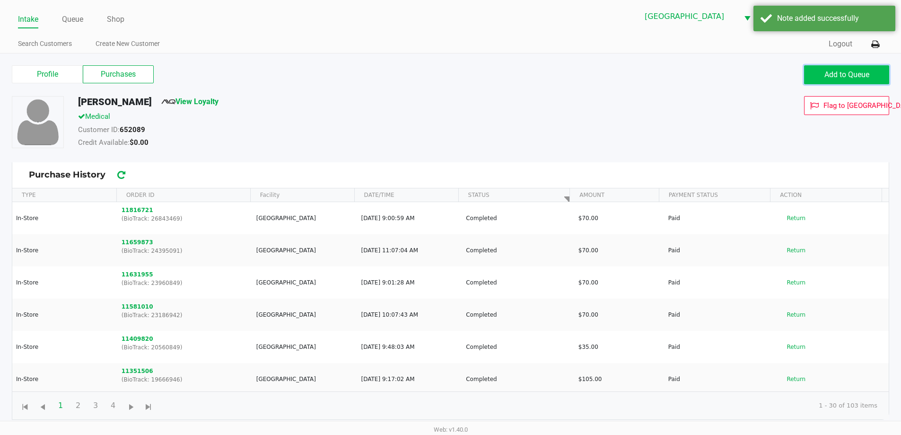
click at [812, 69] on button "Add to Queue" at bounding box center [846, 74] width 85 height 19
click at [74, 22] on link "Queue" at bounding box center [72, 19] width 21 height 13
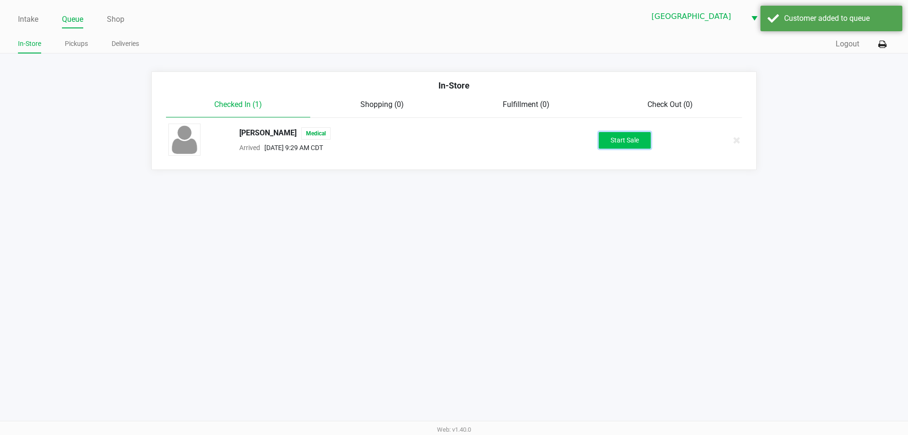
click at [631, 136] on button "Start Sale" at bounding box center [625, 140] width 52 height 17
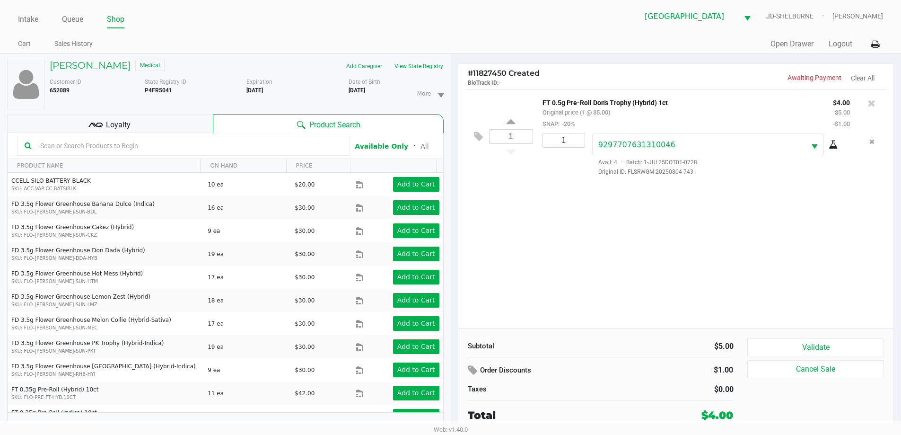
click at [466, 370] on div "Order Discounts" at bounding box center [554, 370] width 187 height 17
click at [471, 370] on icon at bounding box center [473, 370] width 11 height 11
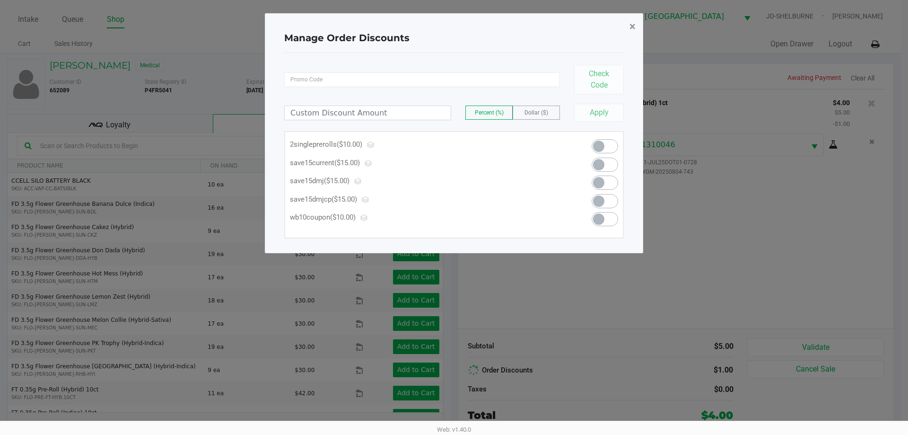
drag, startPoint x: 638, startPoint y: 27, endPoint x: 599, endPoint y: 68, distance: 56.5
click at [637, 27] on button "×" at bounding box center [632, 26] width 21 height 26
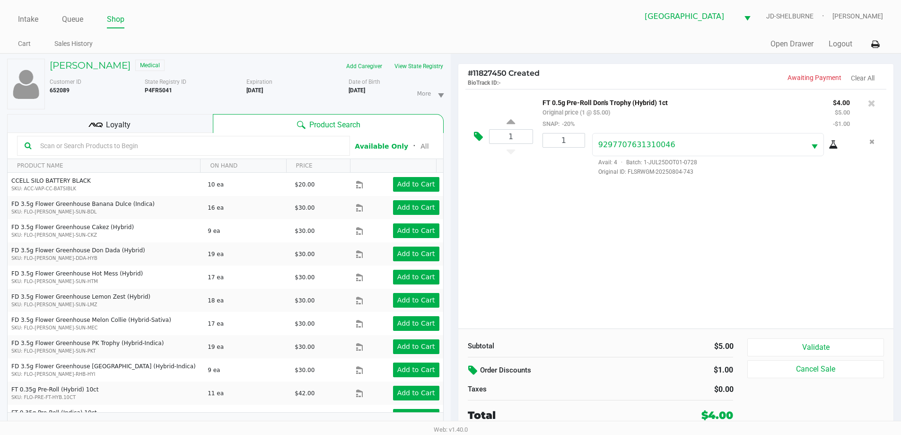
click at [479, 128] on button at bounding box center [480, 136] width 17 height 23
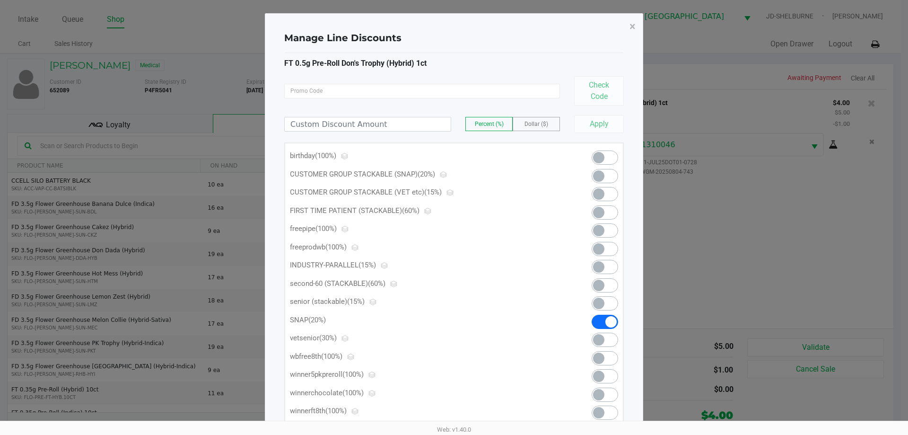
click at [604, 157] on span at bounding box center [605, 157] width 26 height 14
click at [634, 26] on span "×" at bounding box center [632, 26] width 6 height 13
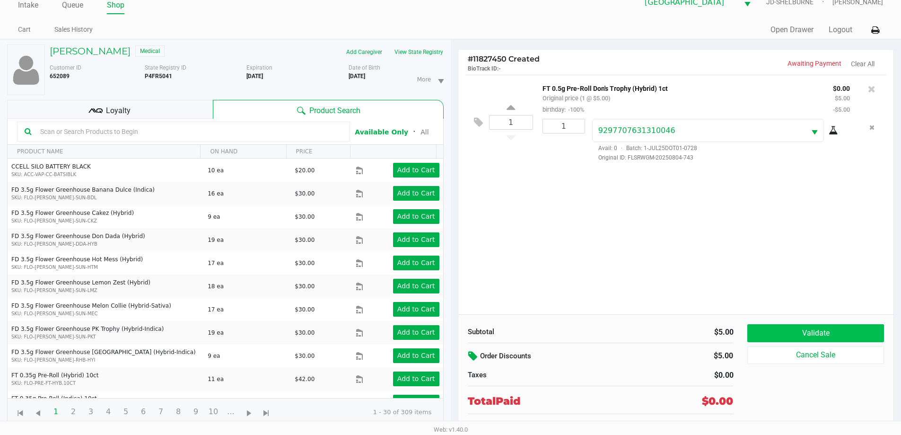
scroll to position [22, 0]
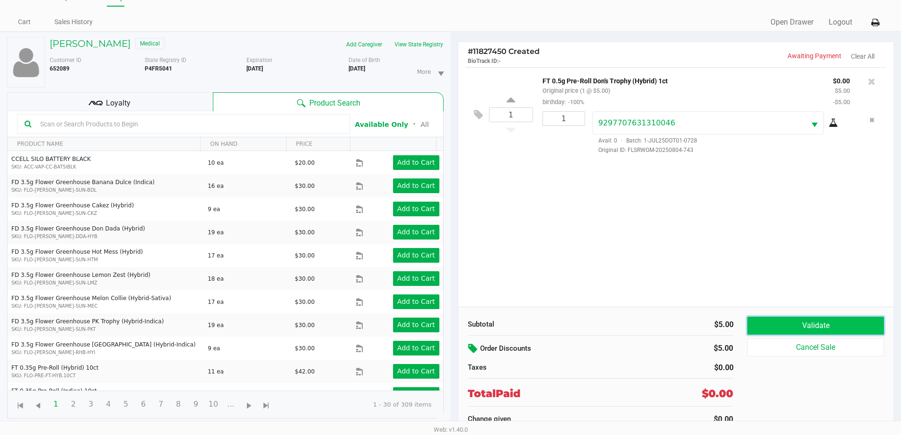
click at [794, 331] on button "Validate" at bounding box center [815, 325] width 136 height 18
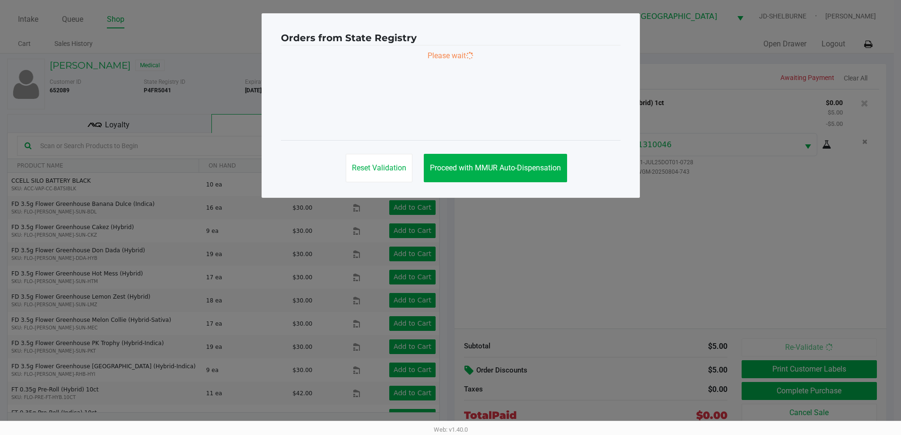
scroll to position [0, 0]
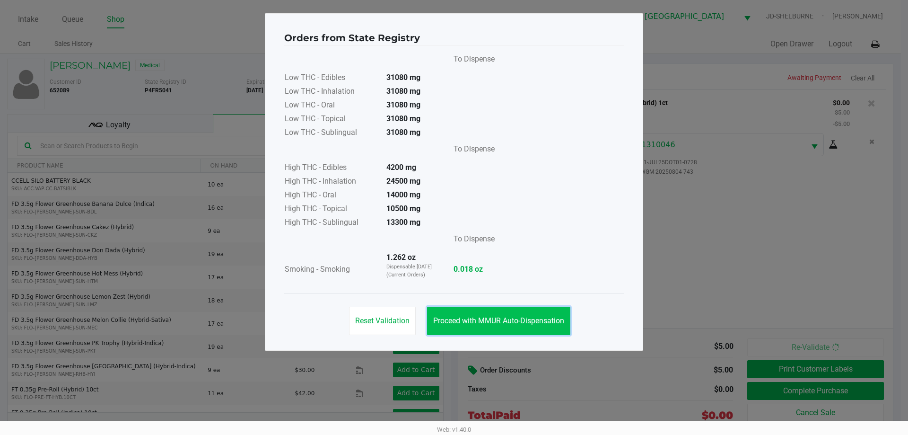
click at [538, 319] on span "Proceed with MMUR Auto-Dispensation" at bounding box center [498, 320] width 131 height 9
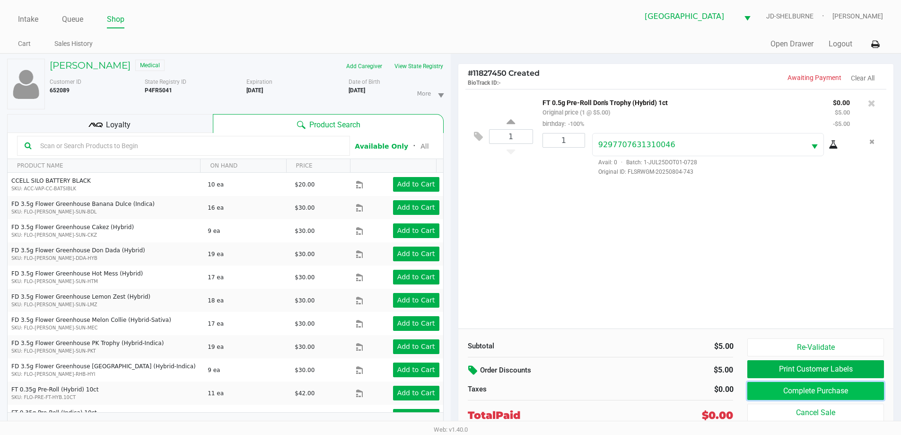
click at [840, 395] on button "Complete Purchase" at bounding box center [815, 391] width 136 height 18
click at [803, 369] on div at bounding box center [450, 242] width 901 height 282
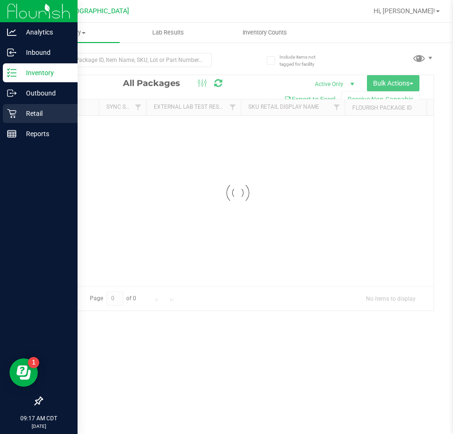
click at [17, 115] on p "Retail" at bounding box center [45, 113] width 57 height 11
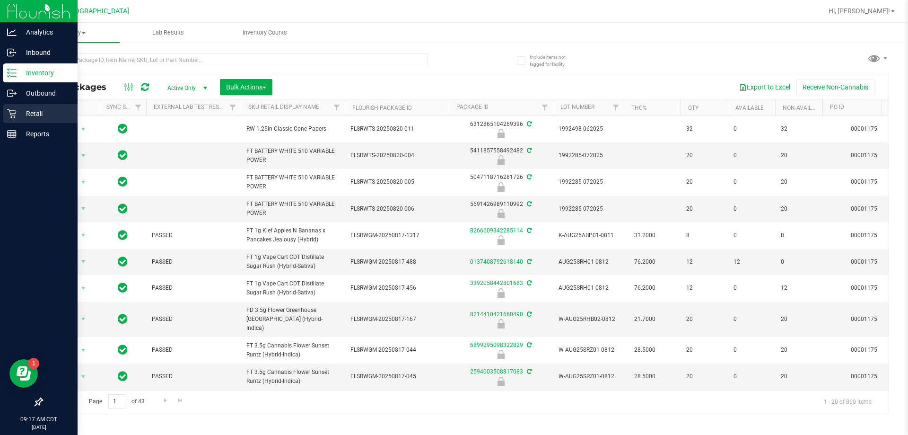
click at [27, 117] on p "Retail" at bounding box center [45, 113] width 57 height 11
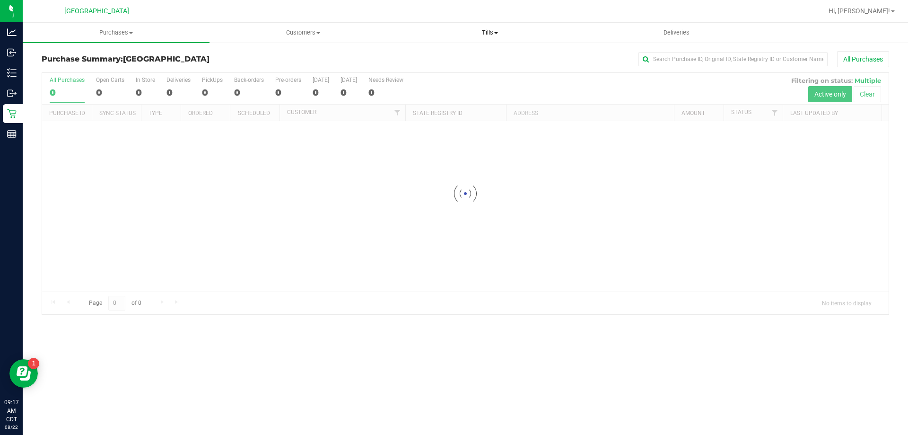
click at [453, 34] on span "Tills" at bounding box center [490, 32] width 186 height 9
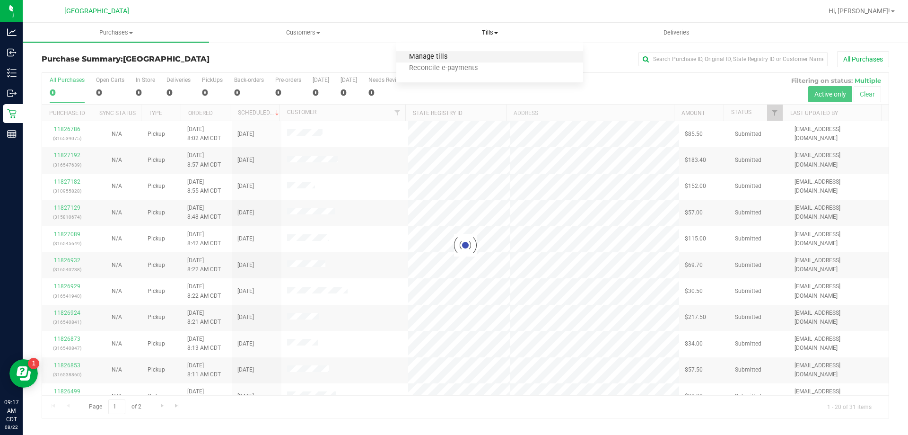
click at [435, 61] on span "Manage tills" at bounding box center [428, 57] width 64 height 8
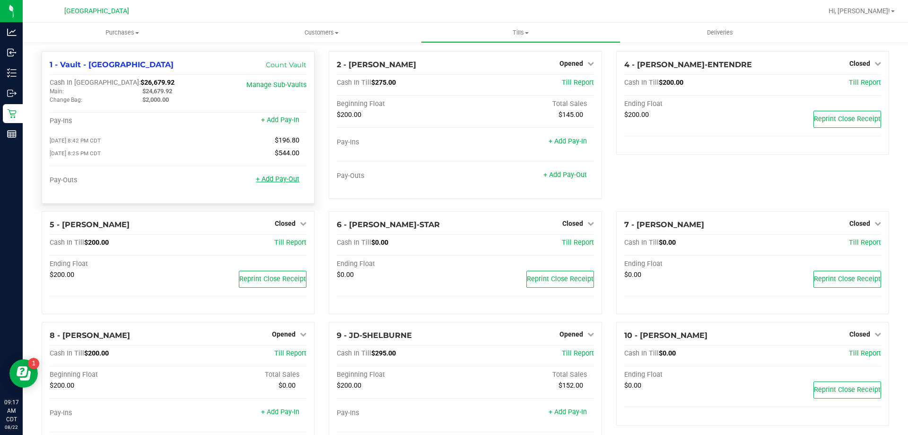
click at [281, 183] on link "+ Add Pay-Out" at bounding box center [278, 179] width 44 height 8
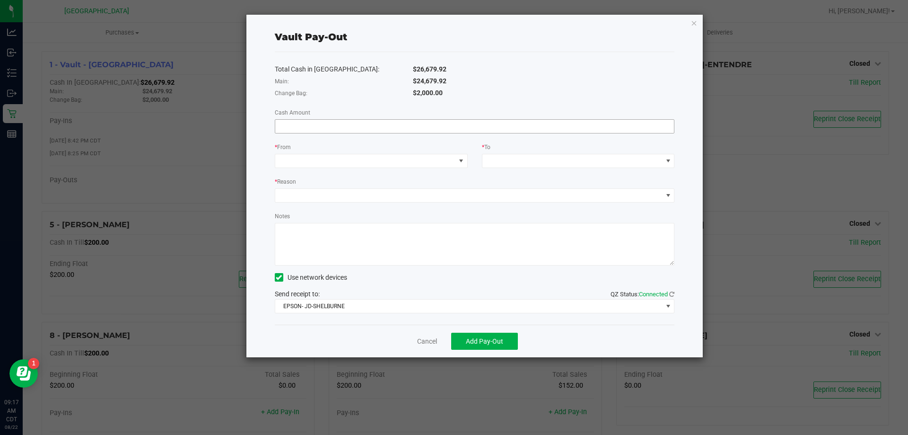
click at [292, 130] on input at bounding box center [474, 126] width 399 height 13
type input "$24,679.92"
click at [392, 159] on span at bounding box center [365, 160] width 180 height 13
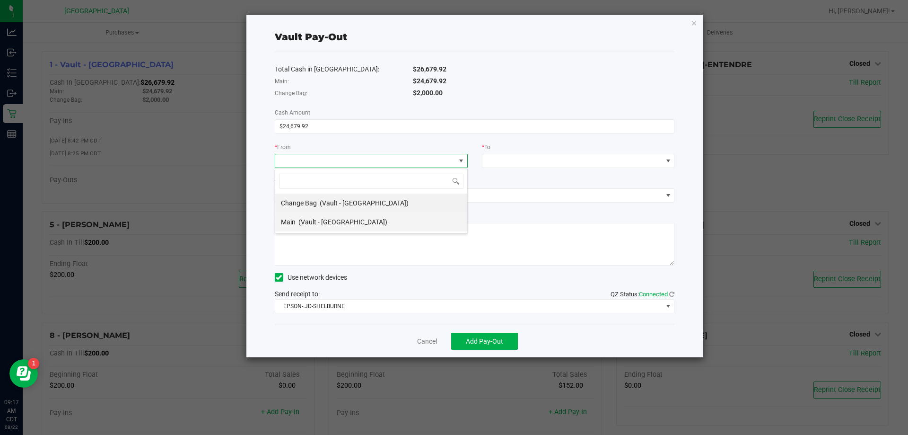
click at [322, 223] on span "(Vault - Panama City)" at bounding box center [342, 222] width 89 height 8
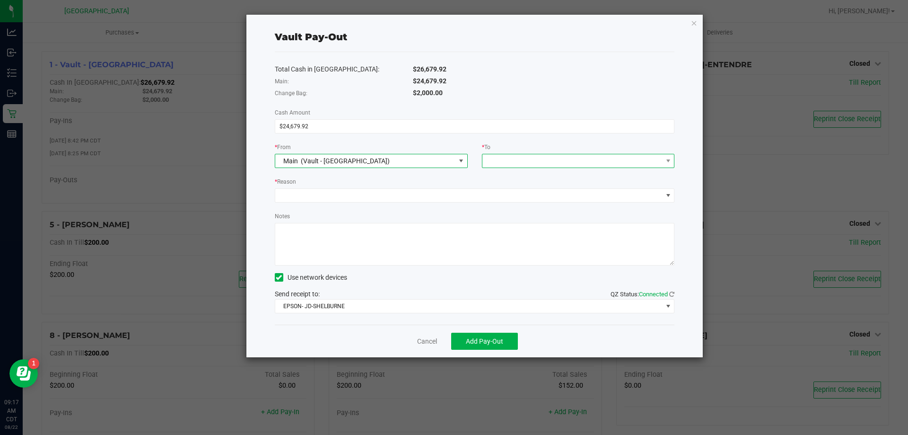
click at [453, 162] on span at bounding box center [572, 160] width 180 height 13
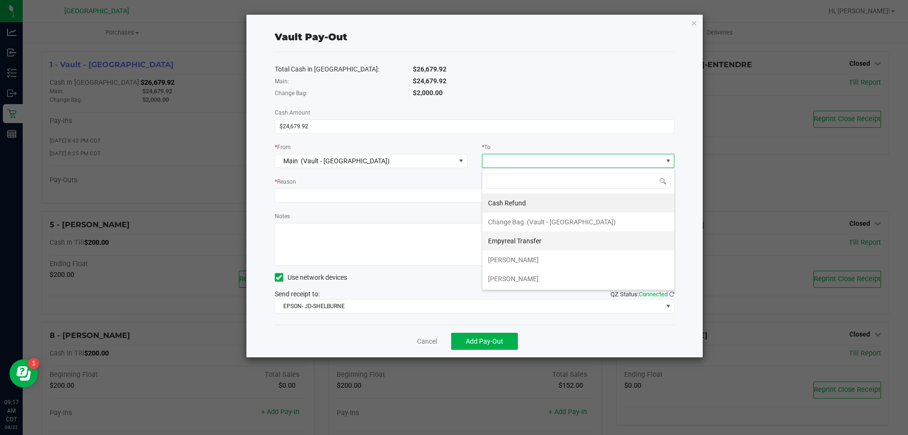
click at [453, 243] on span "Empyreal Transfer" at bounding box center [514, 241] width 53 height 8
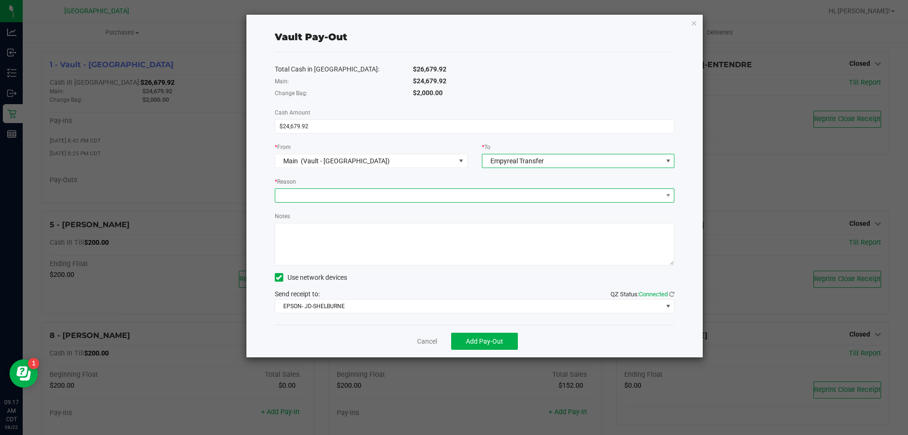
click at [317, 192] on span at bounding box center [468, 195] width 387 height 13
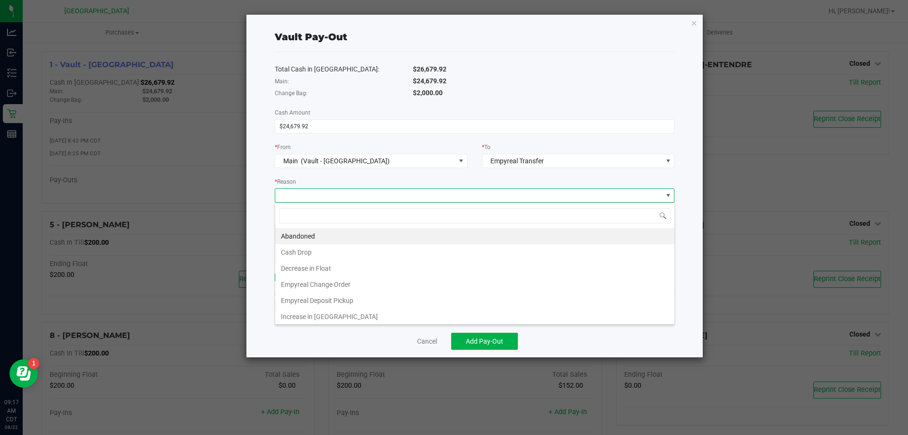
scroll to position [14, 400]
click at [312, 299] on li "Empyreal Deposit Pickup" at bounding box center [474, 300] width 399 height 16
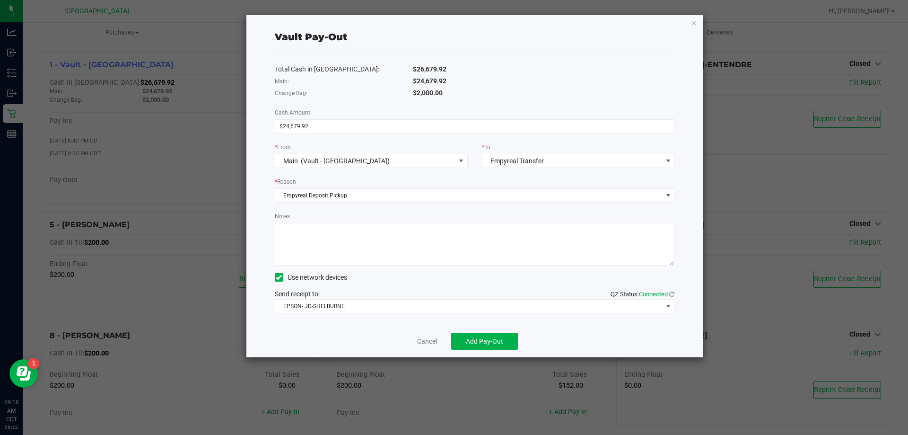
click at [311, 242] on textarea "Notes" at bounding box center [475, 244] width 400 height 43
type textarea "ML"
click at [453, 339] on span "Add Pay-Out" at bounding box center [484, 341] width 37 height 8
click at [453, 24] on icon "button" at bounding box center [694, 22] width 7 height 11
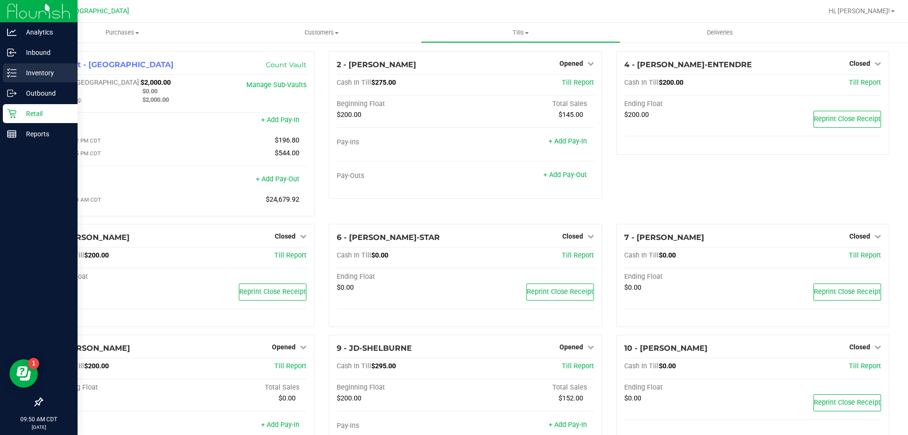
click at [34, 72] on p "Inventory" at bounding box center [45, 72] width 57 height 11
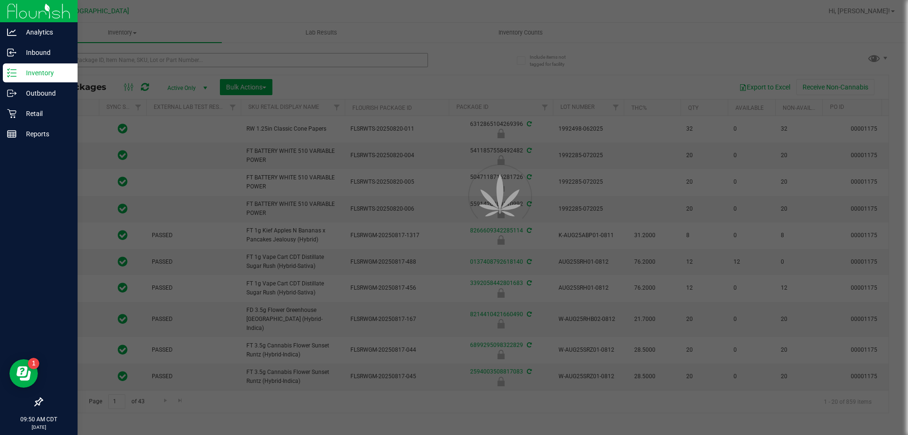
click at [102, 58] on div at bounding box center [454, 217] width 908 height 435
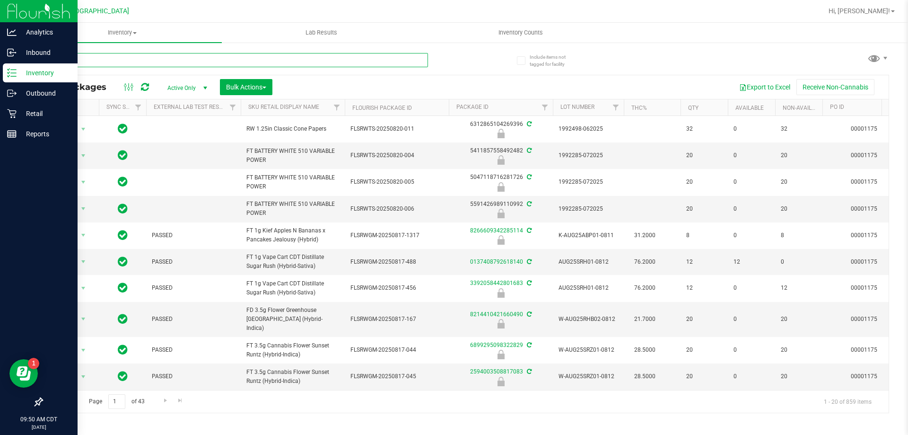
click at [102, 58] on input "text" at bounding box center [235, 60] width 386 height 14
click at [34, 115] on p "Retail" at bounding box center [45, 113] width 57 height 11
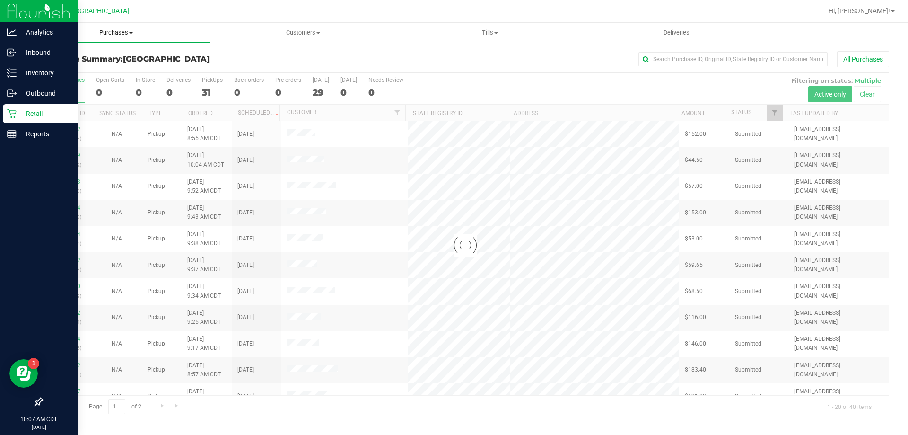
click at [119, 33] on span "Purchases" at bounding box center [116, 32] width 187 height 9
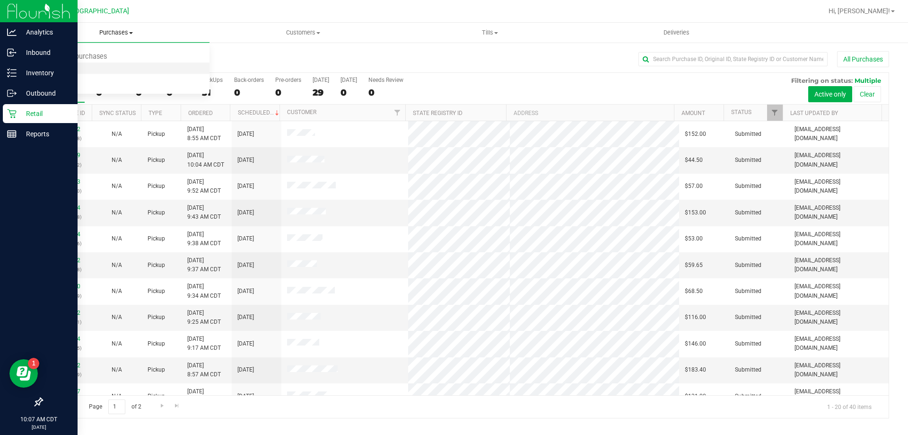
click at [56, 66] on span "Fulfillment" at bounding box center [52, 68] width 59 height 8
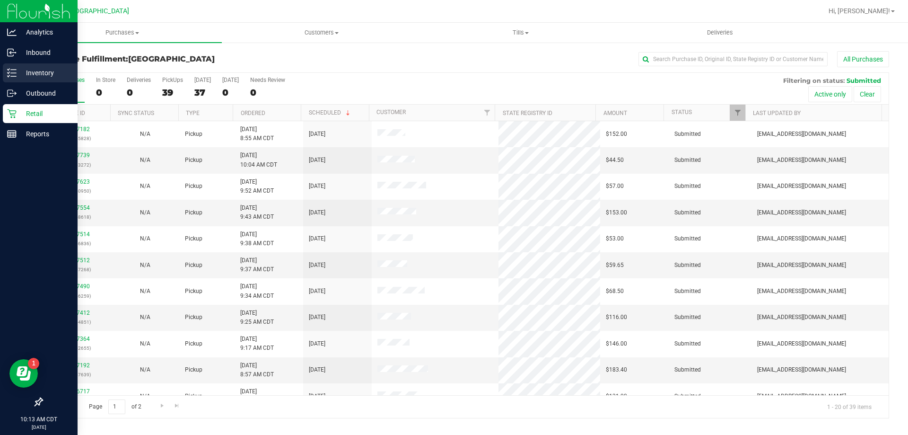
click at [14, 71] on icon at bounding box center [11, 72] width 9 height 9
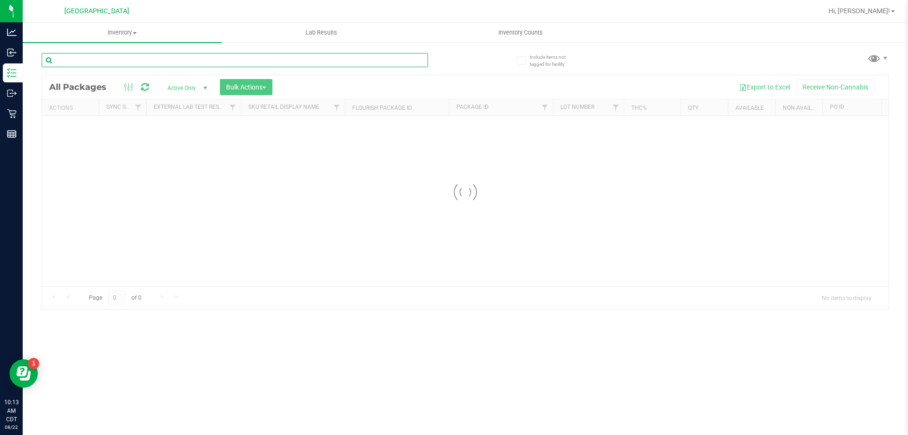
click at [108, 60] on div "Inventory All packages All inventory Waste log Create inventory Lab Results Inv…" at bounding box center [465, 229] width 885 height 412
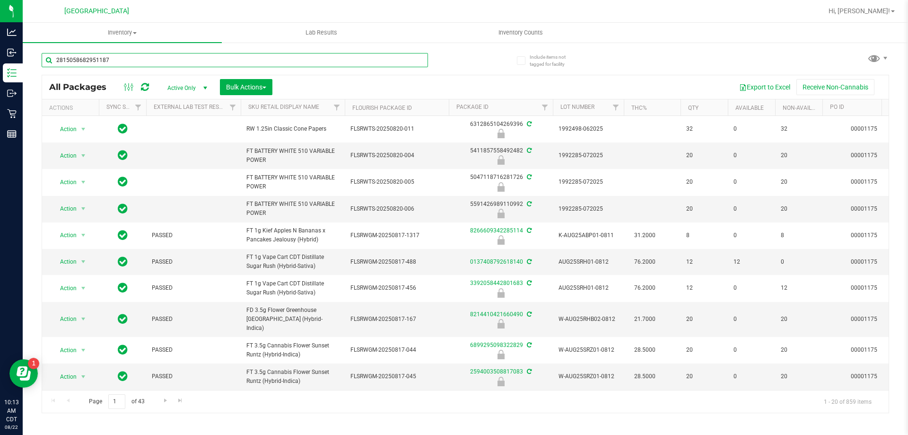
type input "2815058682951187"
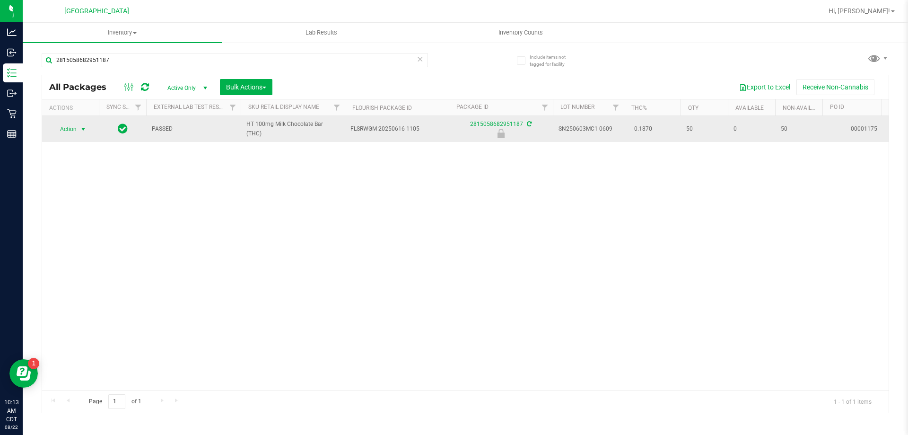
click at [69, 130] on span "Action" at bounding box center [65, 128] width 26 height 13
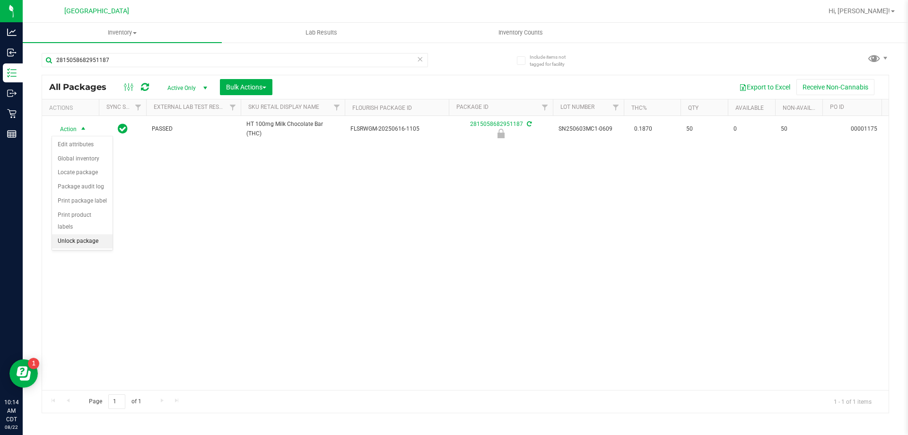
click at [75, 234] on li "Unlock package" at bounding box center [82, 241] width 61 height 14
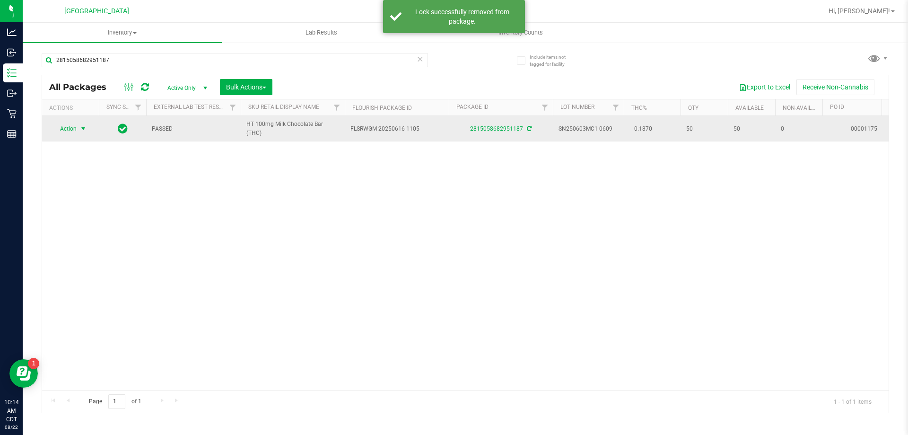
click at [78, 129] on span "select" at bounding box center [84, 128] width 12 height 13
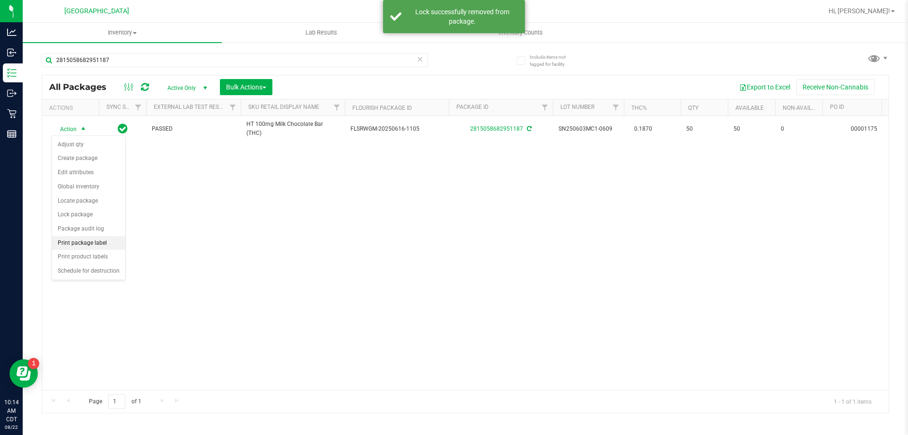
click at [87, 243] on li "Print package label" at bounding box center [88, 243] width 73 height 14
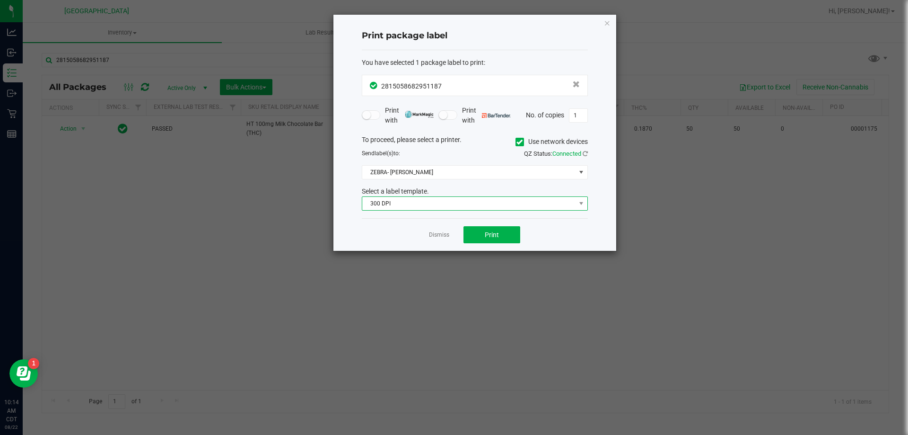
click at [419, 205] on span "300 DPI" at bounding box center [468, 203] width 213 height 13
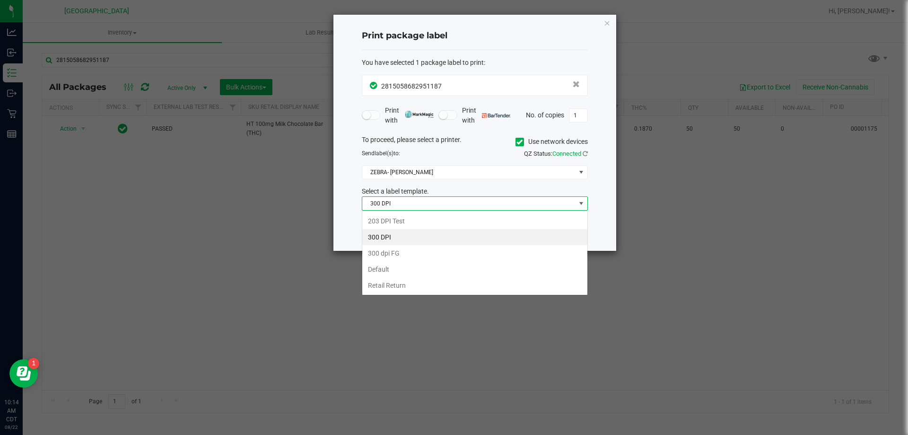
scroll to position [14, 226]
click at [388, 220] on li "203 DPI Test" at bounding box center [474, 221] width 225 height 16
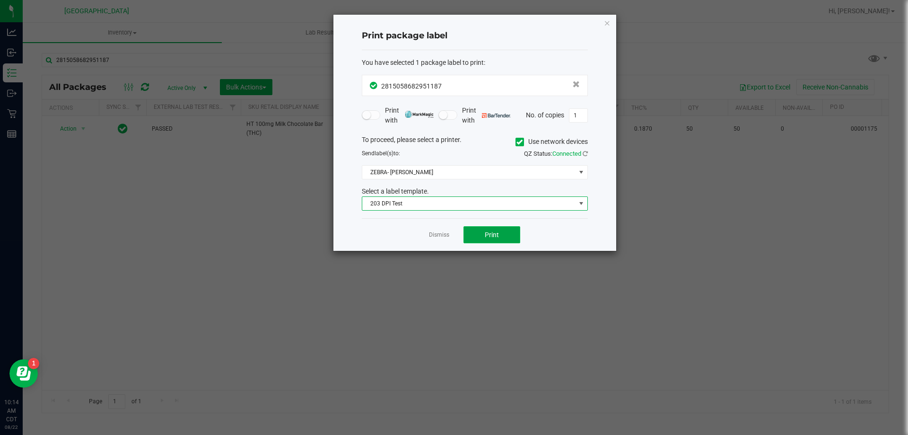
click at [513, 232] on button "Print" at bounding box center [491, 234] width 57 height 17
click at [606, 24] on icon "button" at bounding box center [607, 22] width 7 height 11
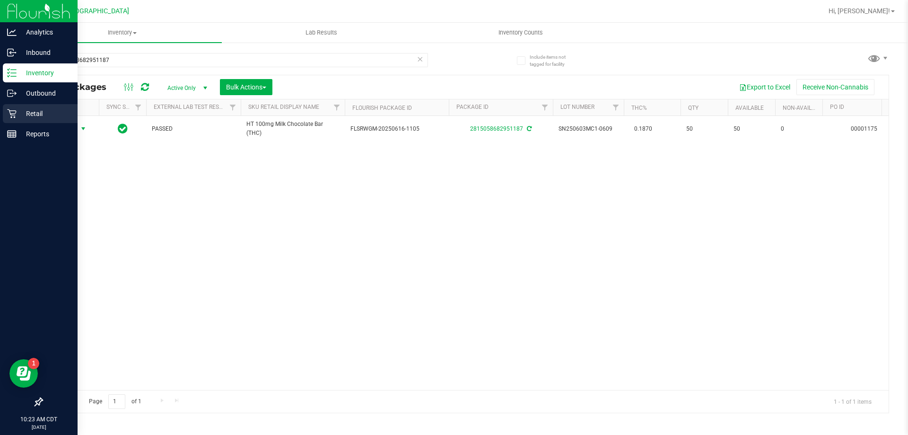
click at [27, 114] on p "Retail" at bounding box center [45, 113] width 57 height 11
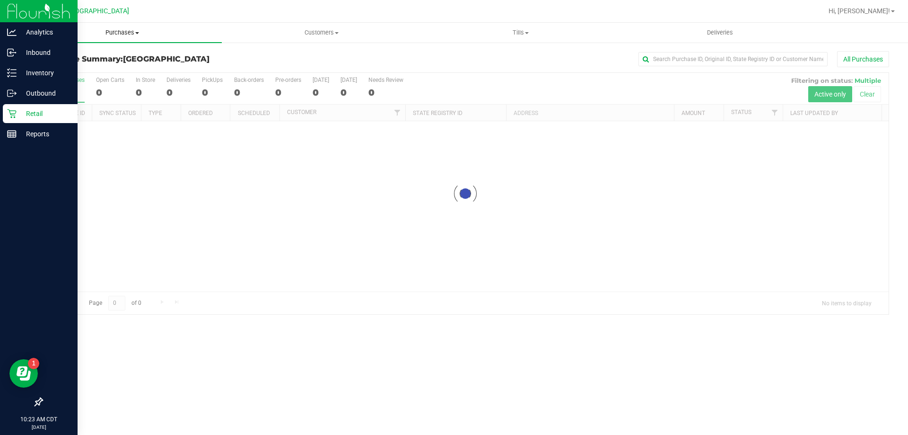
click at [126, 33] on span "Purchases" at bounding box center [122, 32] width 199 height 9
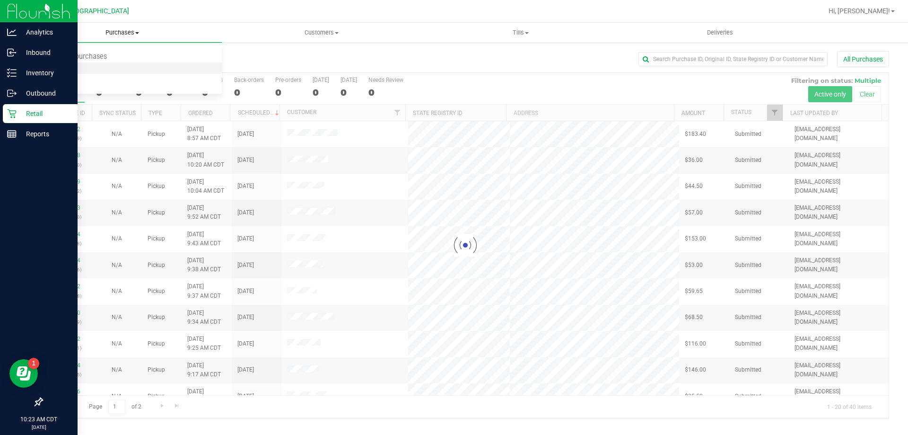
click at [55, 67] on span "Fulfillment" at bounding box center [52, 68] width 59 height 8
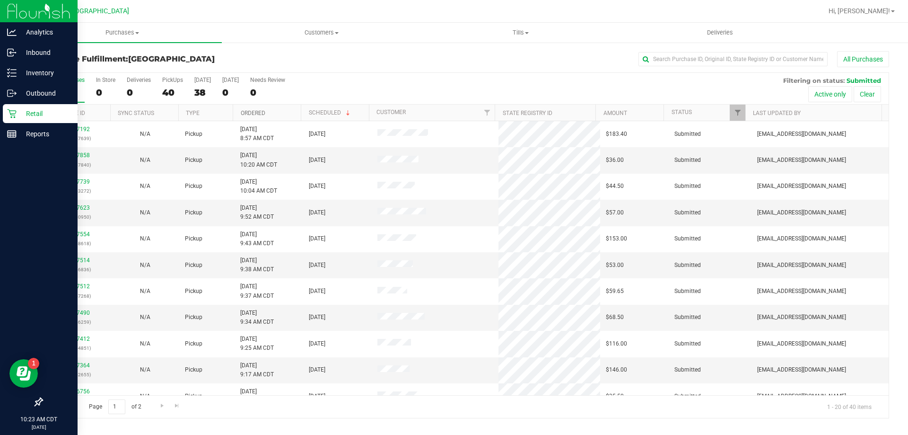
click at [245, 112] on link "Ordered" at bounding box center [253, 113] width 25 height 7
click at [262, 112] on link "Ordered" at bounding box center [258, 112] width 35 height 7
click at [262, 112] on link "Ordered" at bounding box center [253, 113] width 25 height 7
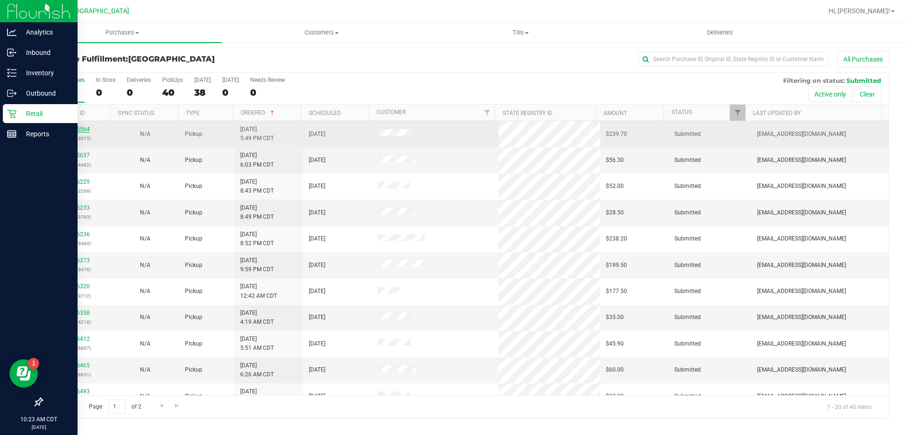
click at [81, 129] on link "11825564" at bounding box center [76, 129] width 26 height 7
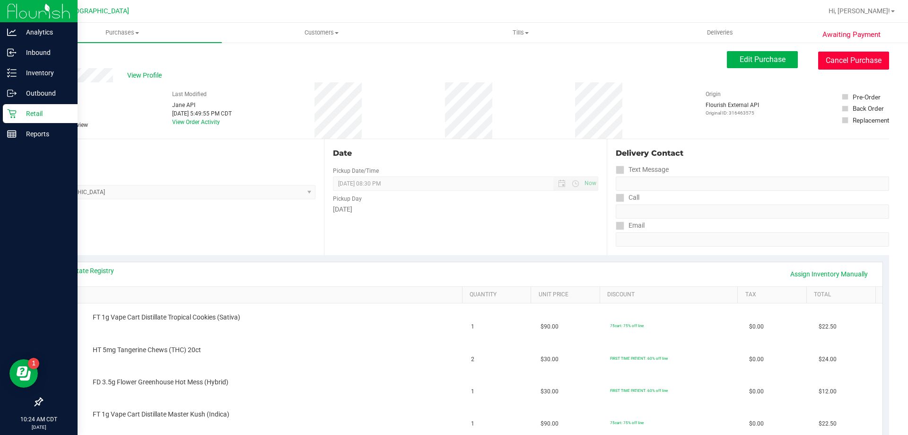
click at [857, 66] on button "Cancel Purchase" at bounding box center [853, 61] width 71 height 18
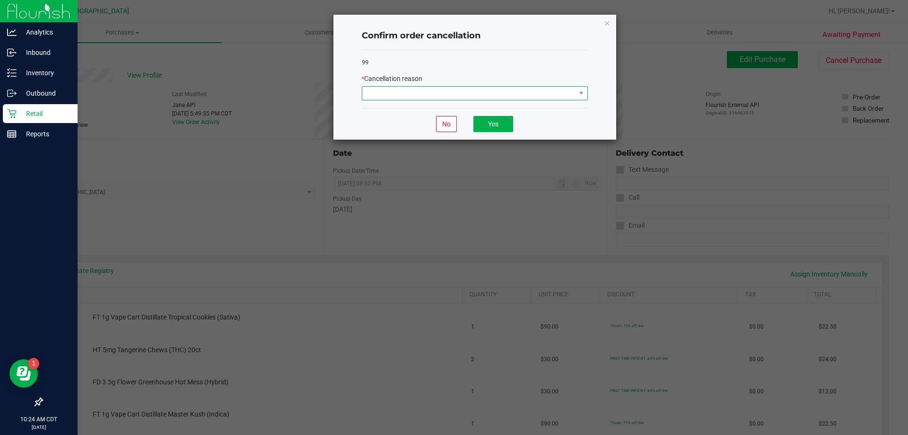
click at [405, 95] on span at bounding box center [468, 93] width 213 height 13
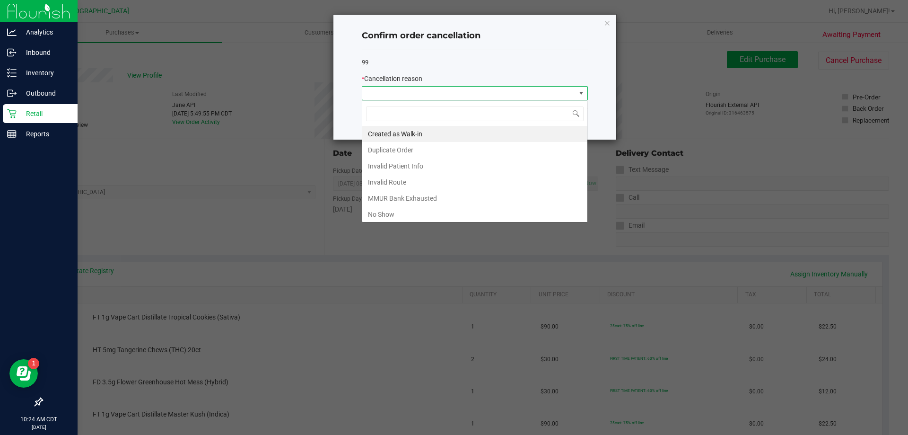
scroll to position [14, 226]
click at [383, 212] on li "No Show" at bounding box center [474, 214] width 225 height 16
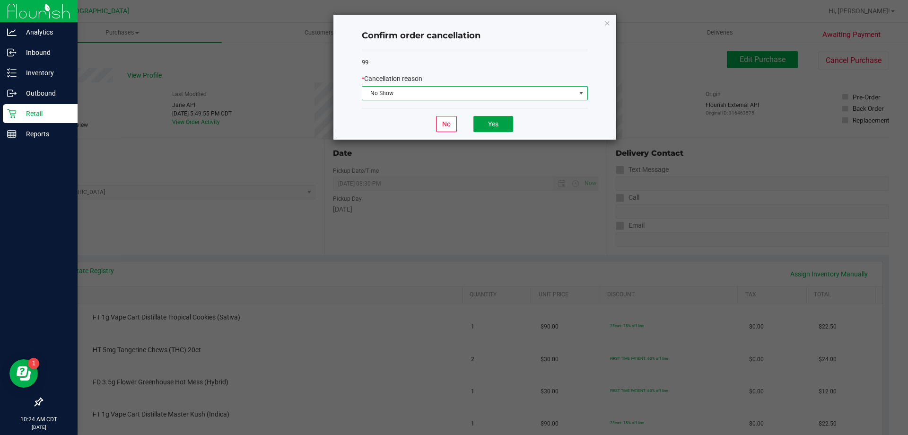
click at [492, 118] on button "Yes" at bounding box center [493, 124] width 40 height 16
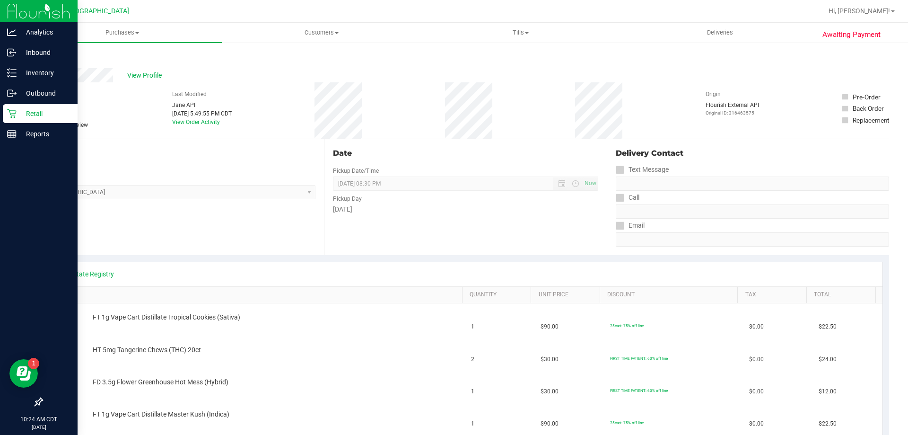
click at [48, 59] on link "Back" at bounding box center [49, 56] width 14 height 7
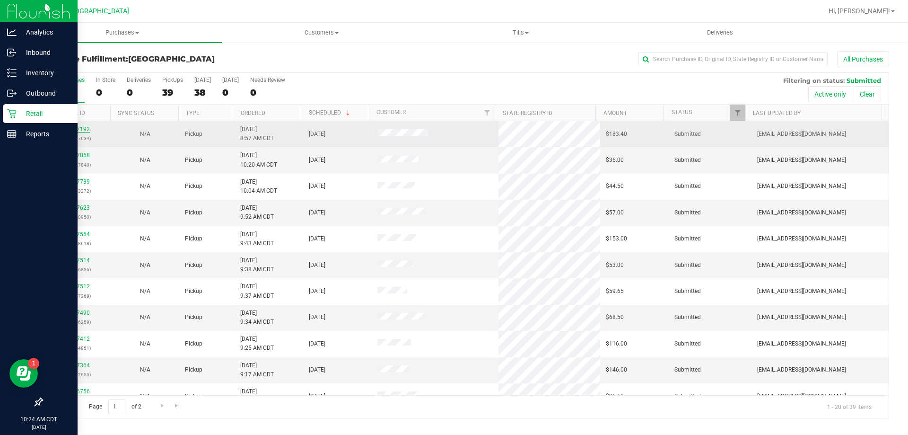
click at [78, 126] on link "11827192" at bounding box center [76, 129] width 26 height 7
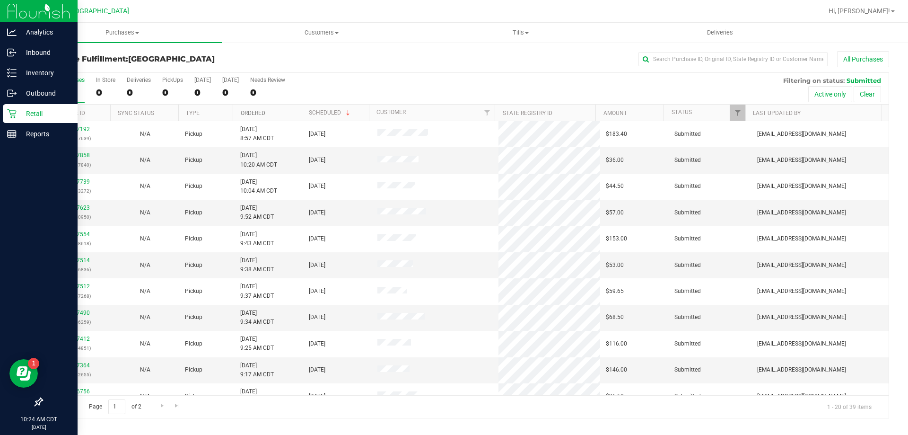
click at [253, 113] on link "Ordered" at bounding box center [253, 113] width 25 height 7
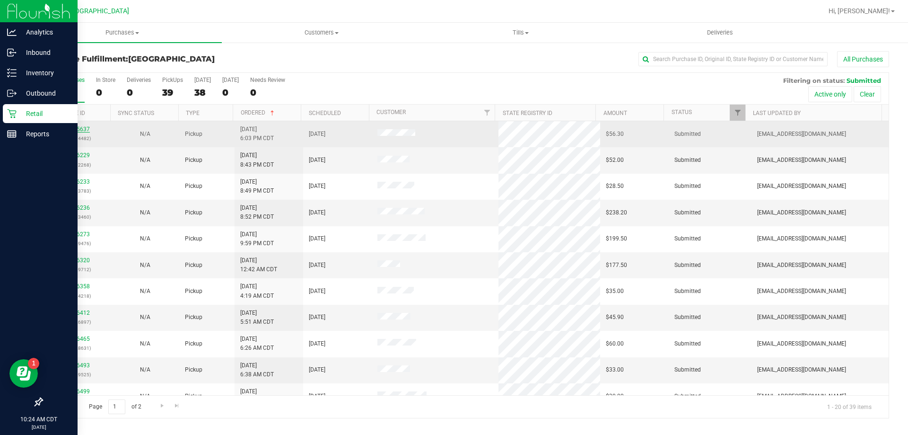
click at [83, 128] on link "11825637" at bounding box center [76, 129] width 26 height 7
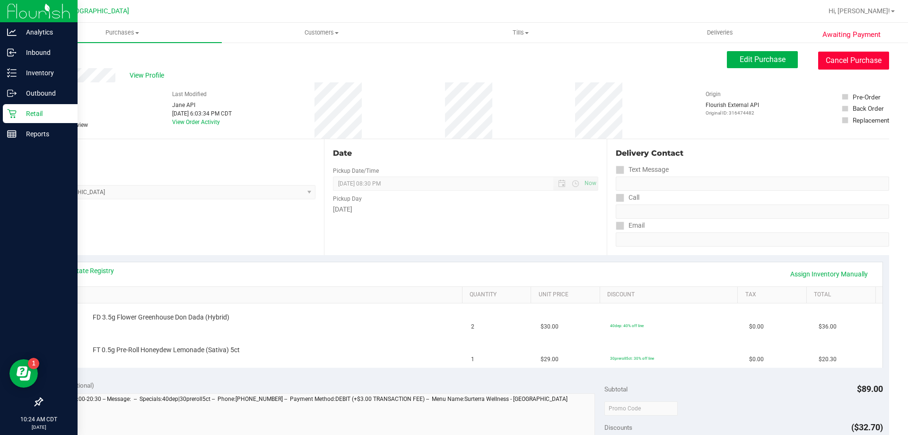
click at [872, 59] on button "Cancel Purchase" at bounding box center [853, 61] width 71 height 18
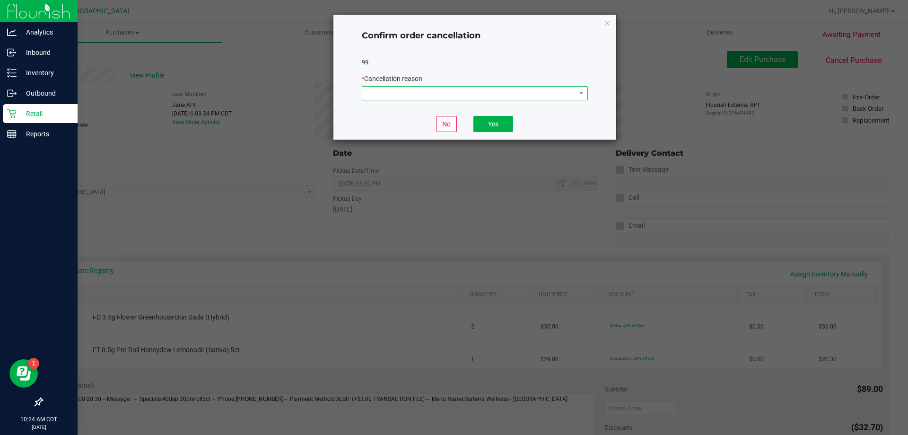
click at [480, 98] on span at bounding box center [468, 93] width 213 height 13
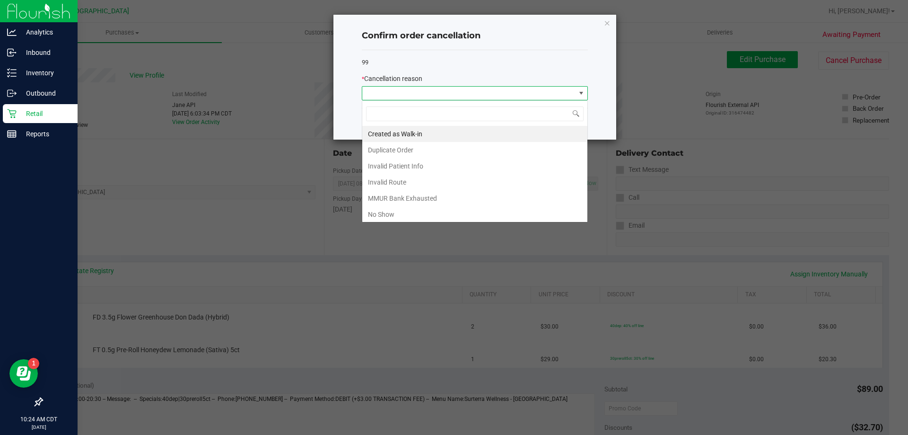
scroll to position [14, 226]
click at [400, 210] on li "No Show" at bounding box center [474, 214] width 225 height 16
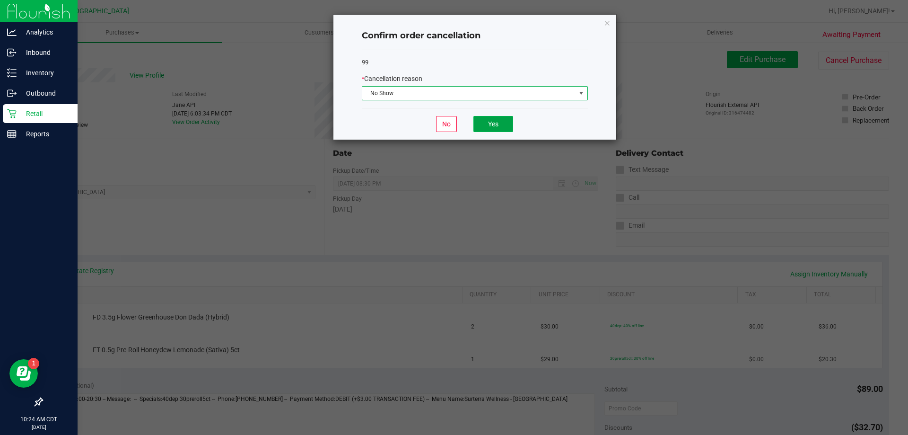
click at [504, 119] on button "Yes" at bounding box center [493, 124] width 40 height 16
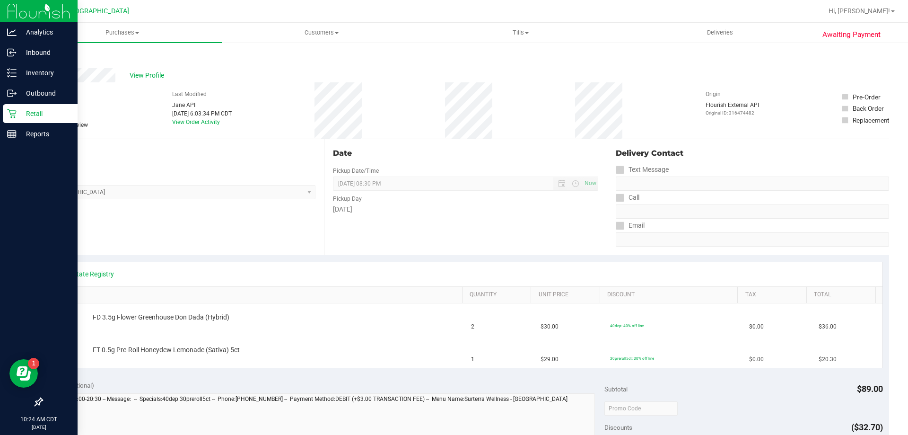
click at [49, 56] on link "Back" at bounding box center [49, 56] width 14 height 7
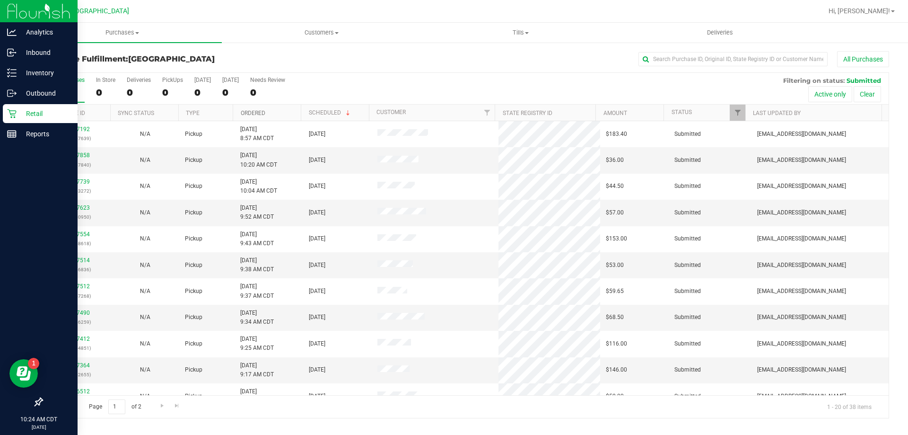
click at [254, 113] on link "Ordered" at bounding box center [253, 113] width 25 height 7
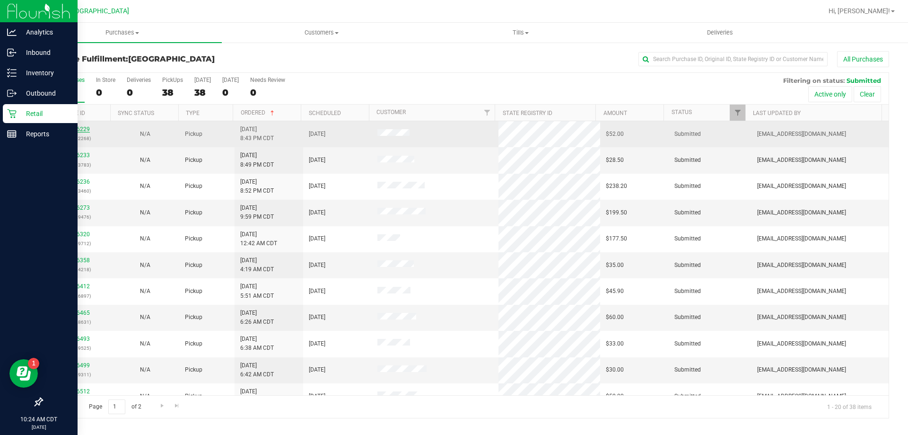
click at [77, 130] on link "11826229" at bounding box center [76, 129] width 26 height 7
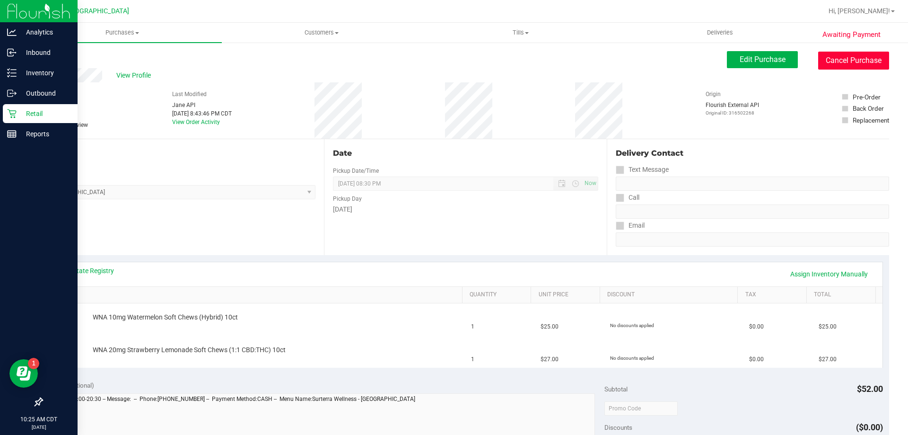
click at [836, 55] on button "Cancel Purchase" at bounding box center [853, 61] width 71 height 18
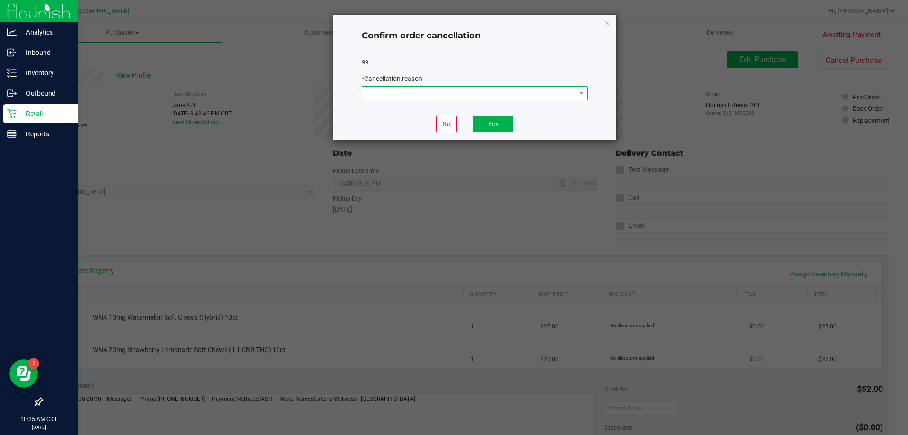
click at [432, 87] on span at bounding box center [468, 93] width 213 height 13
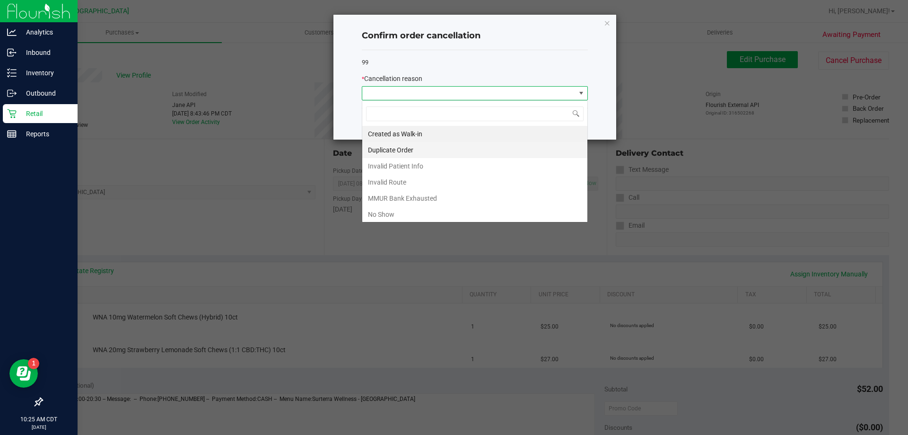
scroll to position [14, 226]
drag, startPoint x: 402, startPoint y: 215, endPoint x: 530, endPoint y: 126, distance: 156.3
click at [402, 215] on li "No Show" at bounding box center [474, 214] width 225 height 16
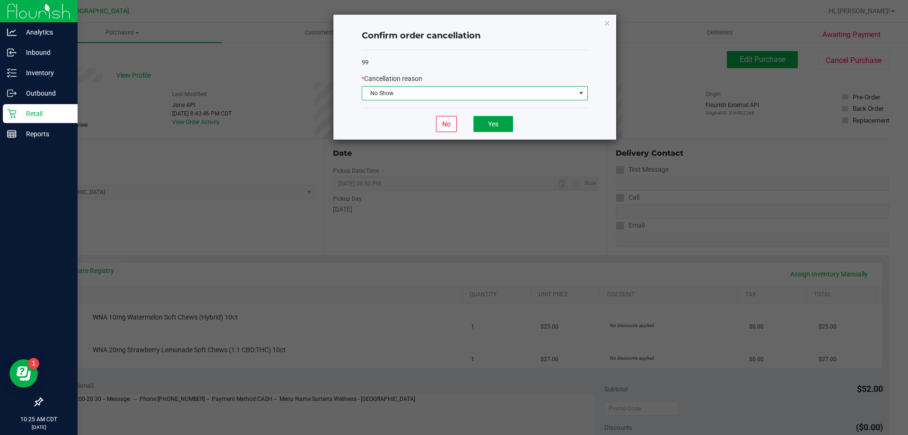
click at [493, 118] on button "Yes" at bounding box center [493, 124] width 40 height 16
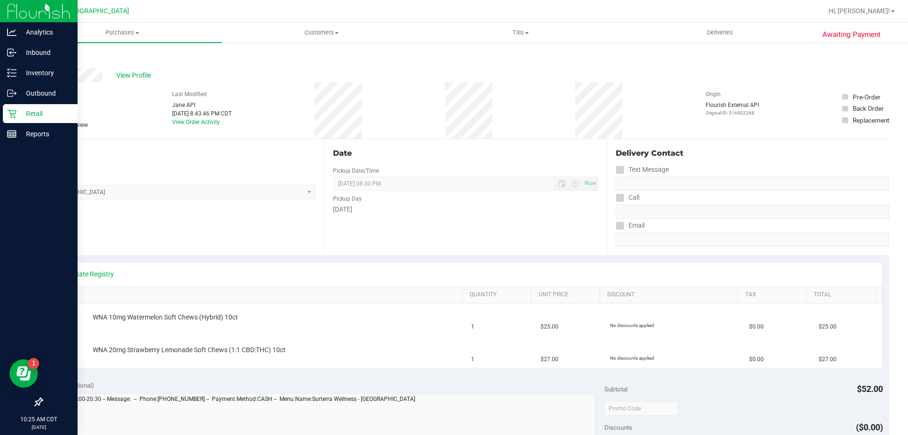
click at [49, 56] on link "Back" at bounding box center [49, 56] width 14 height 7
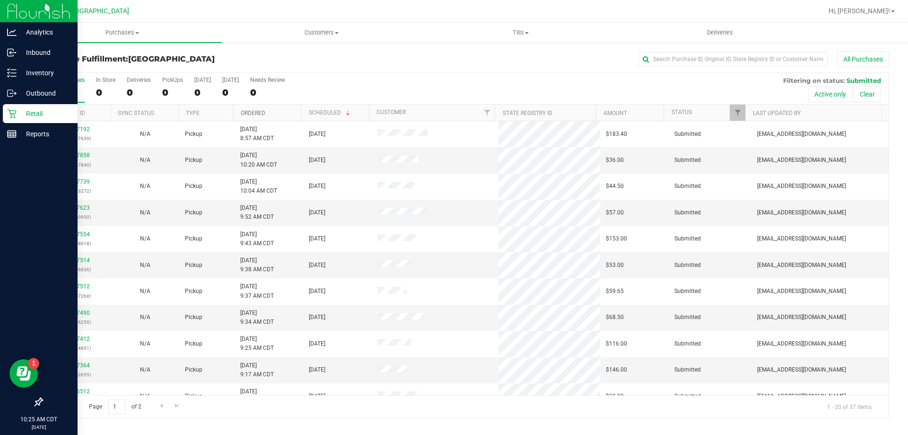
click at [249, 111] on link "Ordered" at bounding box center [253, 113] width 25 height 7
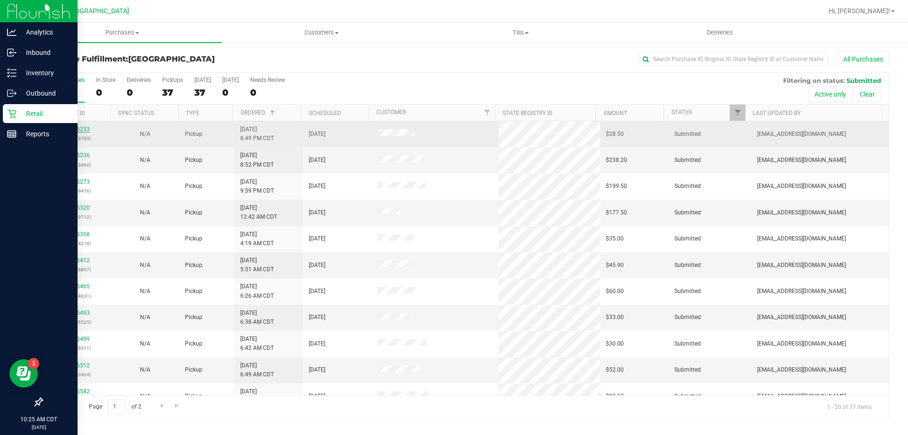
click at [84, 126] on link "11826233" at bounding box center [76, 129] width 26 height 7
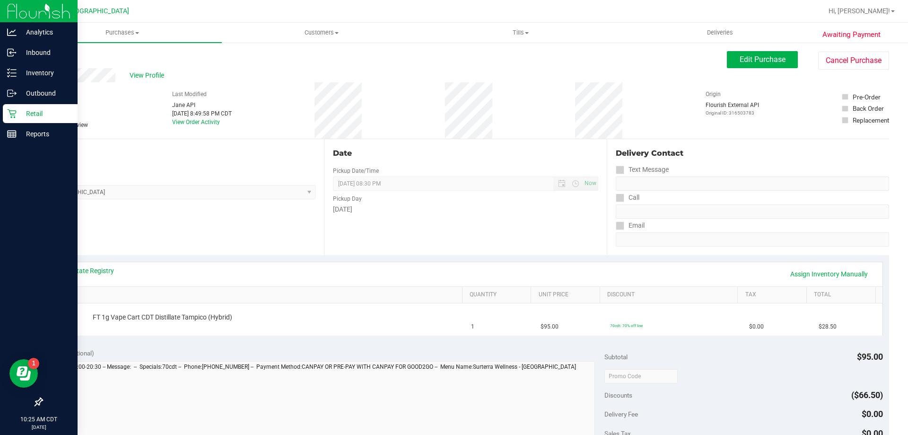
click at [49, 56] on link "Back" at bounding box center [49, 56] width 14 height 7
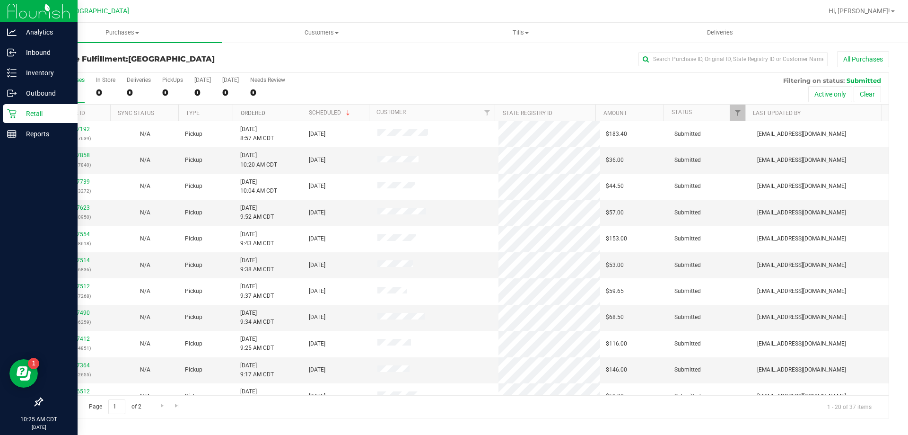
click at [251, 111] on link "Ordered" at bounding box center [253, 113] width 25 height 7
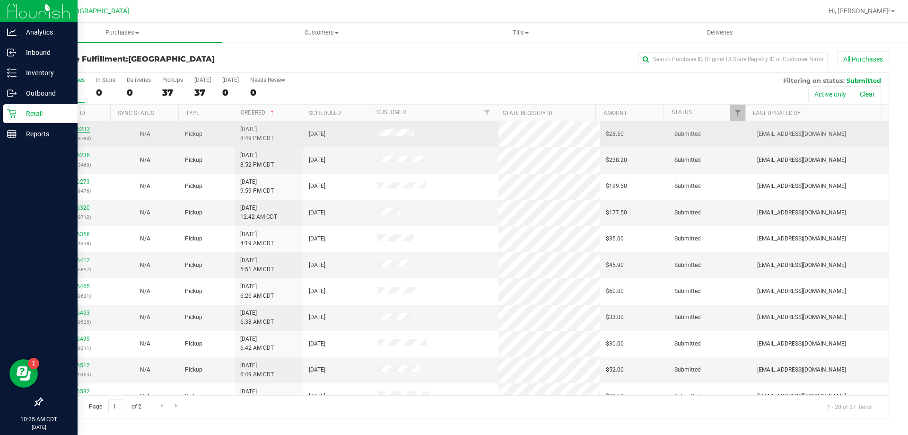
click at [82, 128] on link "11826233" at bounding box center [76, 129] width 26 height 7
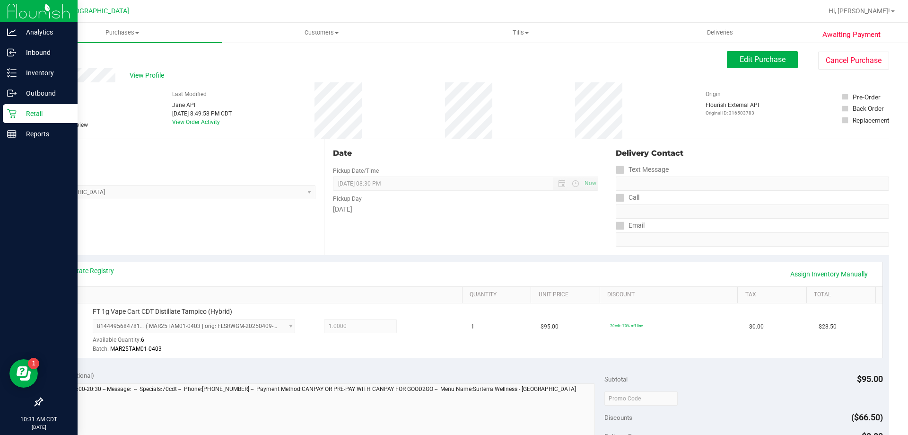
scroll to position [284, 0]
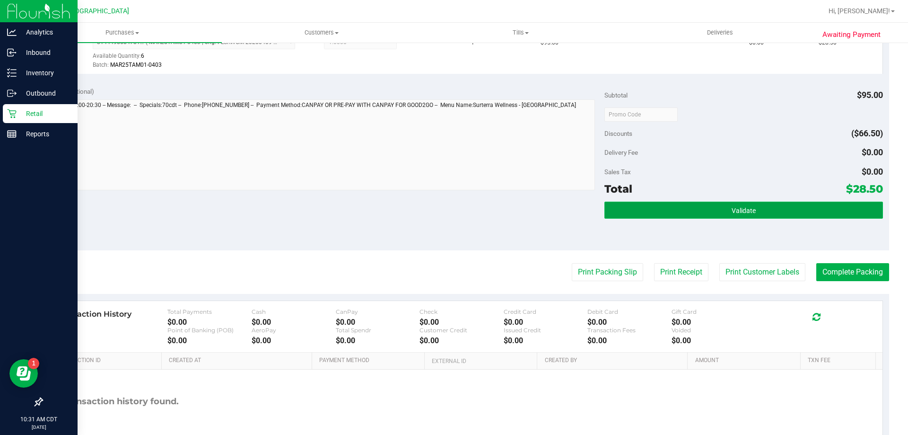
click at [700, 214] on button "Validate" at bounding box center [743, 209] width 278 height 17
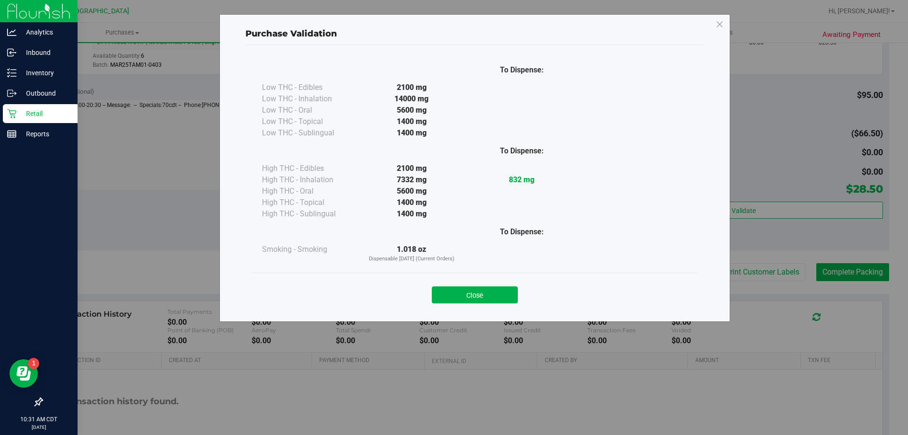
drag, startPoint x: 459, startPoint y: 290, endPoint x: 566, endPoint y: 287, distance: 106.5
click at [459, 290] on button "Close" at bounding box center [475, 294] width 86 height 17
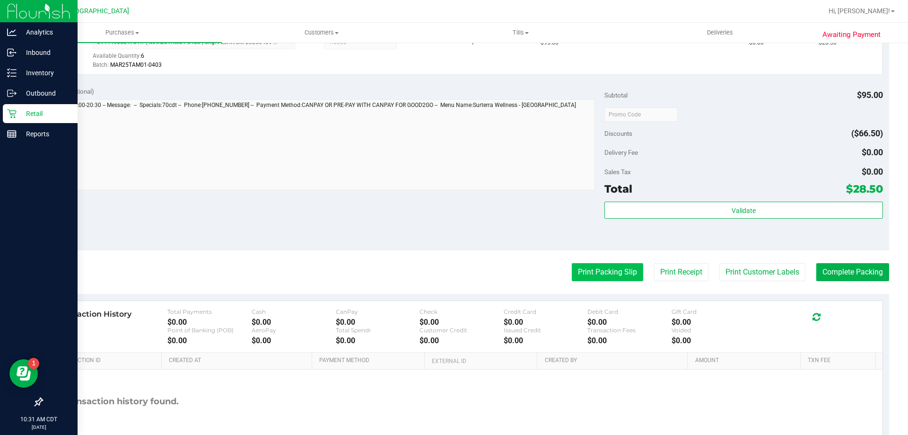
click at [612, 267] on button "Print Packing Slip" at bounding box center [607, 272] width 71 height 18
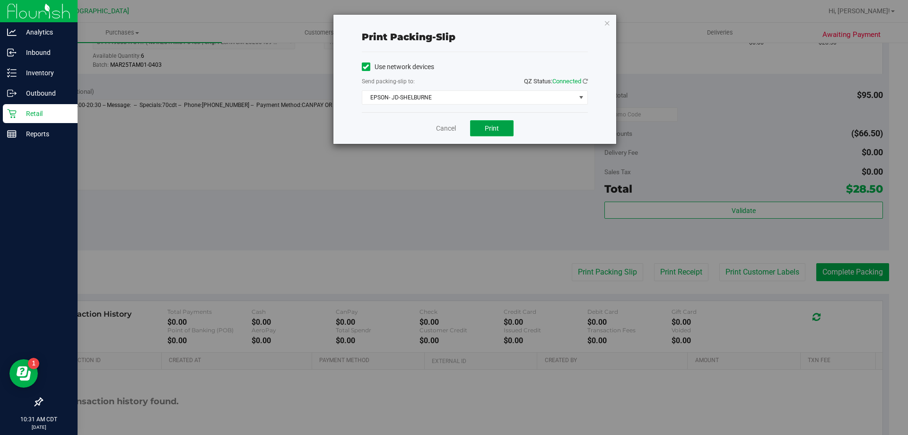
click at [488, 121] on button "Print" at bounding box center [492, 128] width 44 height 16
click at [610, 28] on icon "button" at bounding box center [607, 22] width 7 height 11
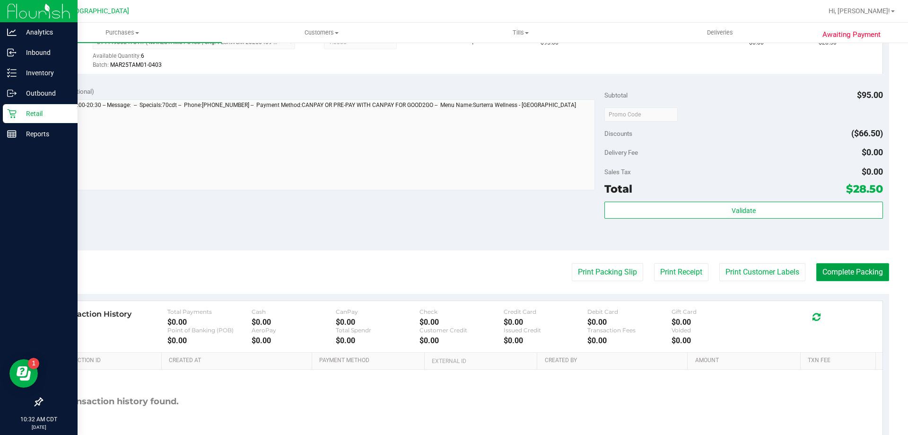
click at [849, 271] on button "Complete Packing" at bounding box center [852, 272] width 73 height 18
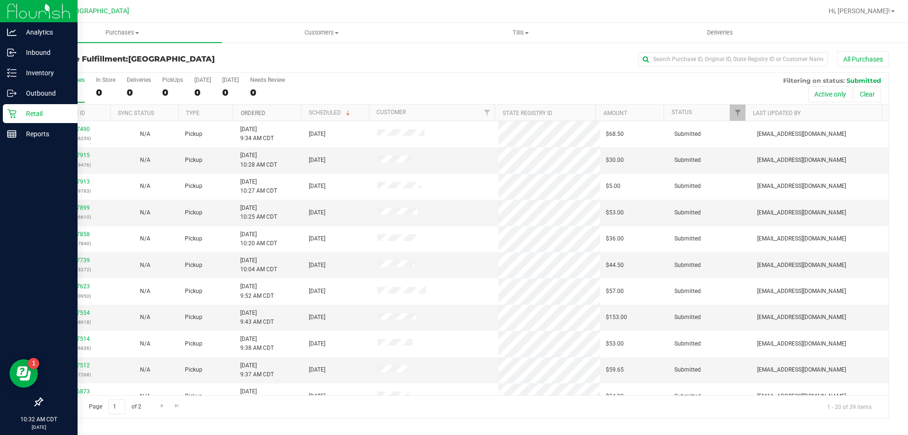
click at [251, 113] on link "Ordered" at bounding box center [253, 113] width 25 height 7
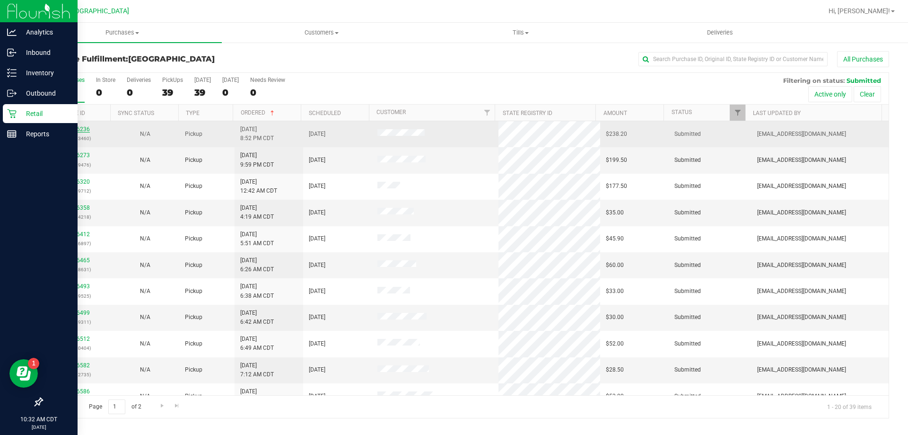
click at [76, 130] on link "11826236" at bounding box center [76, 129] width 26 height 7
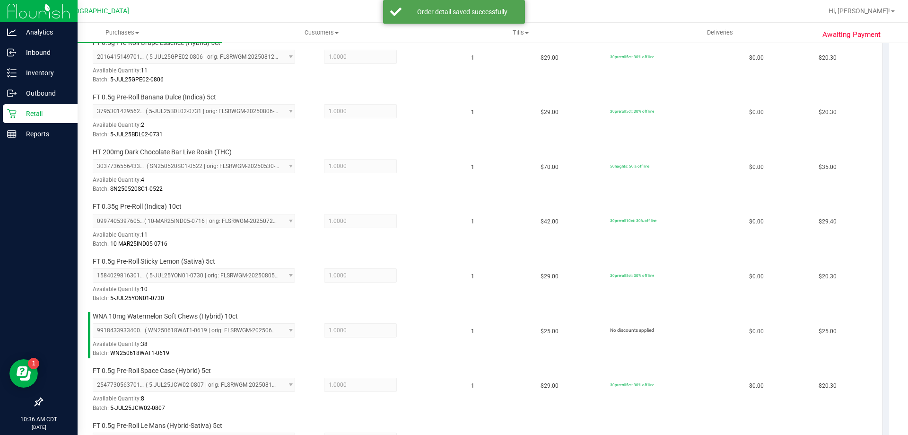
scroll to position [615, 0]
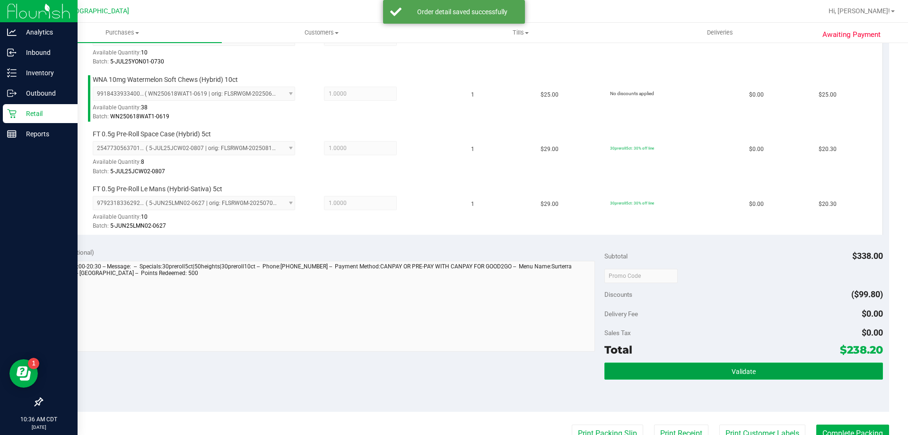
click at [738, 369] on span "Validate" at bounding box center [744, 371] width 24 height 8
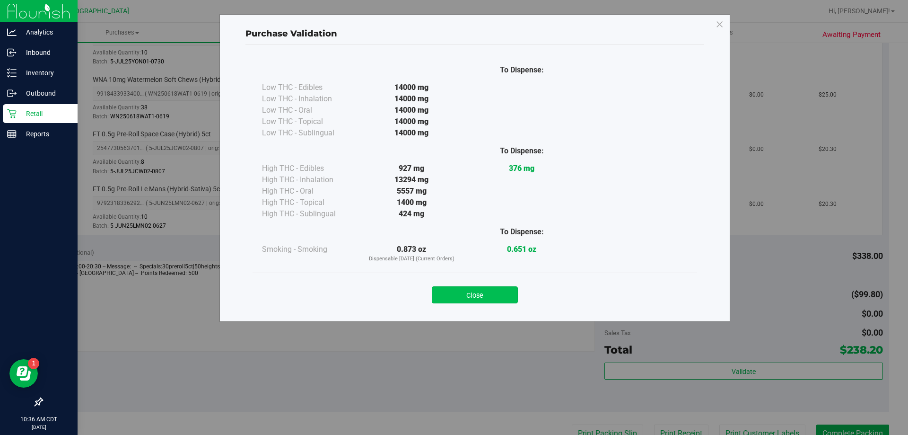
click at [457, 300] on button "Close" at bounding box center [475, 294] width 86 height 17
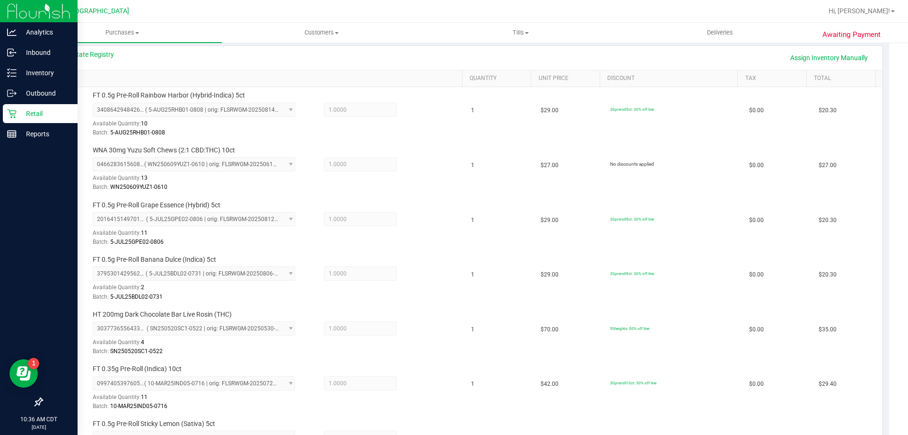
scroll to position [0, 0]
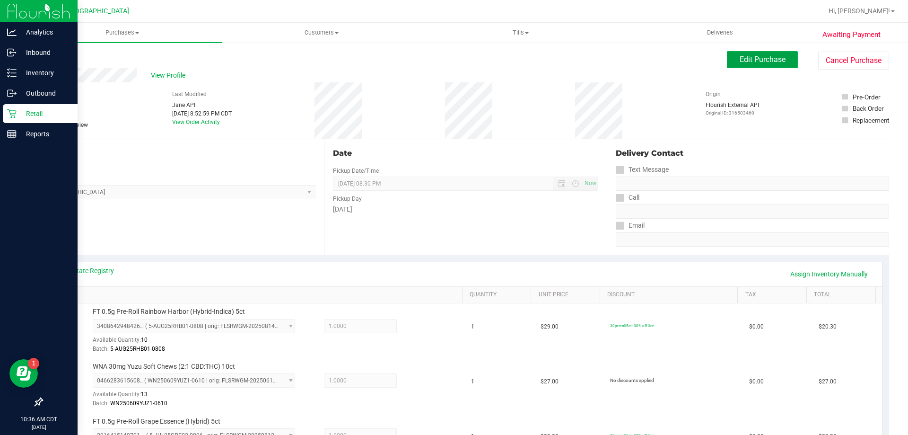
drag, startPoint x: 731, startPoint y: 58, endPoint x: 549, endPoint y: 96, distance: 185.9
click at [731, 58] on button "Edit Purchase" at bounding box center [762, 59] width 71 height 17
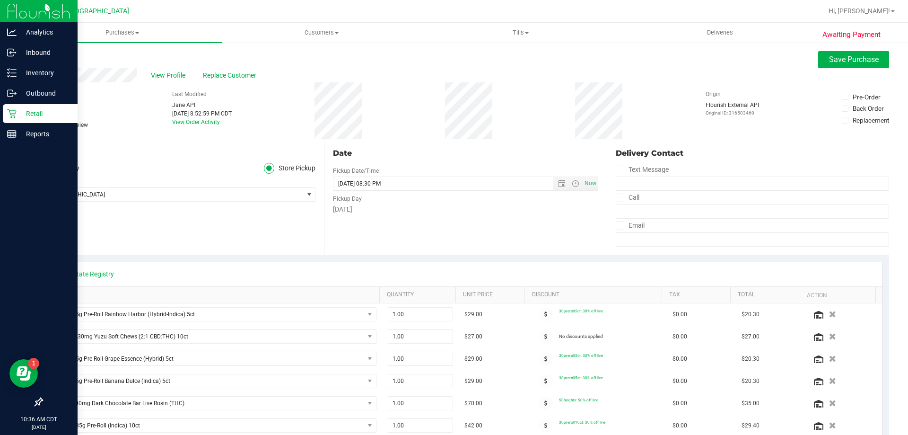
scroll to position [284, 0]
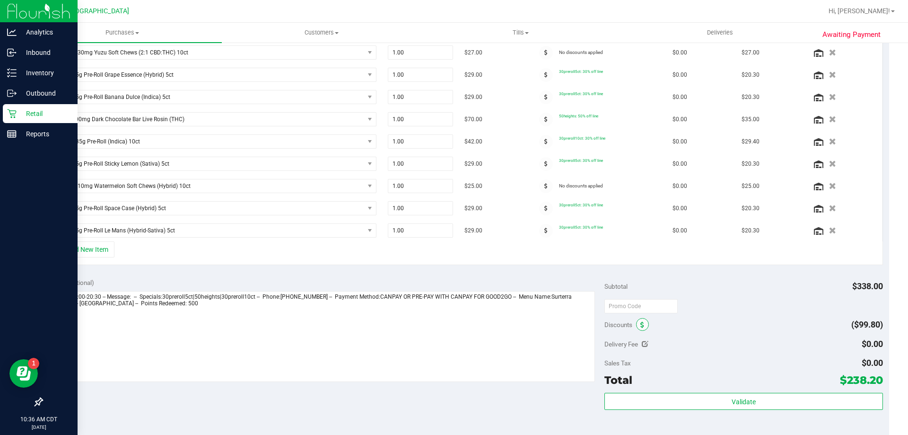
click at [640, 325] on icon at bounding box center [642, 325] width 4 height 7
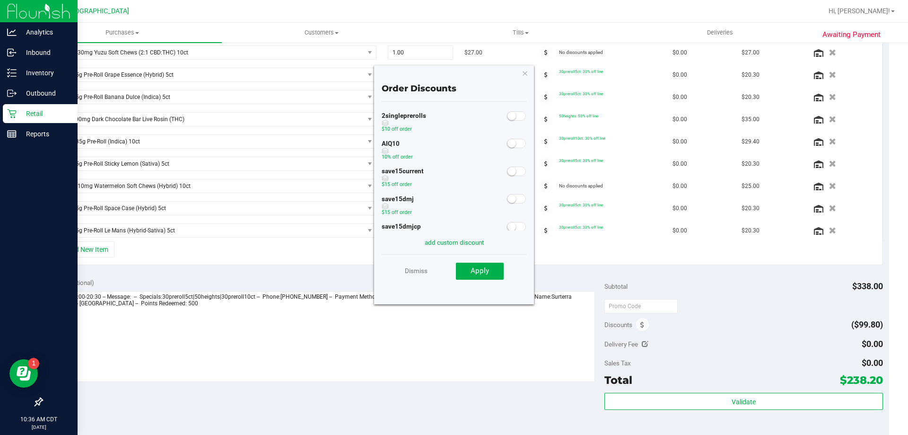
click at [511, 142] on span at bounding box center [516, 143] width 19 height 9
click at [488, 272] on span "Apply" at bounding box center [480, 270] width 18 height 9
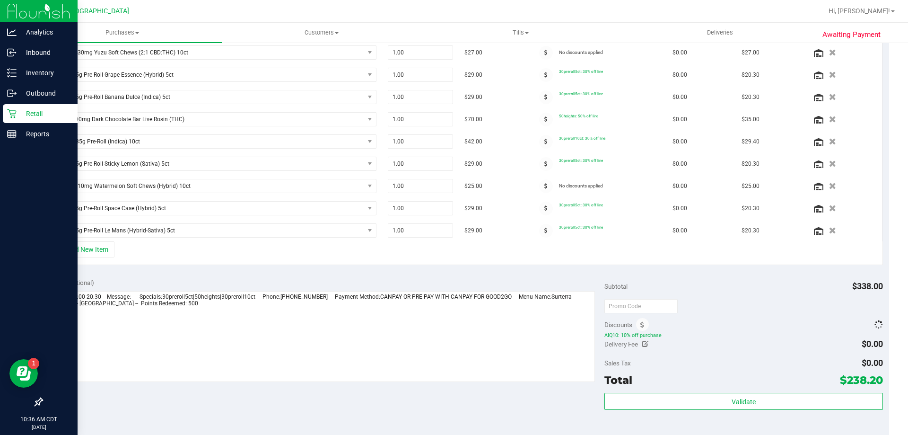
scroll to position [520, 0]
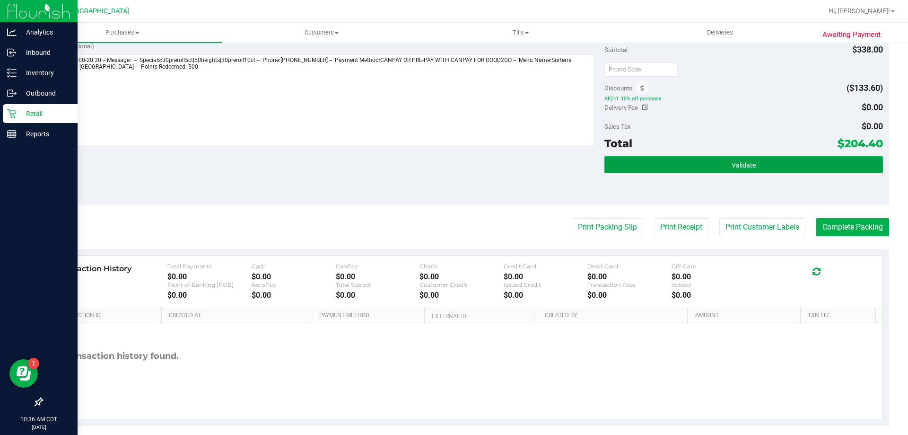
click at [696, 161] on button "Validate" at bounding box center [743, 164] width 278 height 17
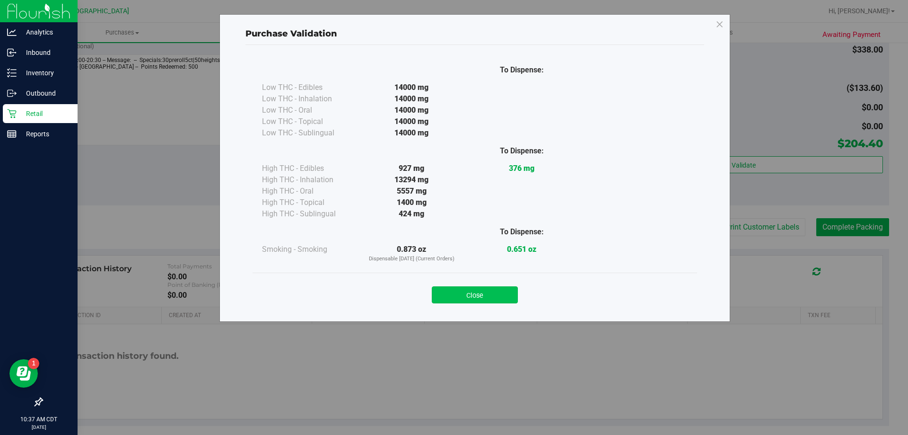
click at [496, 299] on button "Close" at bounding box center [475, 294] width 86 height 17
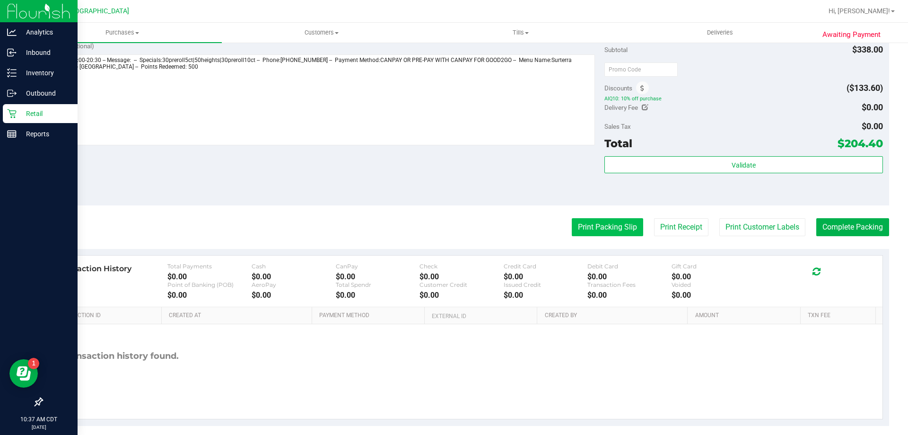
click at [602, 223] on button "Print Packing Slip" at bounding box center [607, 227] width 71 height 18
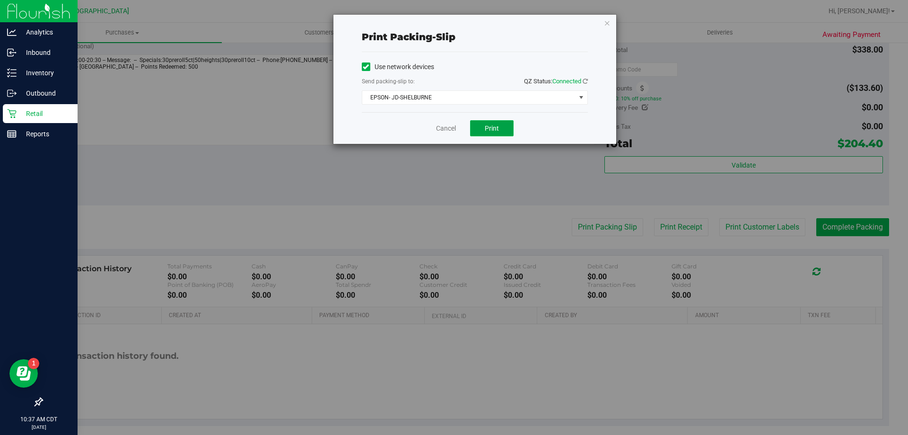
click at [489, 124] on span "Print" at bounding box center [492, 128] width 14 height 8
click at [609, 24] on icon "button" at bounding box center [607, 22] width 7 height 11
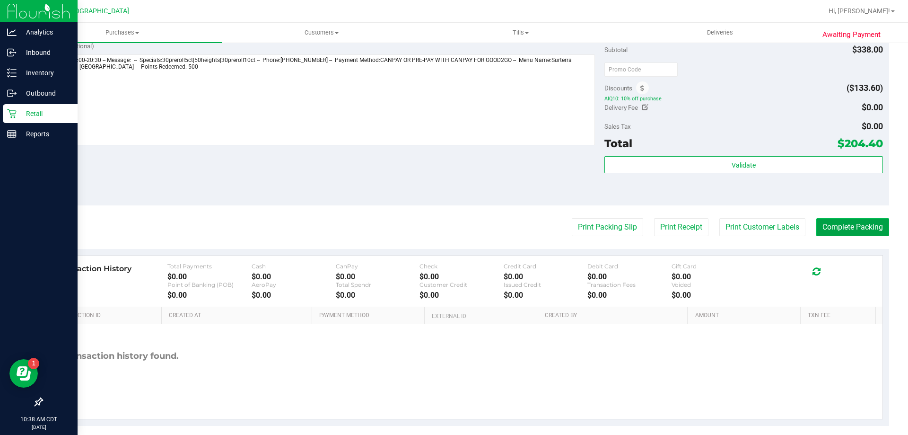
click at [844, 225] on button "Complete Packing" at bounding box center [852, 227] width 73 height 18
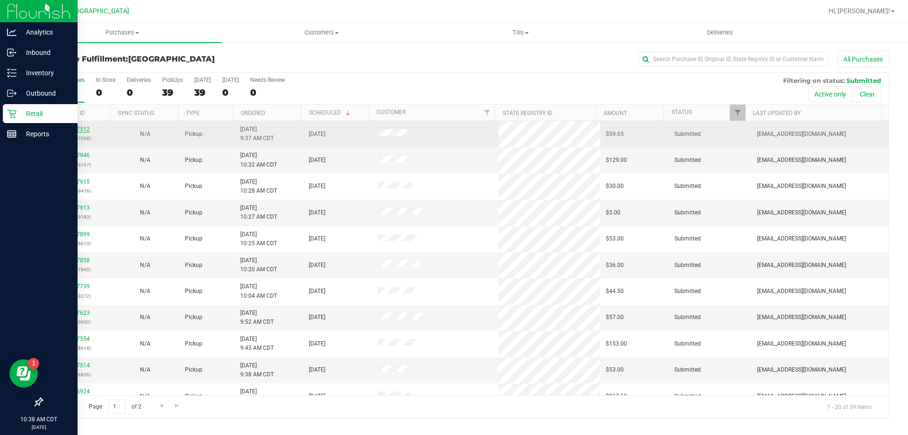
click at [69, 128] on link "11827512" at bounding box center [76, 129] width 26 height 7
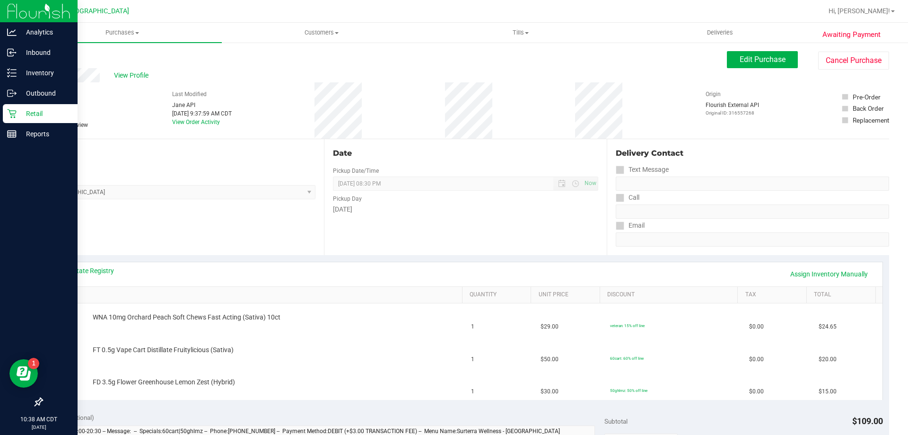
click at [50, 56] on link "Back" at bounding box center [49, 56] width 14 height 7
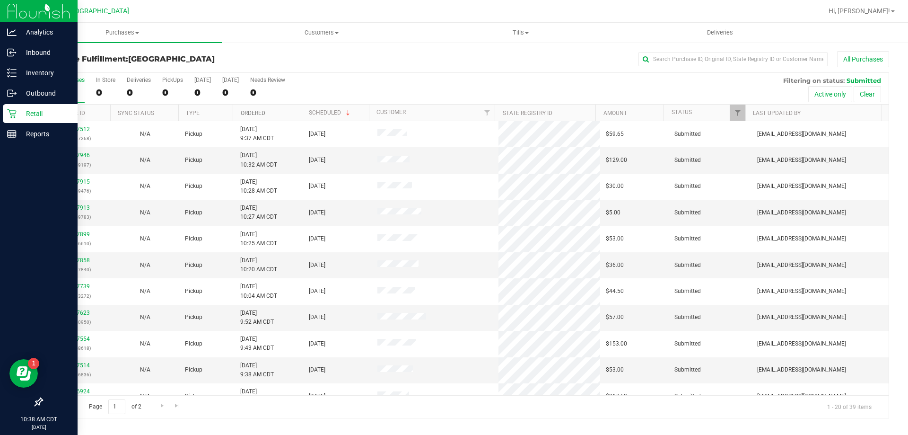
click at [253, 111] on link "Ordered" at bounding box center [253, 113] width 25 height 7
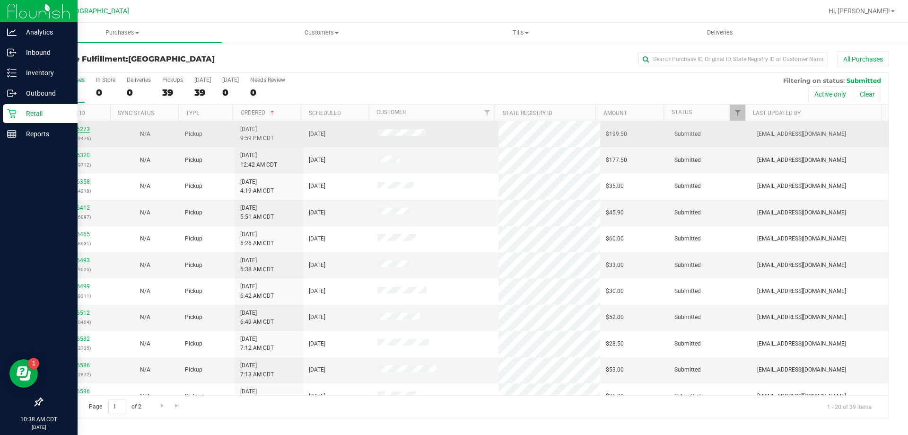
click at [74, 130] on link "11826273" at bounding box center [76, 129] width 26 height 7
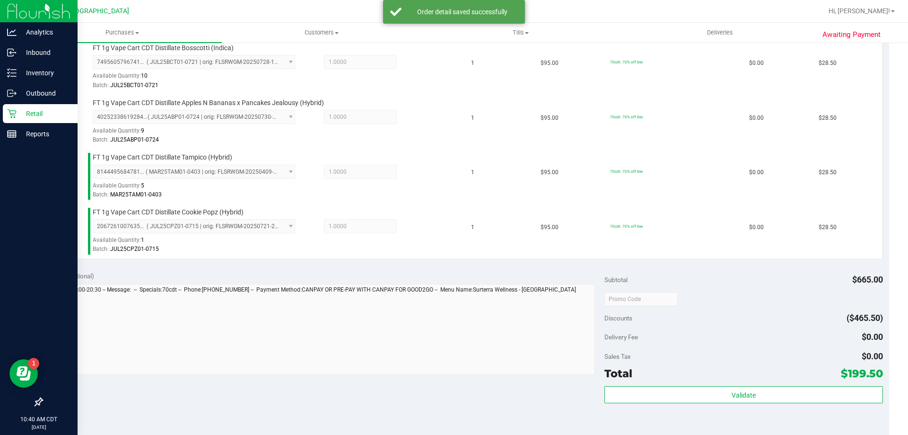
scroll to position [473, 0]
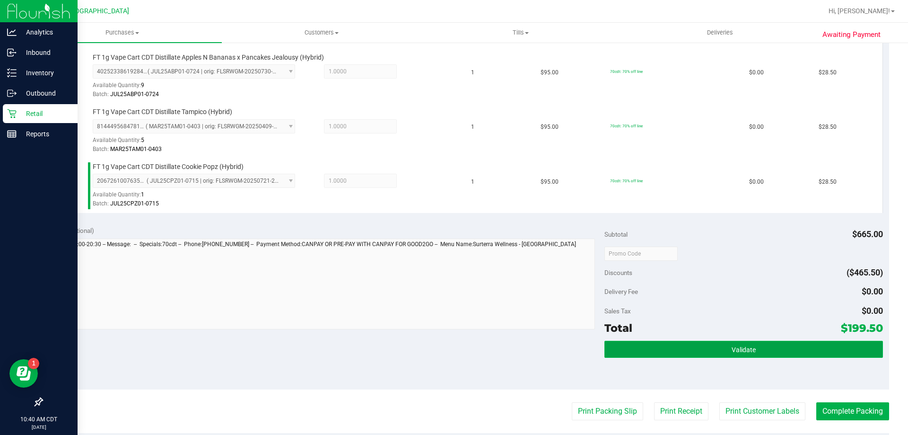
click at [686, 342] on button "Validate" at bounding box center [743, 349] width 278 height 17
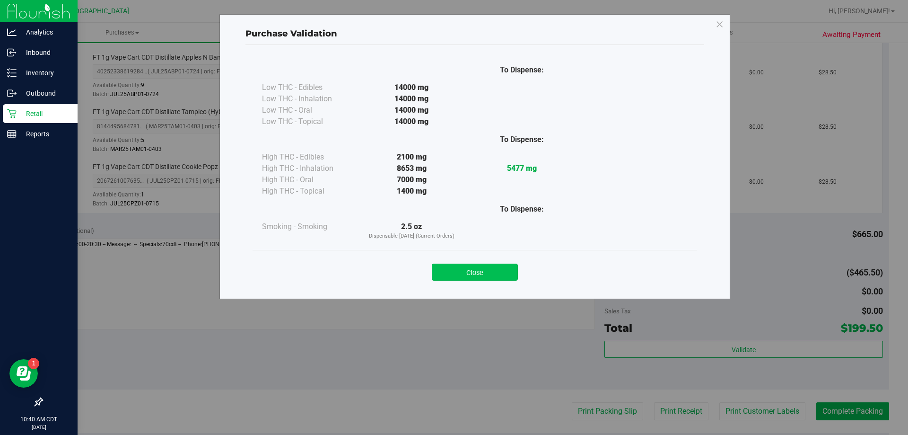
click at [489, 268] on button "Close" at bounding box center [475, 271] width 86 height 17
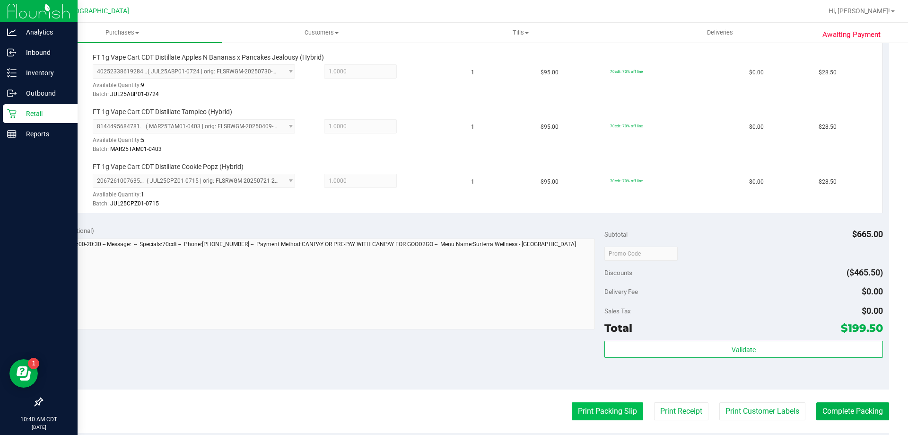
click at [576, 405] on button "Print Packing Slip" at bounding box center [607, 411] width 71 height 18
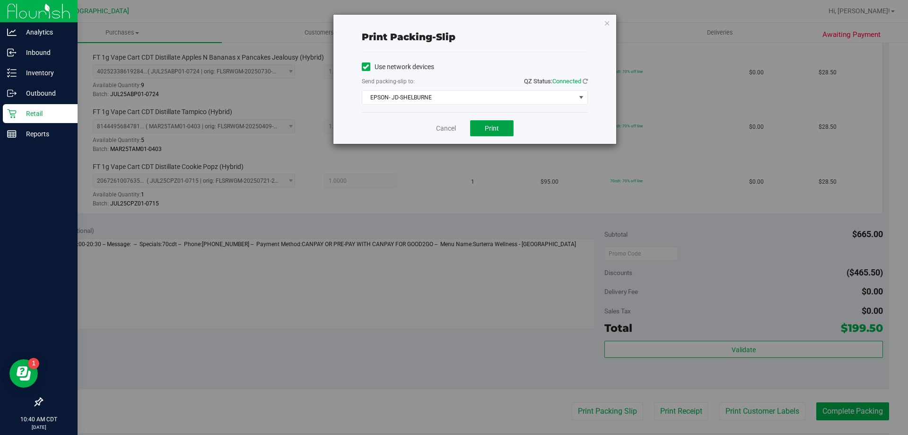
click at [488, 131] on span "Print" at bounding box center [492, 128] width 14 height 8
click at [604, 21] on icon "button" at bounding box center [607, 22] width 7 height 11
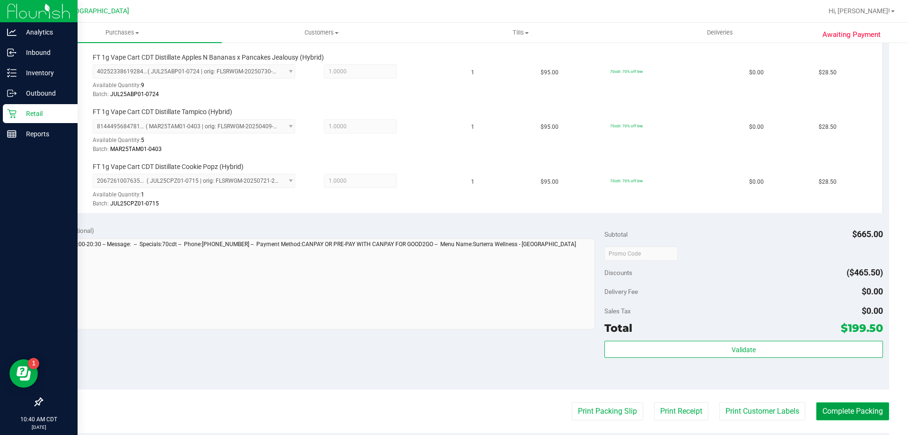
click at [859, 407] on button "Complete Packing" at bounding box center [852, 411] width 73 height 18
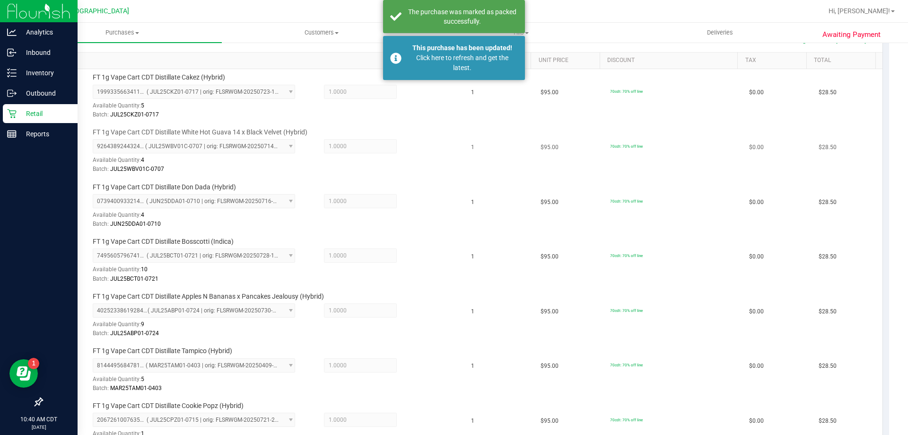
scroll to position [189, 0]
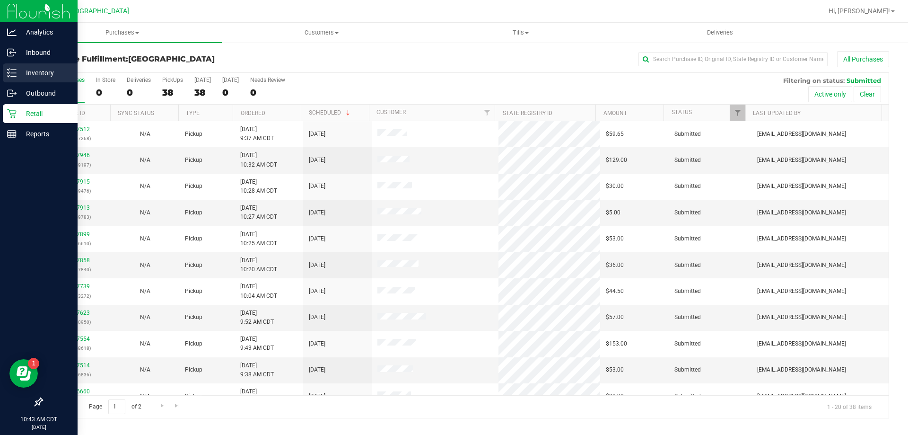
click at [41, 73] on p "Inventory" at bounding box center [45, 72] width 57 height 11
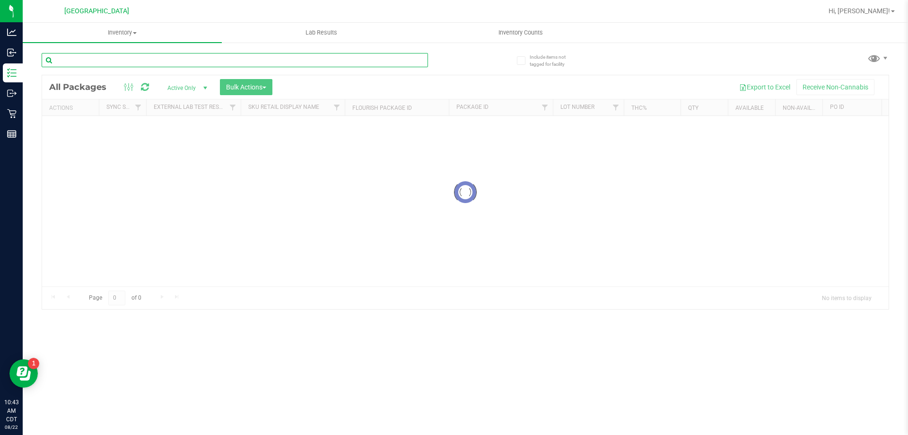
click at [140, 58] on input "text" at bounding box center [235, 60] width 386 height 14
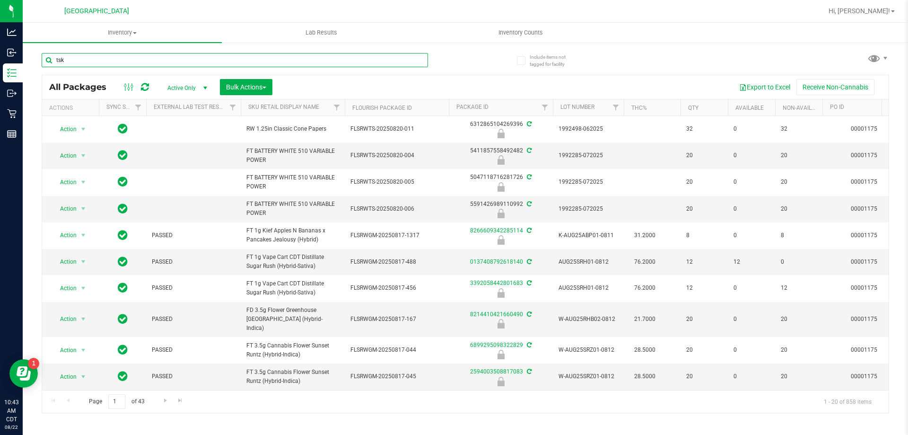
type input "tsk"
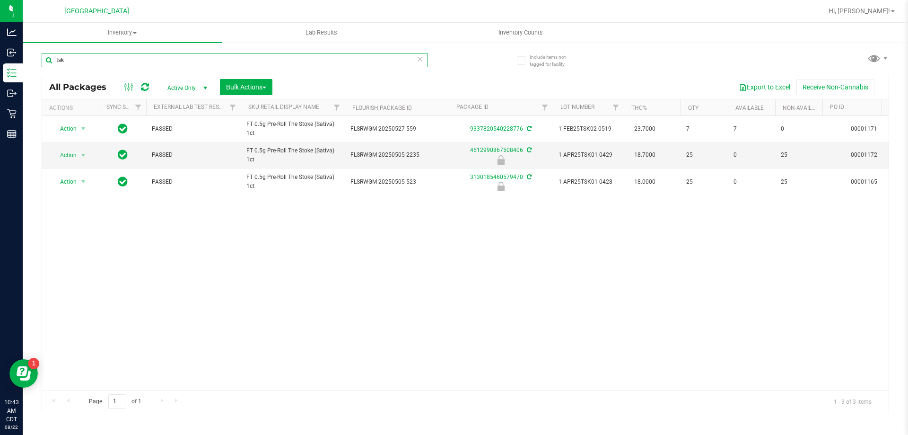
drag, startPoint x: 79, startPoint y: 57, endPoint x: 52, endPoint y: 58, distance: 27.0
click at [52, 58] on input "tsk" at bounding box center [235, 60] width 386 height 14
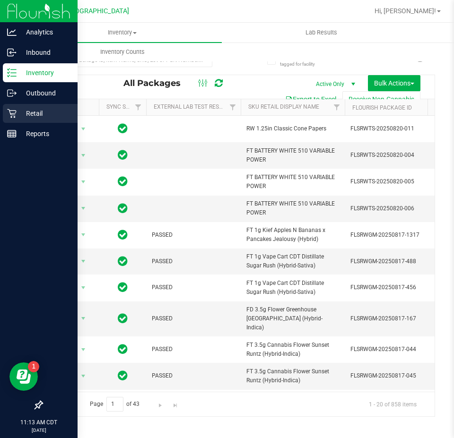
click at [36, 116] on p "Retail" at bounding box center [45, 113] width 57 height 11
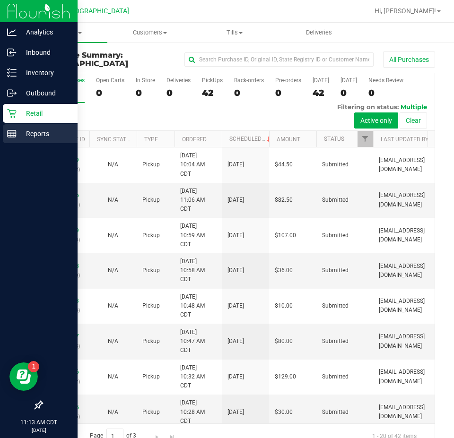
click at [43, 130] on p "Reports" at bounding box center [45, 133] width 57 height 11
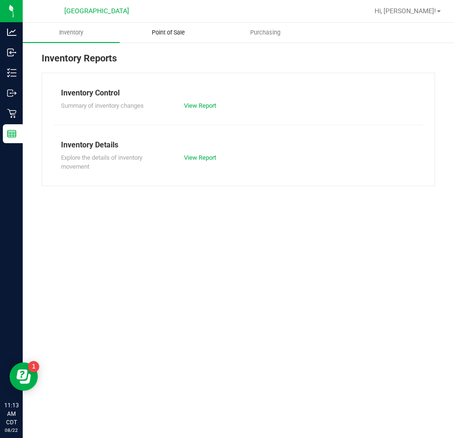
click at [168, 32] on span "Point of Sale" at bounding box center [168, 32] width 59 height 9
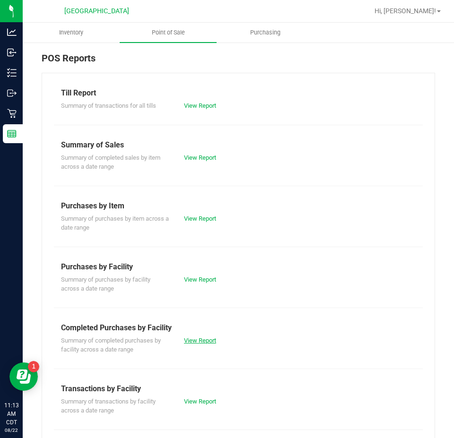
click at [210, 342] on link "View Report" at bounding box center [200, 340] width 32 height 7
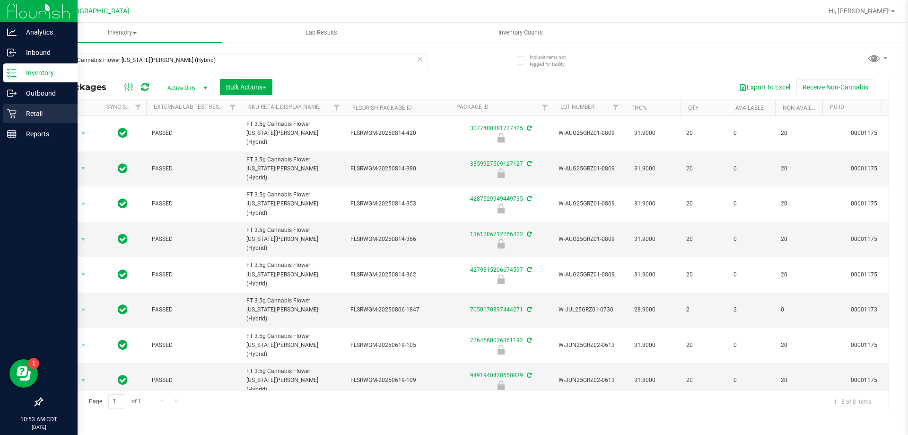
click at [25, 114] on p "Retail" at bounding box center [45, 113] width 57 height 11
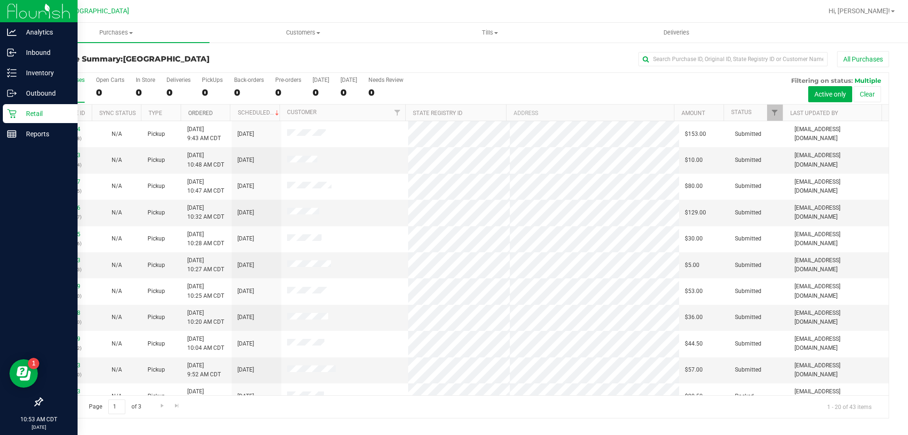
click at [198, 115] on link "Ordered" at bounding box center [200, 113] width 25 height 7
click at [198, 114] on link "Ordered" at bounding box center [205, 112] width 35 height 7
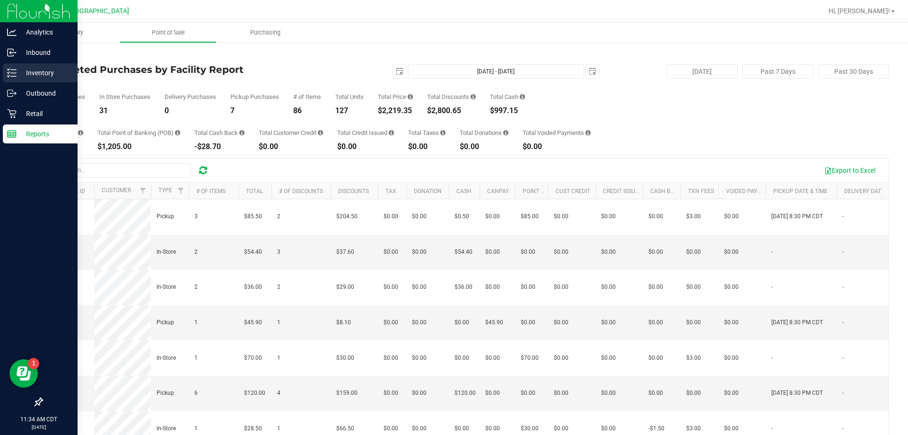
click at [22, 67] on p "Inventory" at bounding box center [45, 72] width 57 height 11
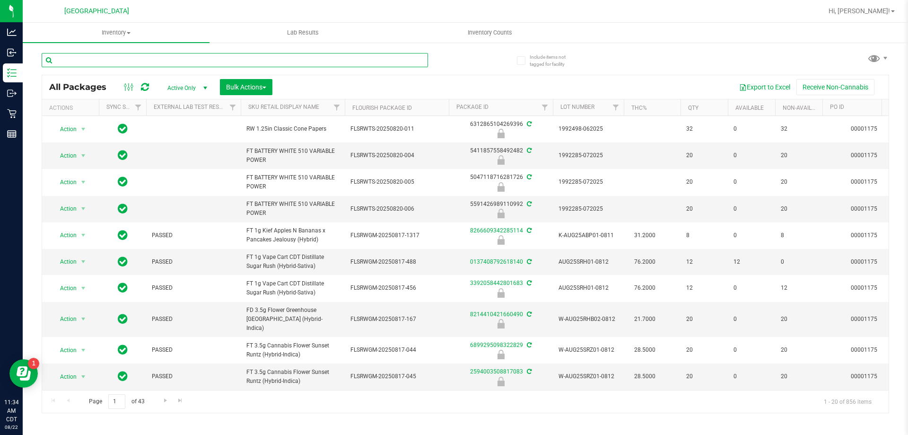
click at [150, 61] on input "text" at bounding box center [235, 60] width 386 height 14
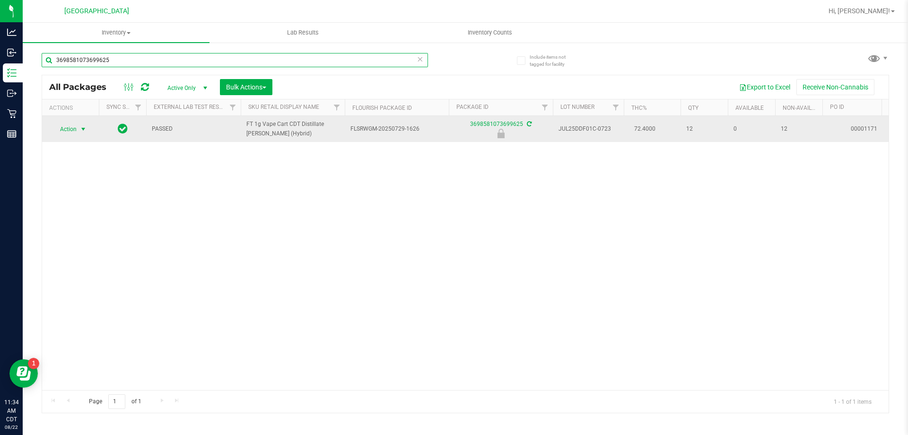
type input "3698581073699625"
click at [76, 127] on span "Action" at bounding box center [65, 128] width 26 height 13
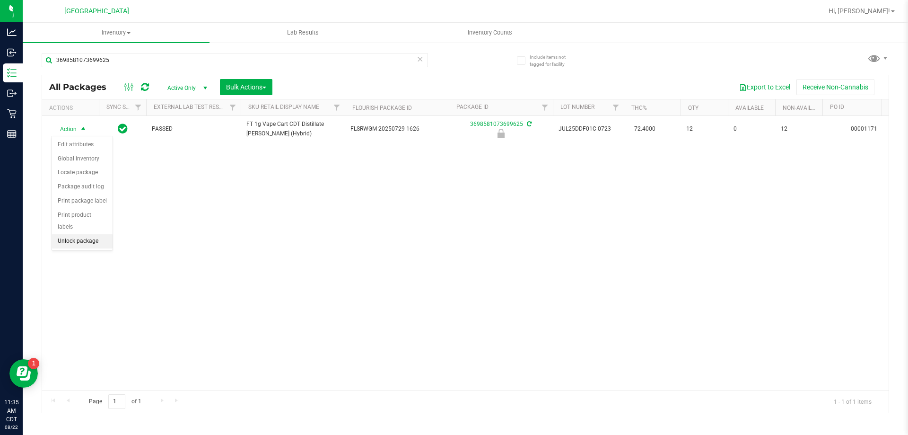
click at [80, 234] on li "Unlock package" at bounding box center [82, 241] width 61 height 14
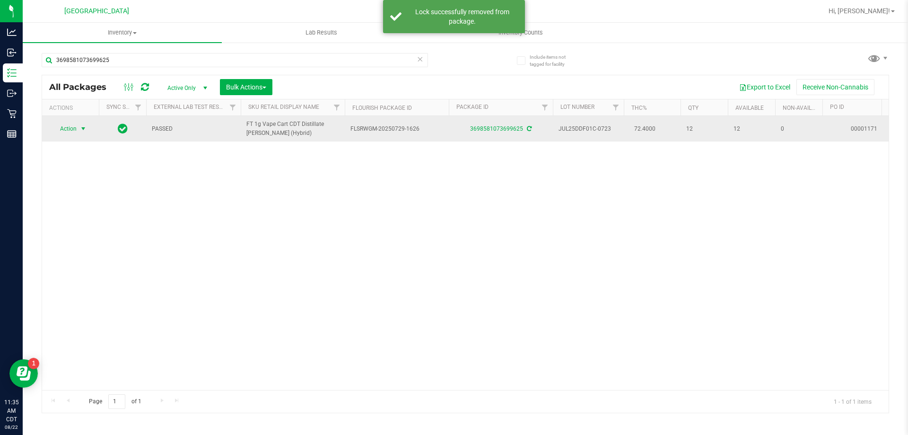
click at [74, 130] on span "Action" at bounding box center [65, 128] width 26 height 13
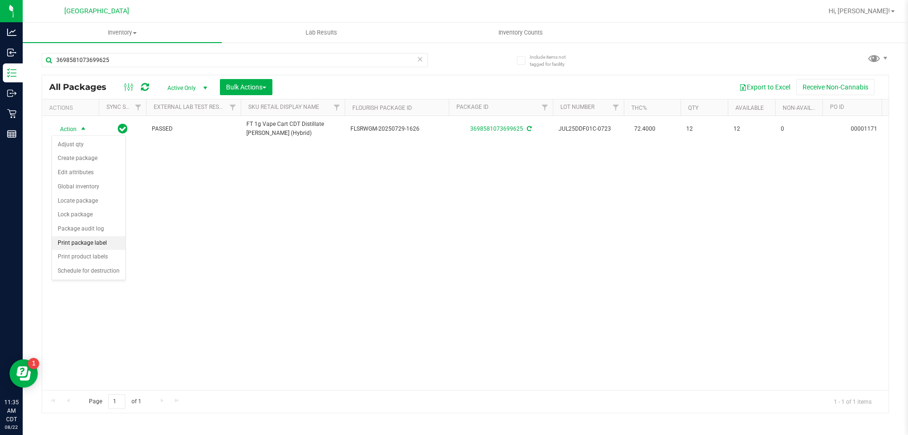
click at [96, 240] on li "Print package label" at bounding box center [88, 243] width 73 height 14
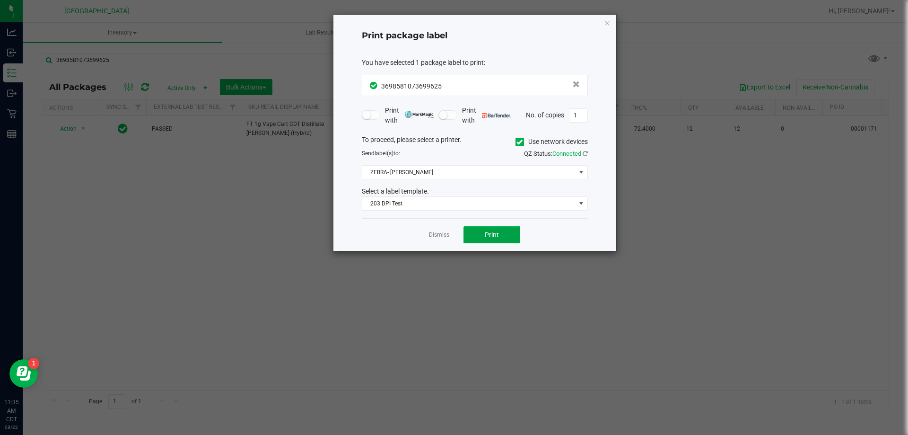
click at [454, 238] on button "Print" at bounding box center [491, 234] width 57 height 17
click at [454, 25] on div "Print package label You have selected 1 package label to print : 36985810736996…" at bounding box center [474, 133] width 283 height 236
click at [454, 25] on icon "button" at bounding box center [607, 22] width 7 height 11
